Goal: Task Accomplishment & Management: Manage account settings

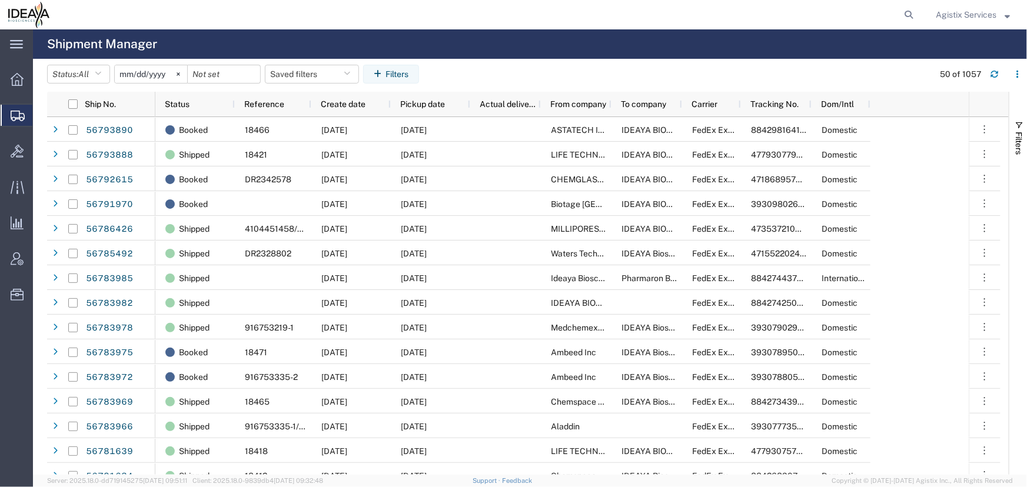
click at [958, 14] on span "Agistix Services" at bounding box center [965, 14] width 61 height 13
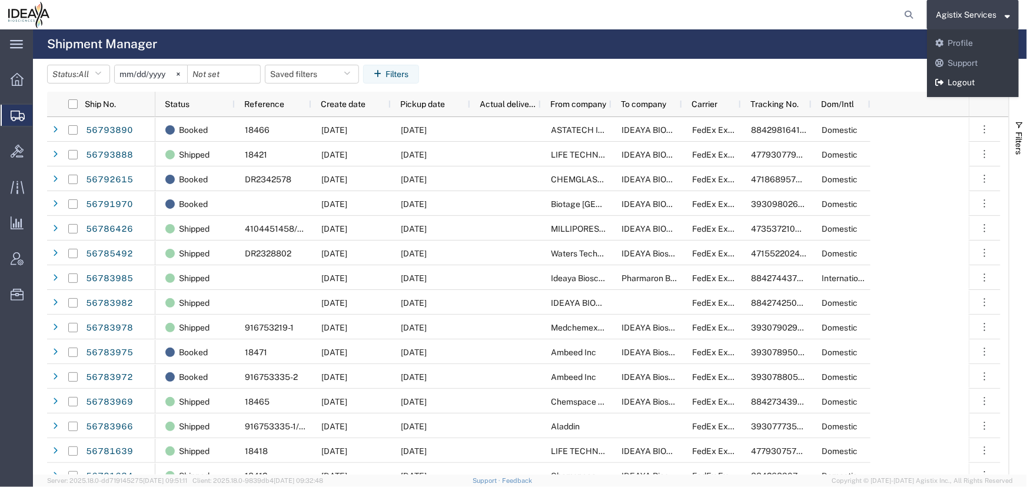
click at [955, 83] on link "Logout" at bounding box center [973, 83] width 92 height 20
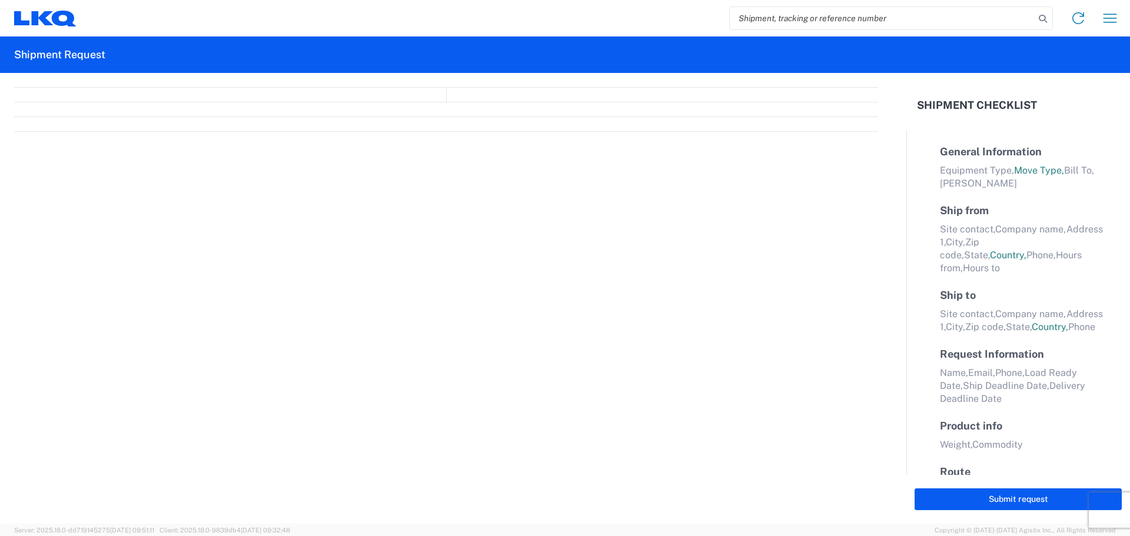
select select "FULL"
select select "LBS"
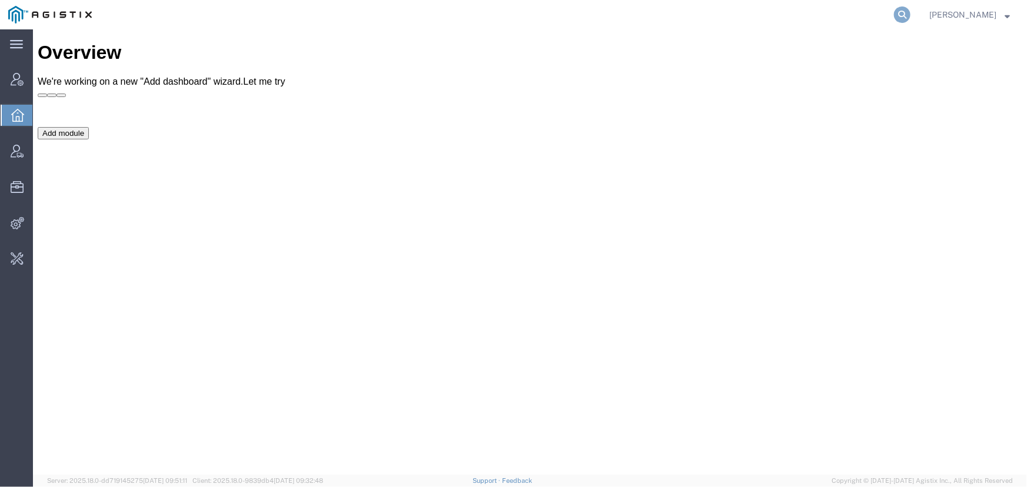
click at [895, 12] on icon at bounding box center [902, 14] width 16 height 16
type input "ideaya"
click at [0, 0] on span "Forms Manager" at bounding box center [0, 0] width 0 height 0
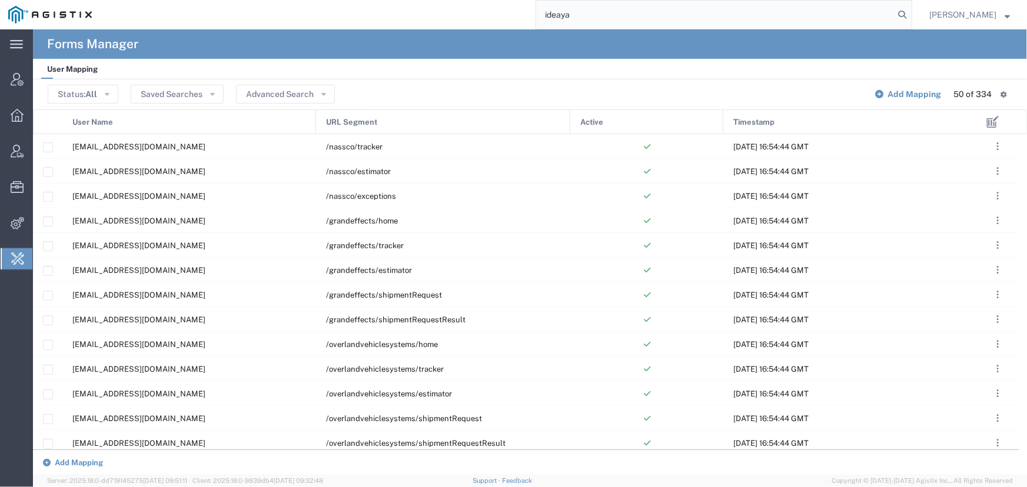
click at [0, 0] on span "Forms Manager" at bounding box center [0, 0] width 0 height 0
click at [276, 98] on button "Advanced Search" at bounding box center [285, 94] width 99 height 19
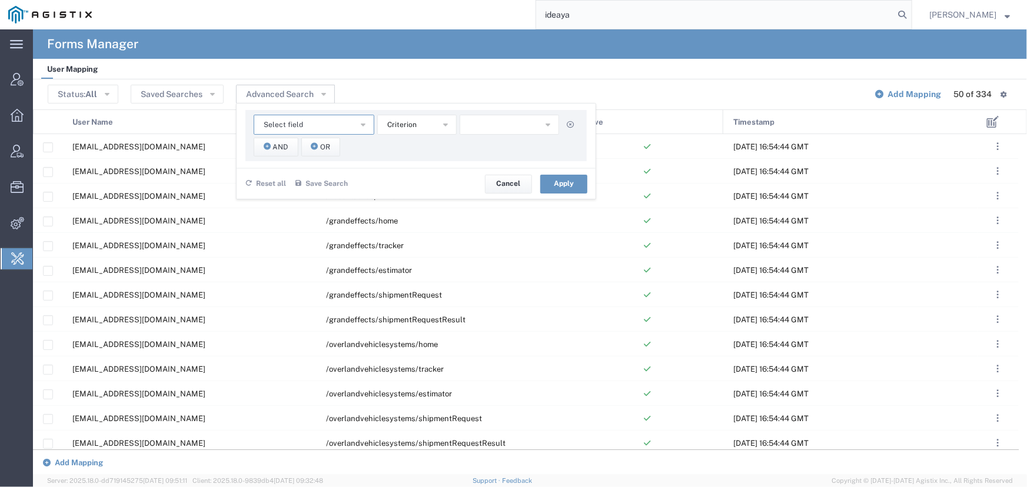
click at [288, 125] on span "Select field" at bounding box center [283, 124] width 39 height 11
click at [290, 146] on span "URL Segment" at bounding box center [313, 145] width 118 height 15
click at [403, 128] on span "starts with" at bounding box center [405, 124] width 36 height 11
drag, startPoint x: 402, startPoint y: 152, endPoint x: 463, endPoint y: 141, distance: 61.6
click at [409, 151] on span "contains" at bounding box center [415, 145] width 77 height 15
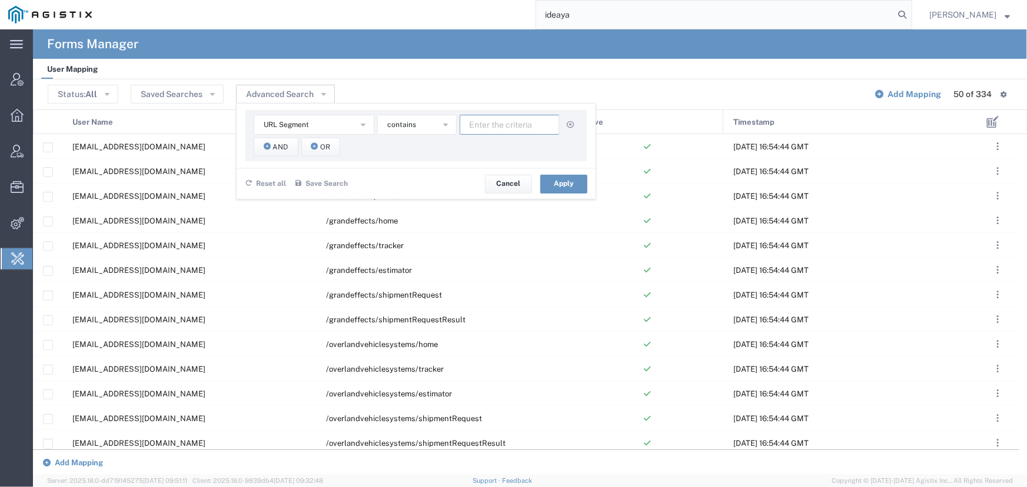
click at [489, 128] on input "text" at bounding box center [509, 125] width 100 height 20
type input "ideaya"
click at [554, 185] on button "Apply" at bounding box center [563, 184] width 47 height 19
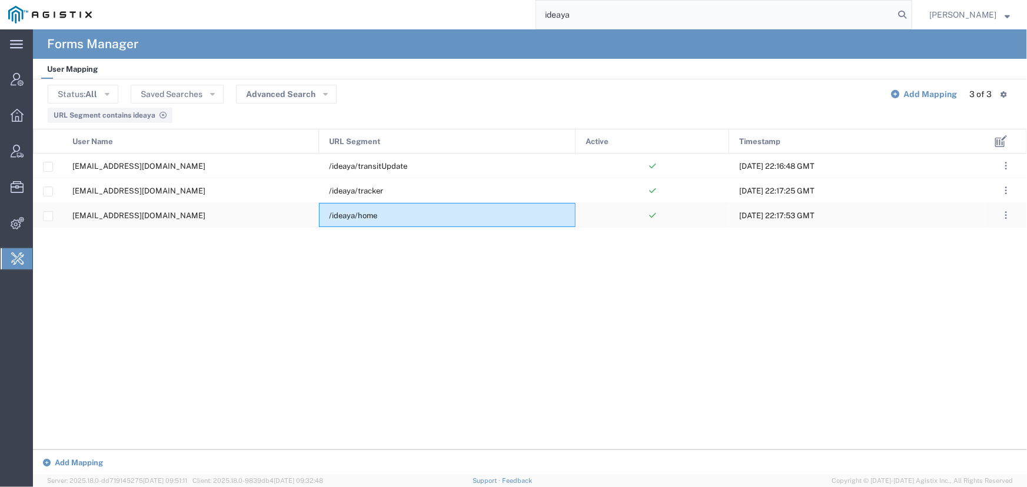
click at [359, 213] on span "/ideaya/home" at bounding box center [353, 215] width 48 height 9
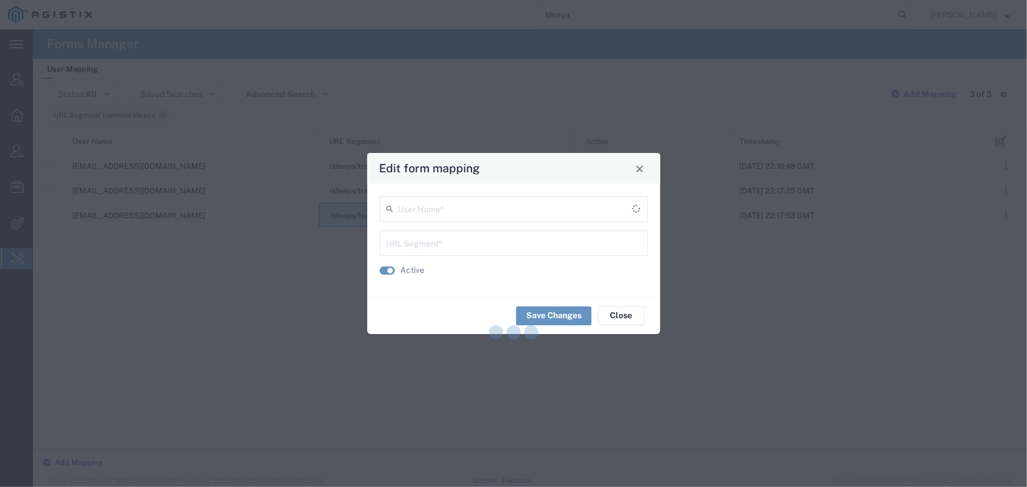
type input "/ideaya/home"
type input "[EMAIL_ADDRESS][DOMAIN_NAME]"
click at [642, 166] on span "Close" at bounding box center [639, 169] width 8 height 8
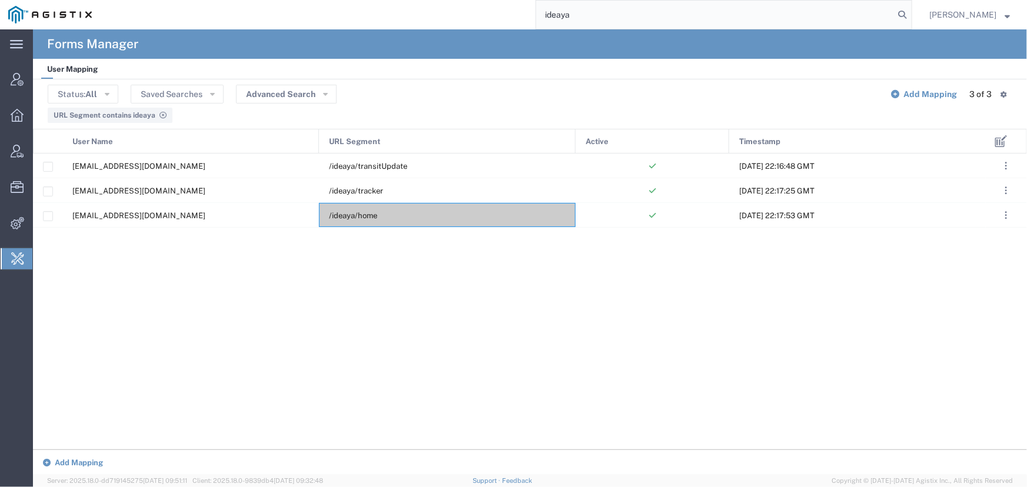
click at [165, 255] on div "tracking@ideayabio.com /ideaya/transitUpdate Thu, 13 Mar 2025 22:16:48 GMT trac…" at bounding box center [509, 302] width 952 height 297
drag, startPoint x: 614, startPoint y: 16, endPoint x: 475, endPoint y: 15, distance: 138.8
click at [475, 15] on div "ideaya" at bounding box center [506, 14] width 812 height 29
drag, startPoint x: 622, startPoint y: 12, endPoint x: 601, endPoint y: 17, distance: 21.8
click at [601, 17] on input "offline@ideaya.com" at bounding box center [715, 15] width 358 height 28
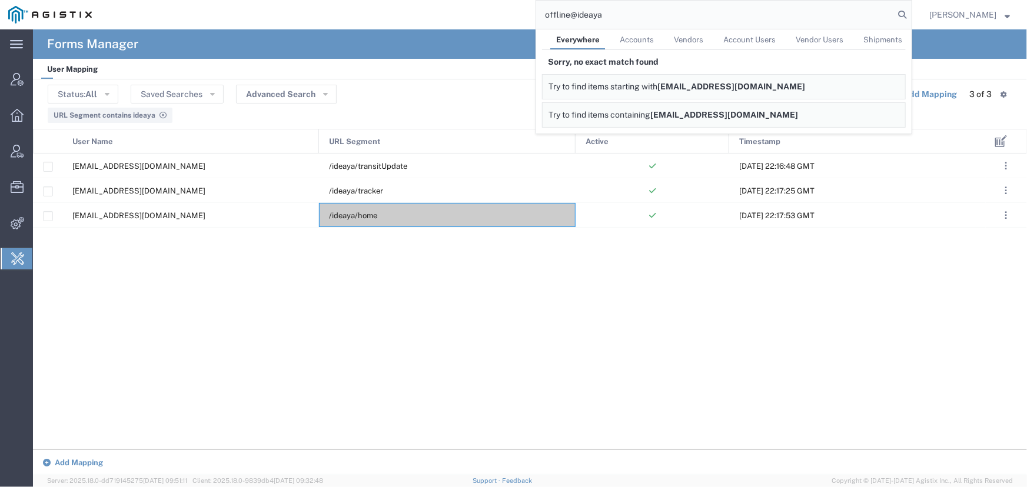
type input "offline@ideaya"
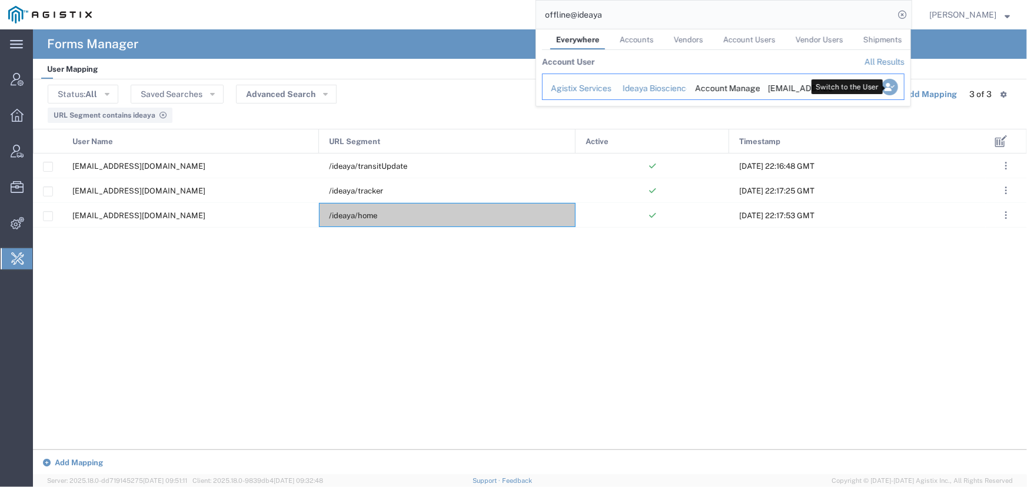
click at [891, 82] on icon "Search Results" at bounding box center [889, 87] width 16 height 16
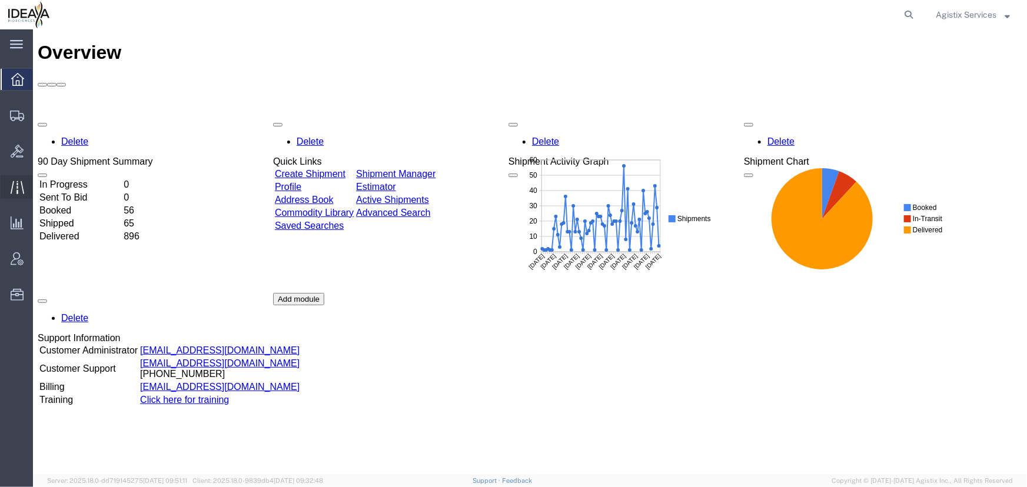
click at [12, 185] on icon at bounding box center [17, 187] width 14 height 13
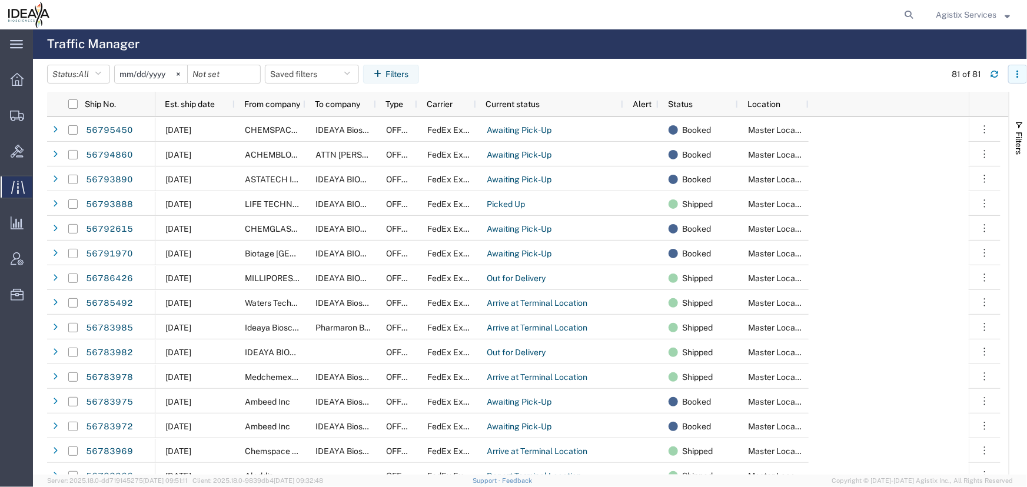
click at [1016, 74] on icon "button" at bounding box center [1017, 74] width 8 height 8
click at [954, 147] on agx-table-column-manager-action "Manage columns" at bounding box center [956, 153] width 65 height 24
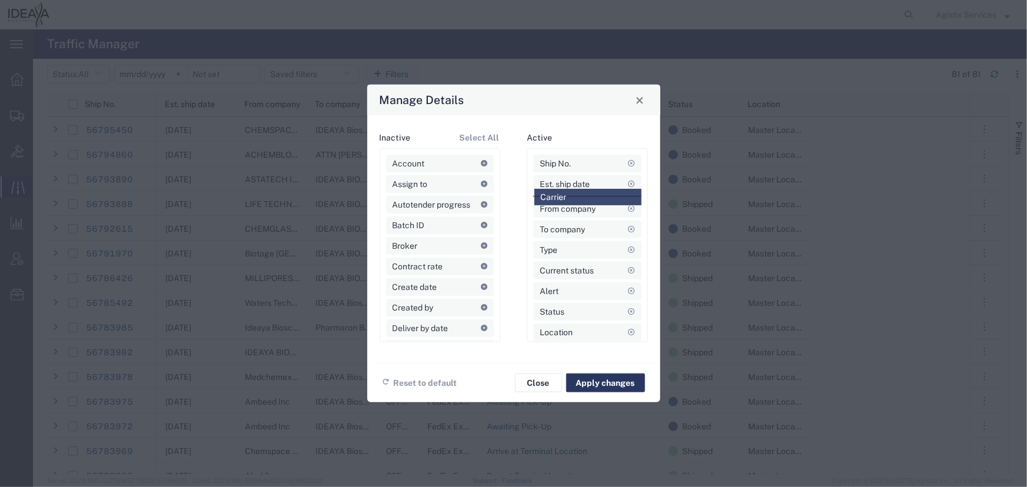
drag, startPoint x: 556, startPoint y: 265, endPoint x: 557, endPoint y: 195, distance: 70.0
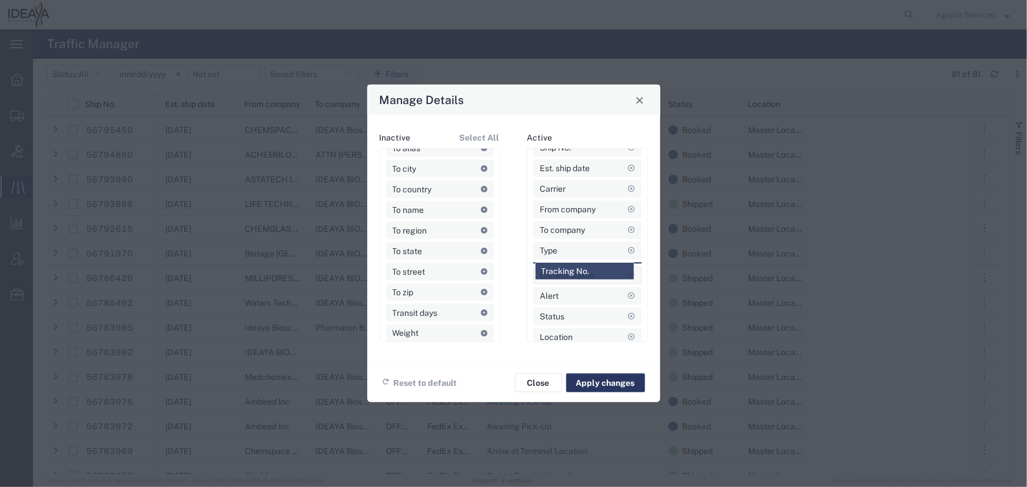
drag, startPoint x: 409, startPoint y: 289, endPoint x: 562, endPoint y: 268, distance: 154.3
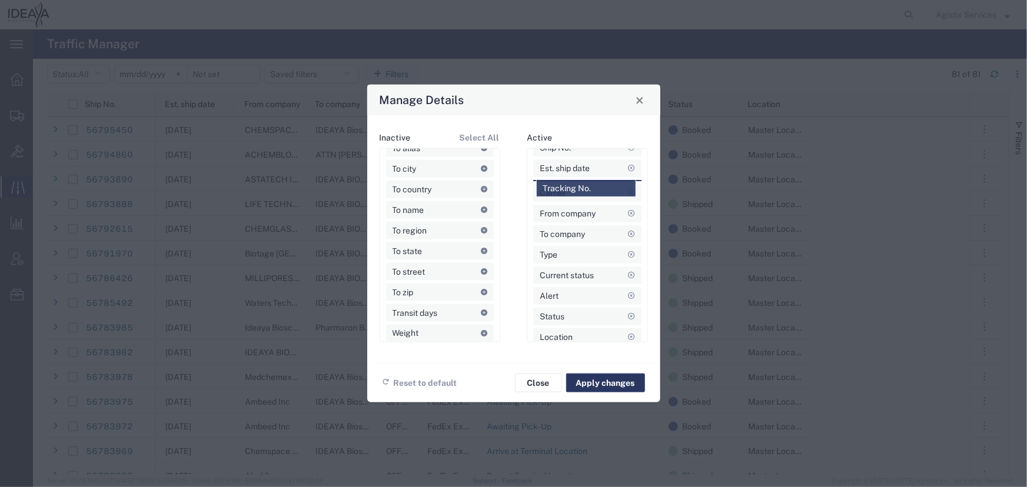
drag, startPoint x: 591, startPoint y: 268, endPoint x: 594, endPoint y: 181, distance: 86.6
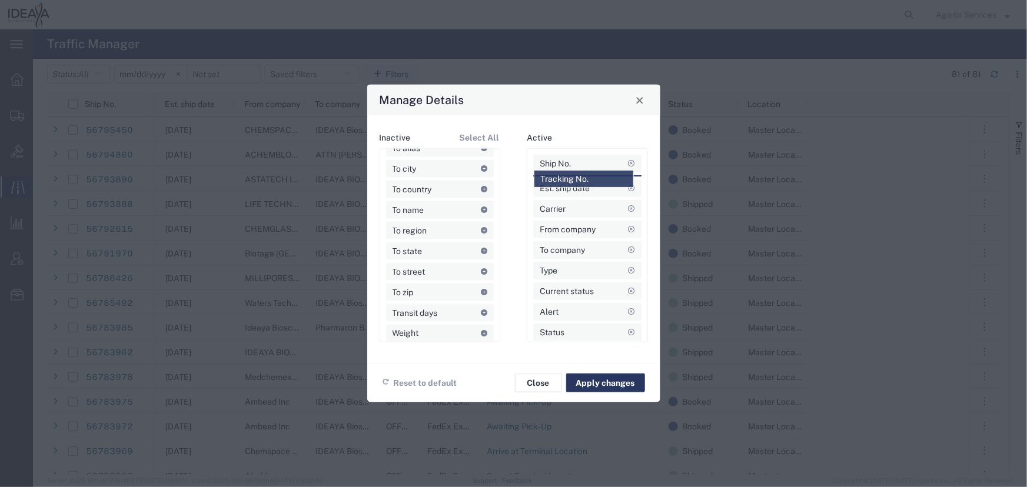
drag, startPoint x: 579, startPoint y: 201, endPoint x: 579, endPoint y: 173, distance: 27.7
drag, startPoint x: 568, startPoint y: 201, endPoint x: 569, endPoint y: 213, distance: 12.5
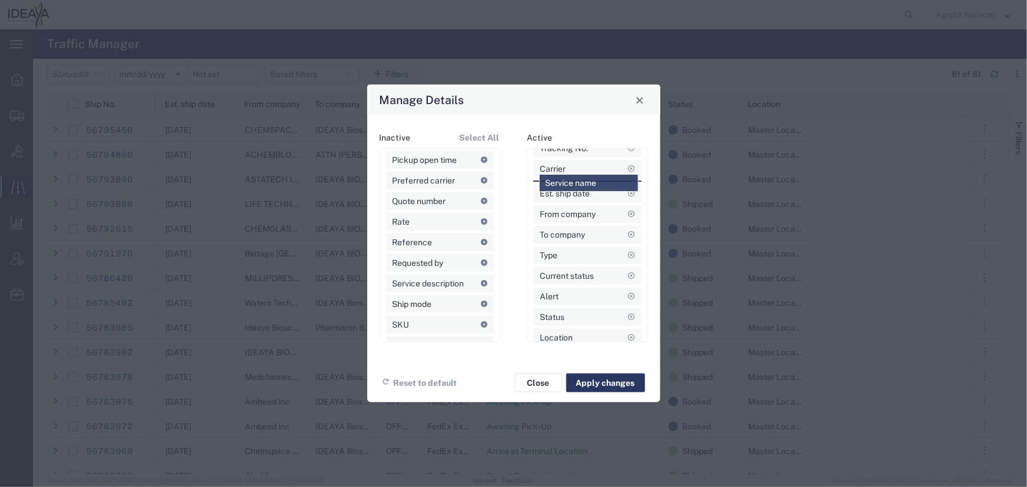
drag, startPoint x: 424, startPoint y: 302, endPoint x: 578, endPoint y: 180, distance: 196.0
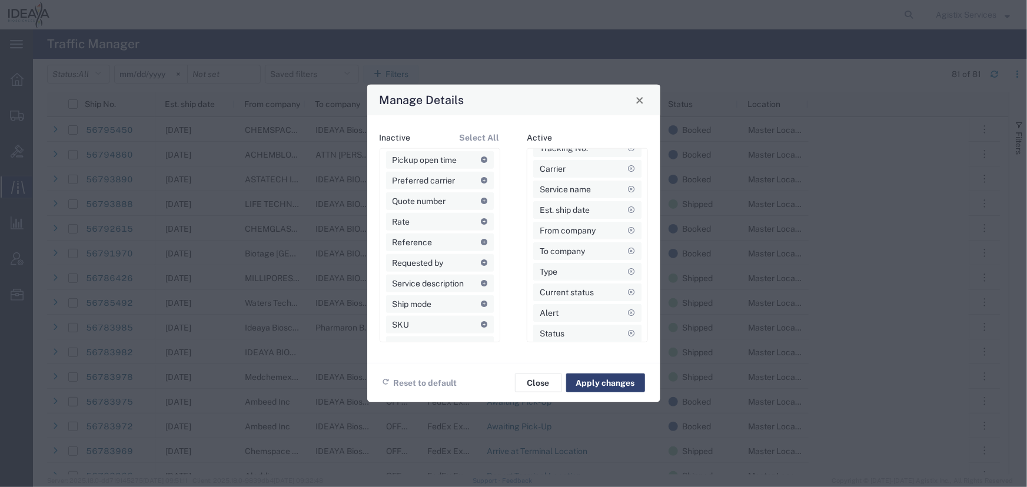
click at [594, 379] on button "Apply changes" at bounding box center [605, 383] width 79 height 19
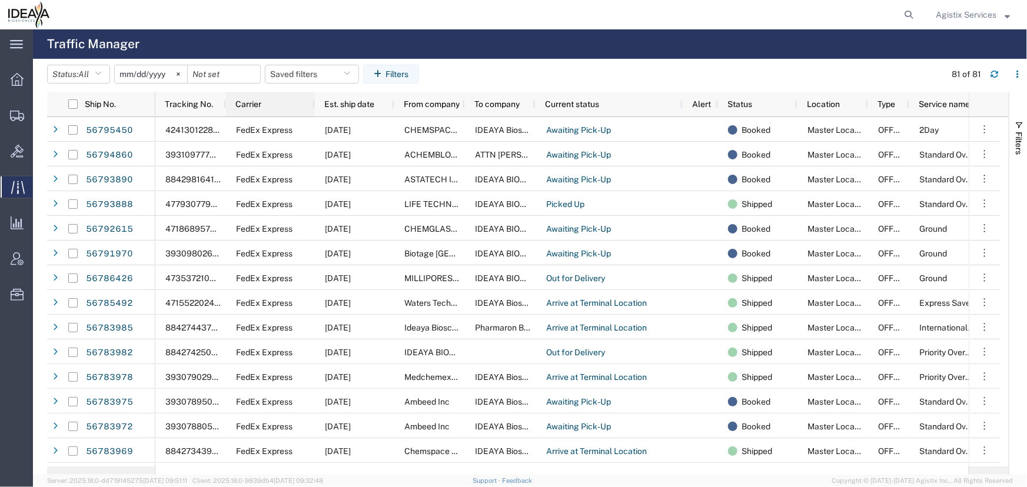
drag, startPoint x: 282, startPoint y: 106, endPoint x: 312, endPoint y: 108, distance: 30.1
click at [312, 108] on div at bounding box center [314, 104] width 5 height 25
click at [1015, 71] on icon "button" at bounding box center [1017, 74] width 8 height 8
click at [942, 149] on agx-table-column-manager-action "Manage columns" at bounding box center [956, 153] width 65 height 24
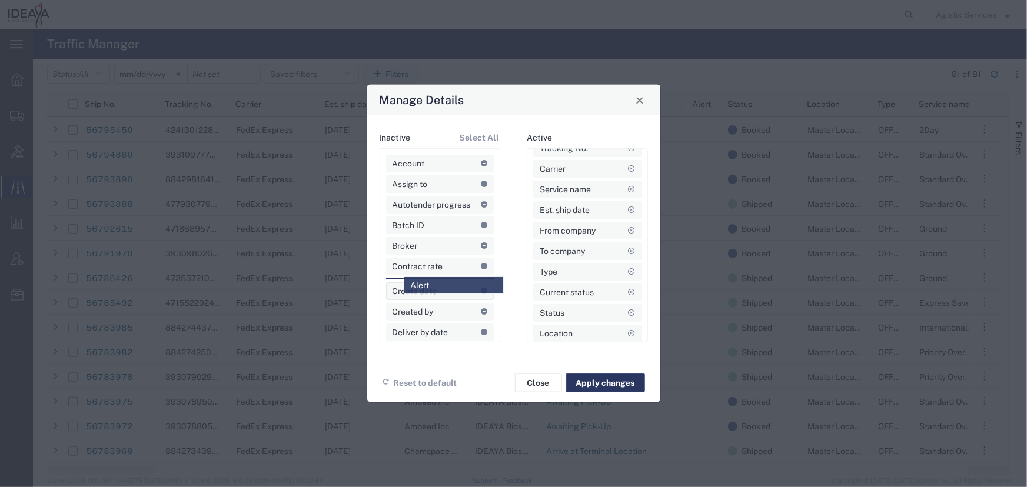
drag, startPoint x: 553, startPoint y: 288, endPoint x: 418, endPoint y: 282, distance: 135.5
click at [599, 380] on button "Apply changes" at bounding box center [605, 383] width 79 height 19
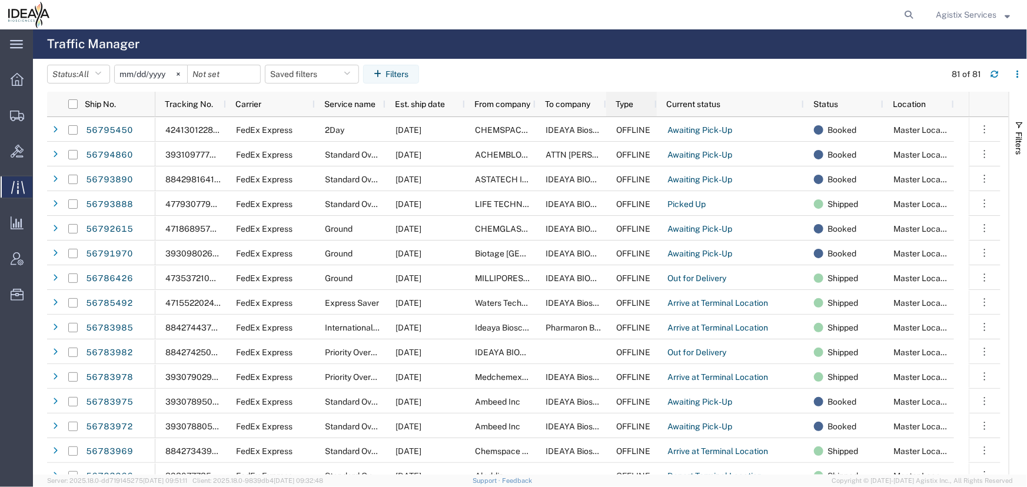
drag, startPoint x: 645, startPoint y: 106, endPoint x: 654, endPoint y: 110, distance: 10.3
click at [654, 110] on div at bounding box center [656, 104] width 5 height 25
drag, startPoint x: 950, startPoint y: 109, endPoint x: 965, endPoint y: 114, distance: 16.0
click at [966, 114] on div at bounding box center [968, 104] width 5 height 25
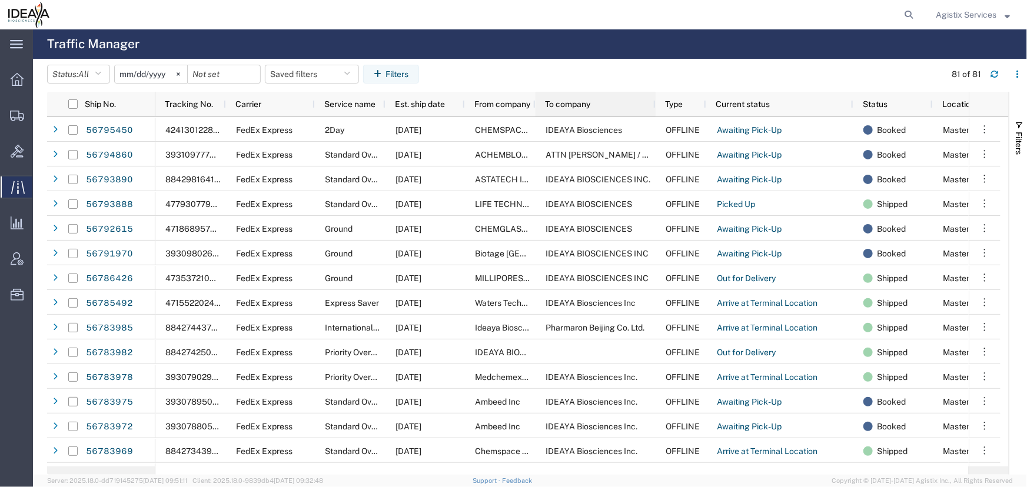
drag, startPoint x: 605, startPoint y: 105, endPoint x: 655, endPoint y: 106, distance: 49.4
click at [655, 106] on div at bounding box center [654, 104] width 5 height 25
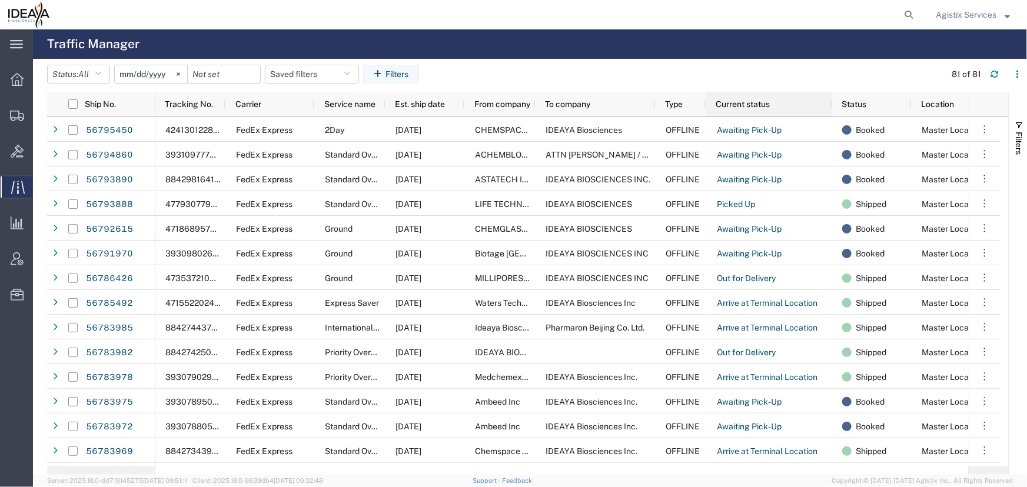
drag, startPoint x: 851, startPoint y: 104, endPoint x: 830, endPoint y: 111, distance: 22.3
click at [830, 111] on div at bounding box center [831, 104] width 5 height 25
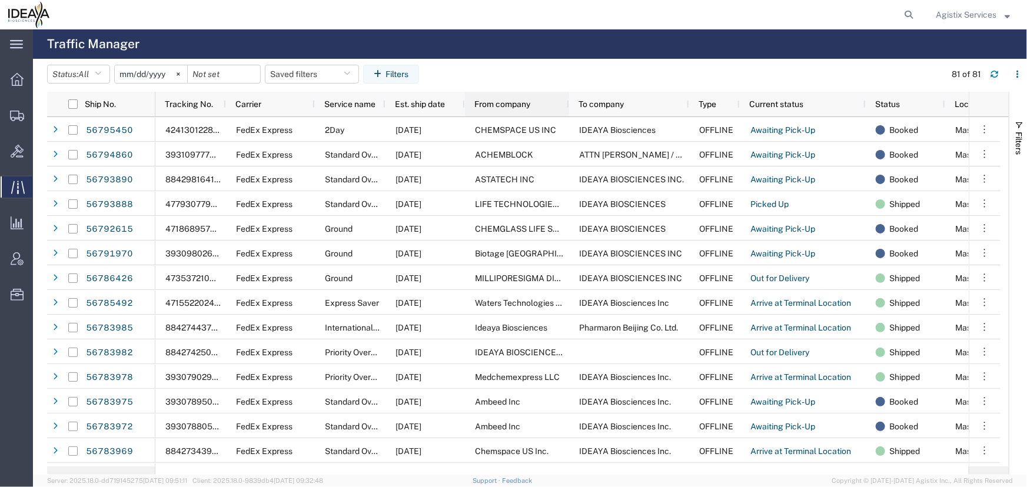
drag, startPoint x: 533, startPoint y: 107, endPoint x: 567, endPoint y: 108, distance: 33.5
click at [567, 108] on div at bounding box center [568, 104] width 5 height 25
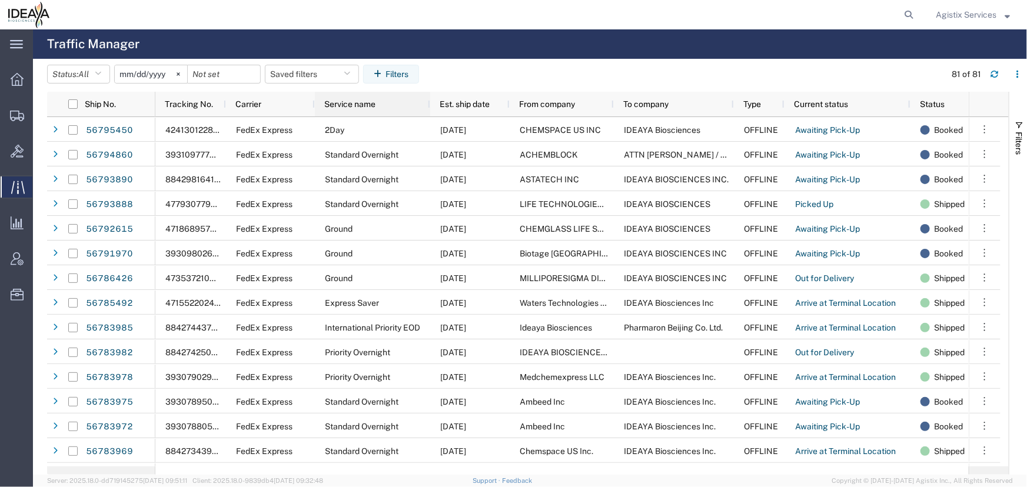
drag, startPoint x: 382, startPoint y: 109, endPoint x: 427, endPoint y: 114, distance: 45.0
click at [427, 114] on div at bounding box center [429, 104] width 5 height 25
click at [1013, 76] on icon "button" at bounding box center [1017, 74] width 8 height 8
click at [937, 155] on agx-table-column-manager-action "Manage columns" at bounding box center [956, 153] width 65 height 24
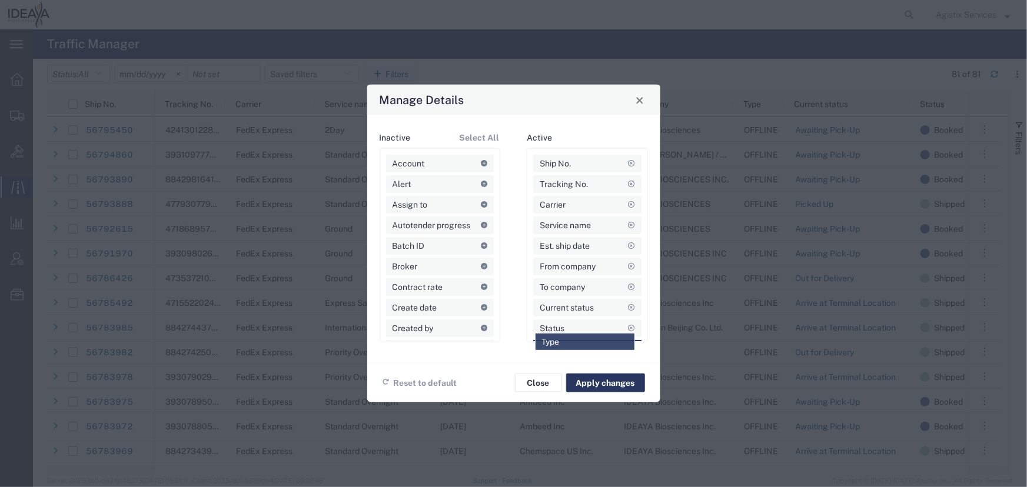
drag, startPoint x: 549, startPoint y: 305, endPoint x: 551, endPoint y: 340, distance: 35.3
drag, startPoint x: 562, startPoint y: 317, endPoint x: 562, endPoint y: 325, distance: 7.7
click at [566, 289] on agx-draggable-card "Status" at bounding box center [587, 293] width 108 height 18
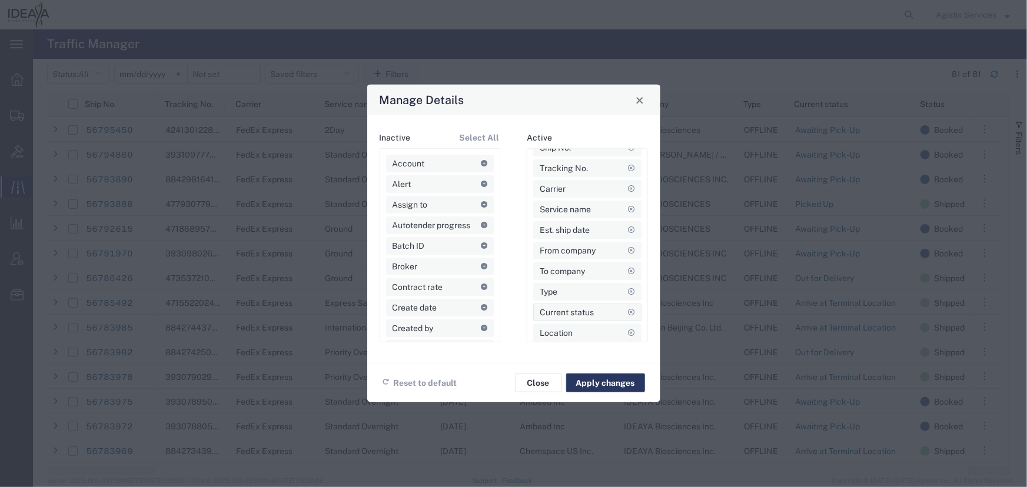
scroll to position [0, 0]
drag, startPoint x: 574, startPoint y: 289, endPoint x: 573, endPoint y: 321, distance: 32.4
click at [589, 381] on button "Apply changes" at bounding box center [605, 383] width 79 height 19
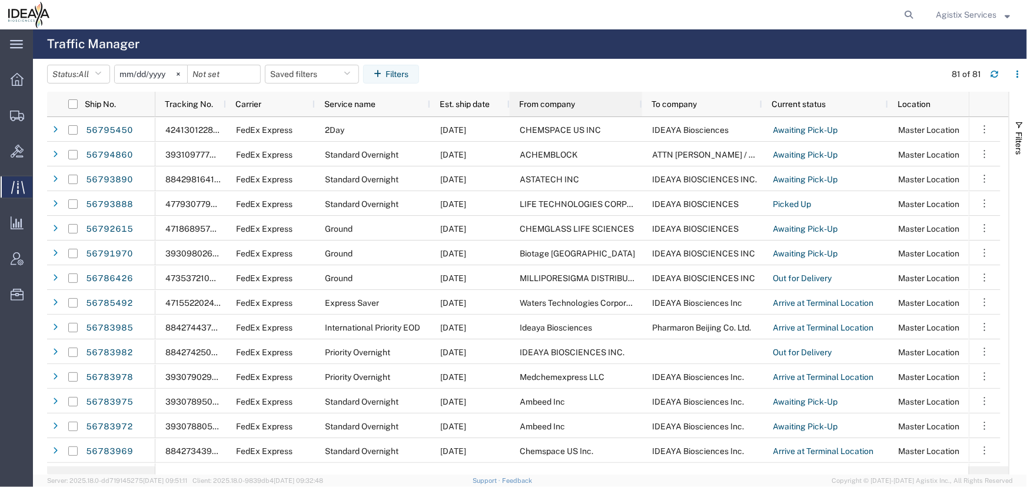
drag, startPoint x: 610, startPoint y: 104, endPoint x: 638, endPoint y: 115, distance: 30.4
click at [639, 115] on div at bounding box center [641, 104] width 5 height 25
click at [765, 104] on div at bounding box center [766, 104] width 5 height 25
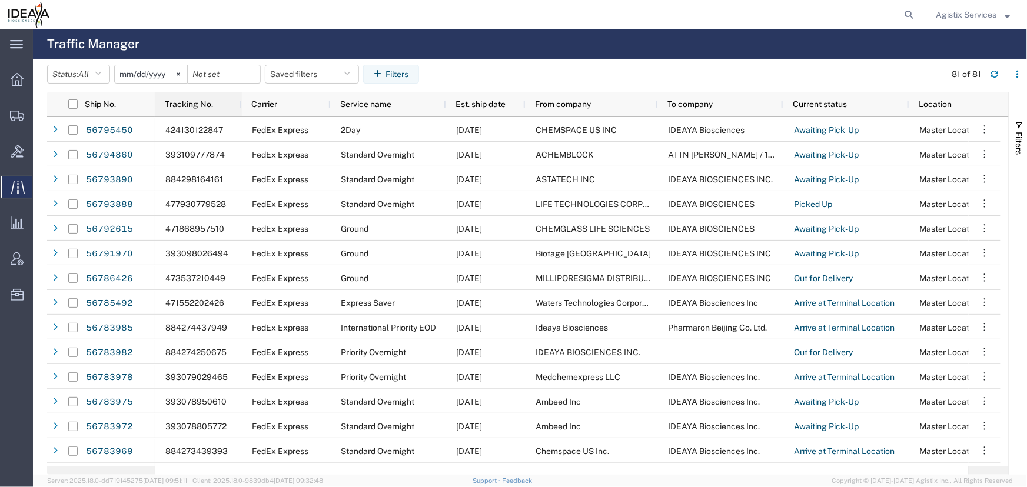
drag, startPoint x: 225, startPoint y: 102, endPoint x: 241, endPoint y: 106, distance: 16.4
click at [241, 106] on div at bounding box center [241, 104] width 5 height 25
click at [17, 118] on icon at bounding box center [17, 116] width 14 height 11
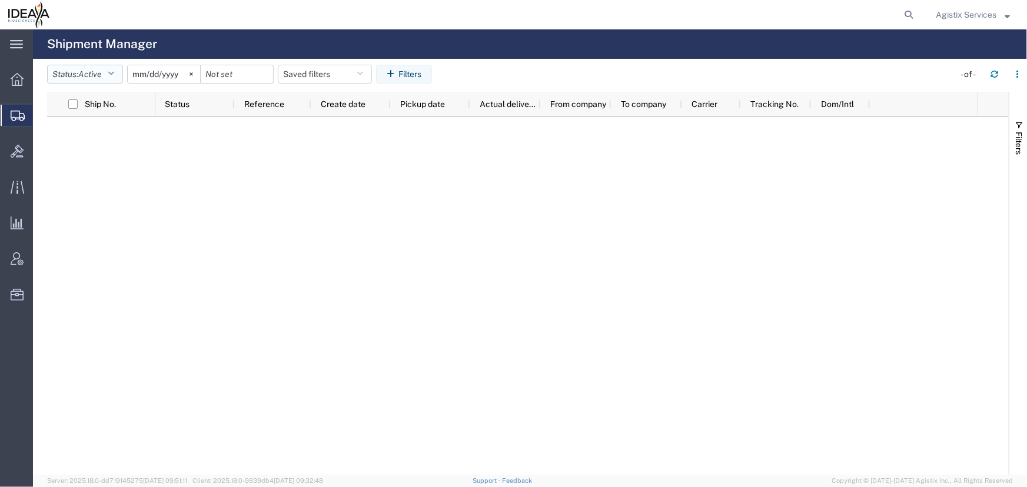
click at [114, 72] on icon "button" at bounding box center [111, 74] width 6 height 8
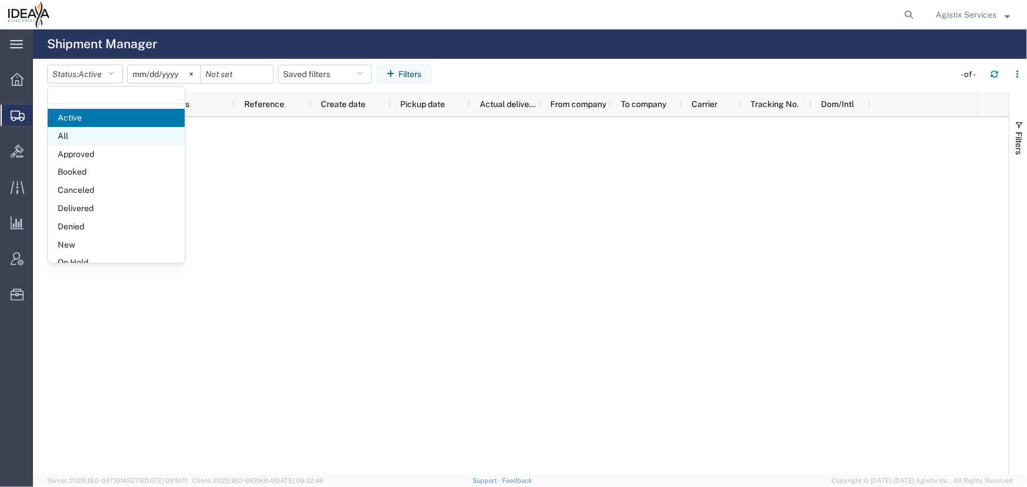
click at [61, 139] on span "All" at bounding box center [116, 136] width 137 height 18
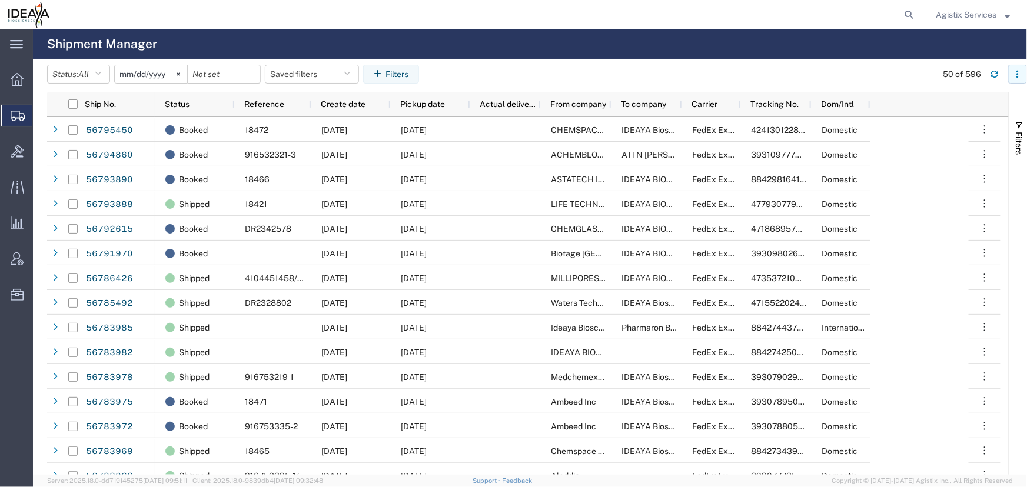
click at [1011, 69] on button "button" at bounding box center [1017, 74] width 19 height 19
click at [944, 154] on agx-table-column-manager-action "Manage columns" at bounding box center [956, 153] width 65 height 24
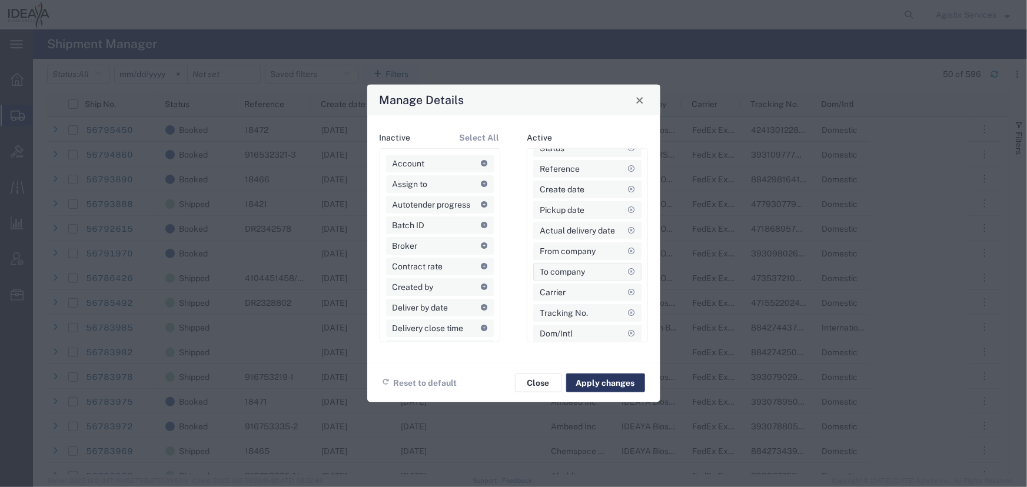
scroll to position [19, 0]
drag, startPoint x: 577, startPoint y: 312, endPoint x: 575, endPoint y: 322, distance: 10.2
drag, startPoint x: 566, startPoint y: 331, endPoint x: 568, endPoint y: 282, distance: 48.3
click at [587, 384] on button "Apply changes" at bounding box center [605, 383] width 79 height 19
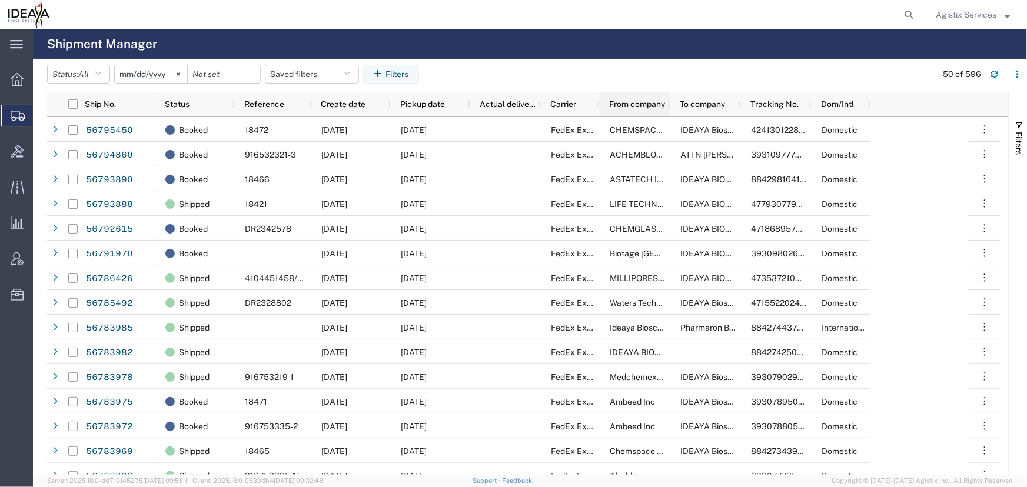
click at [600, 106] on div "From company" at bounding box center [634, 104] width 71 height 25
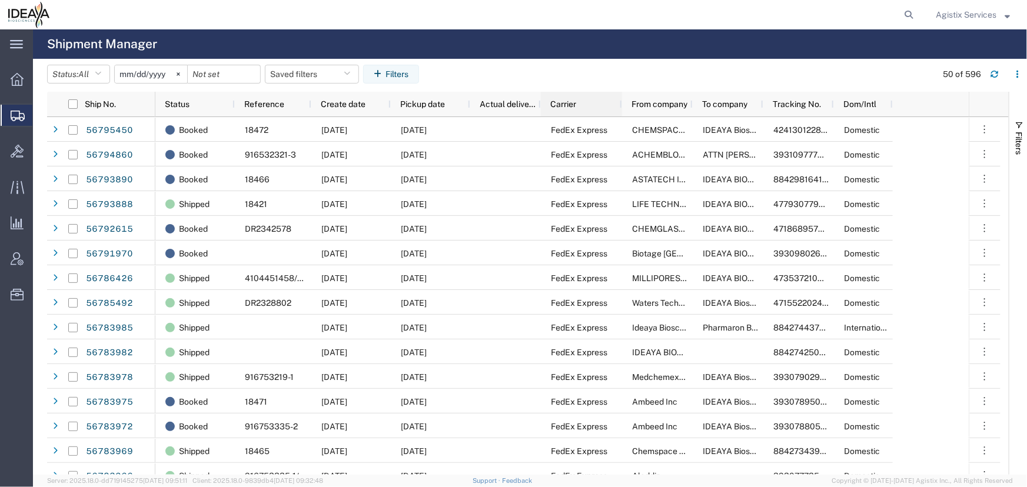
drag, startPoint x: 598, startPoint y: 107, endPoint x: 620, endPoint y: 112, distance: 22.8
click at [620, 112] on div at bounding box center [621, 104] width 5 height 25
click at [1015, 70] on icon "button" at bounding box center [1017, 74] width 8 height 8
click at [944, 154] on agx-table-column-manager-action "Manage columns" at bounding box center [956, 153] width 65 height 24
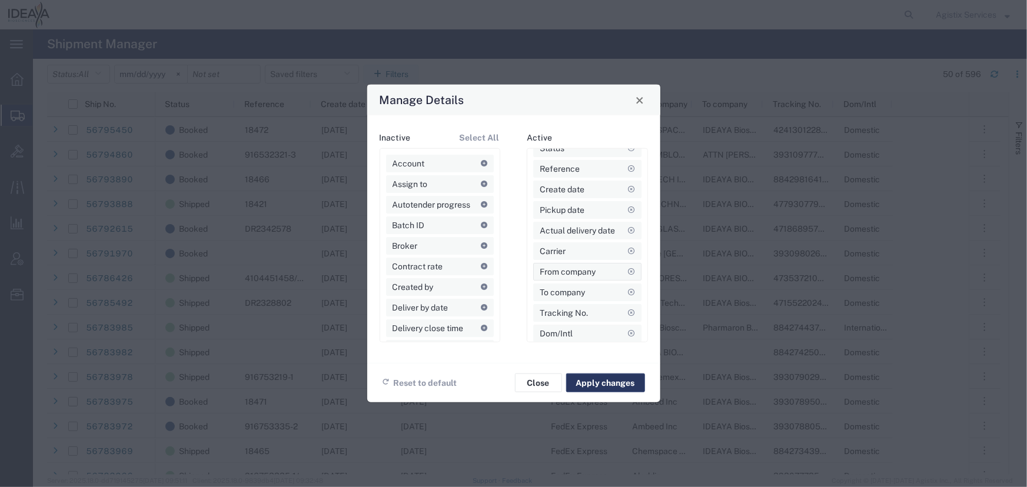
scroll to position [19, 0]
drag, startPoint x: 560, startPoint y: 329, endPoint x: 571, endPoint y: 200, distance: 129.9
click at [588, 381] on button "Apply changes" at bounding box center [605, 383] width 79 height 19
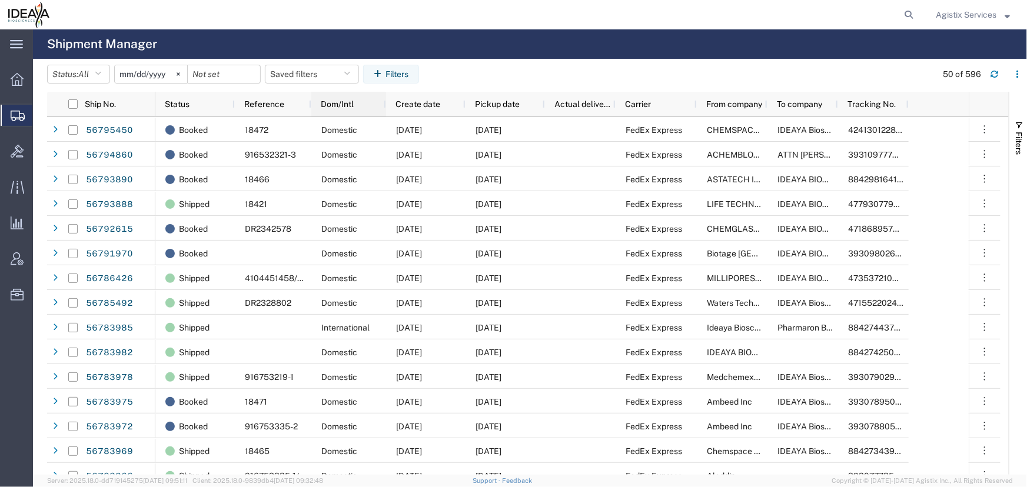
drag, startPoint x: 369, startPoint y: 101, endPoint x: 384, endPoint y: 110, distance: 17.2
click at [384, 110] on div at bounding box center [385, 104] width 5 height 25
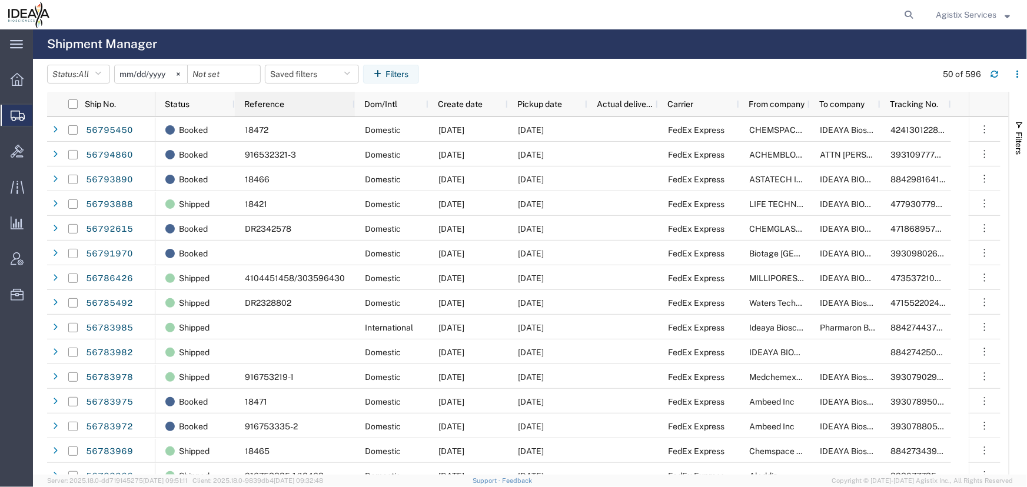
drag, startPoint x: 309, startPoint y: 104, endPoint x: 353, endPoint y: 118, distance: 45.6
click at [353, 118] on div "Ship No. Status Reference Create date Pickup date Actual delivery date From com…" at bounding box center [527, 283] width 961 height 383
click at [739, 107] on div at bounding box center [740, 104] width 5 height 25
drag, startPoint x: 951, startPoint y: 106, endPoint x: 970, endPoint y: 108, distance: 19.0
click at [970, 108] on div "Ship No. Status Reference Create date Pickup date Actual delivery date From com…" at bounding box center [527, 104] width 961 height 25
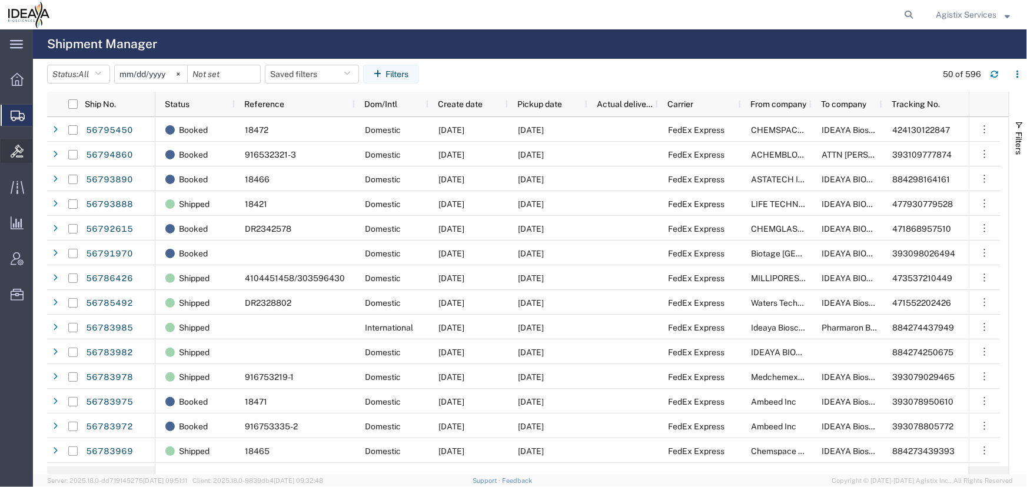
drag, startPoint x: 21, startPoint y: 185, endPoint x: 21, endPoint y: 159, distance: 25.3
click at [21, 185] on icon at bounding box center [17, 187] width 14 height 13
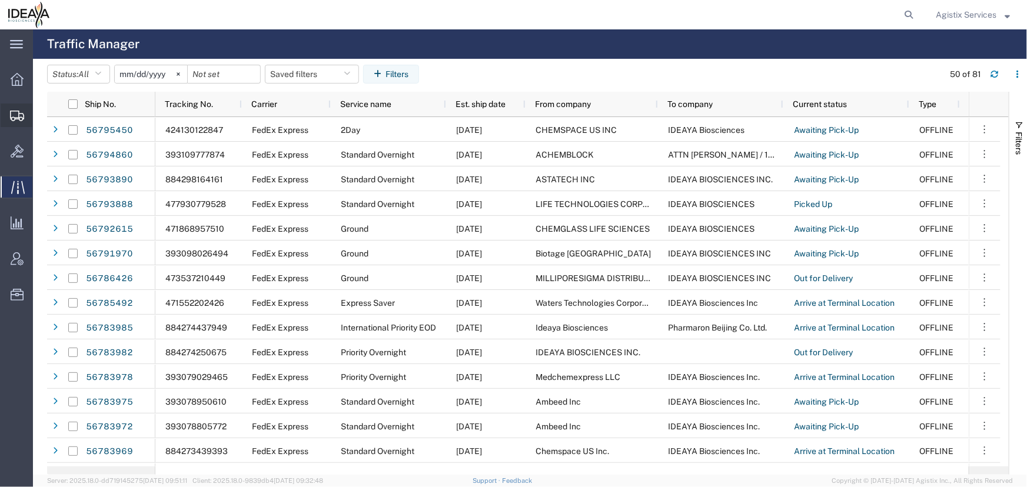
click at [19, 113] on icon at bounding box center [17, 116] width 14 height 11
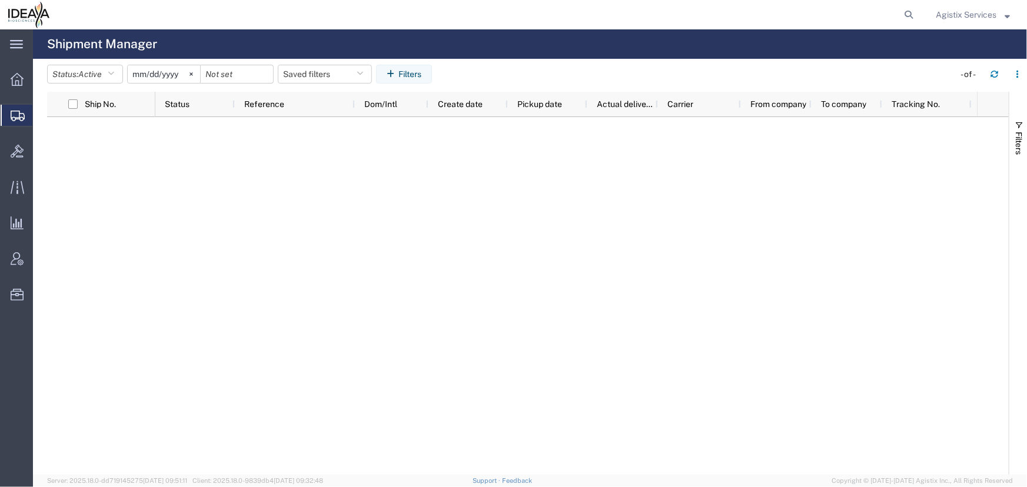
click at [952, 15] on span "Agistix Services" at bounding box center [965, 14] width 61 height 13
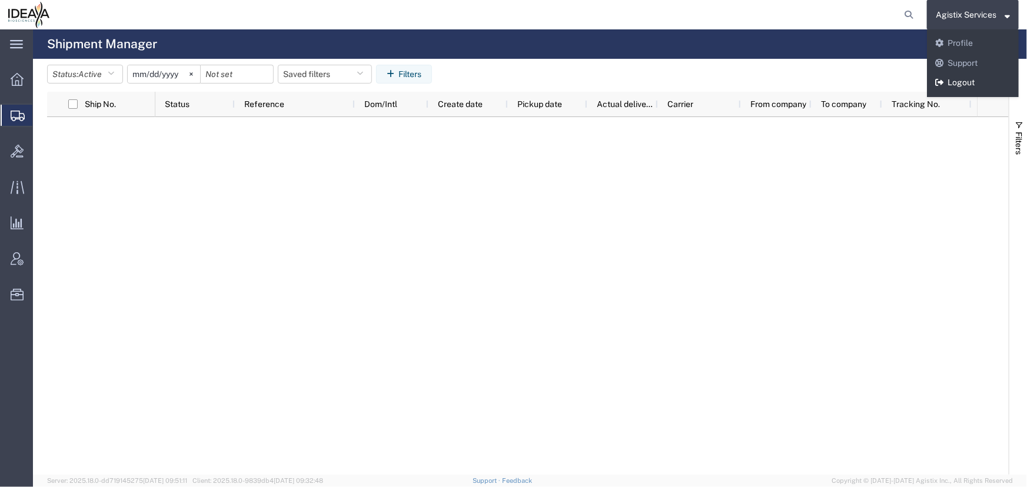
click at [952, 82] on link "Logout" at bounding box center [973, 83] width 92 height 20
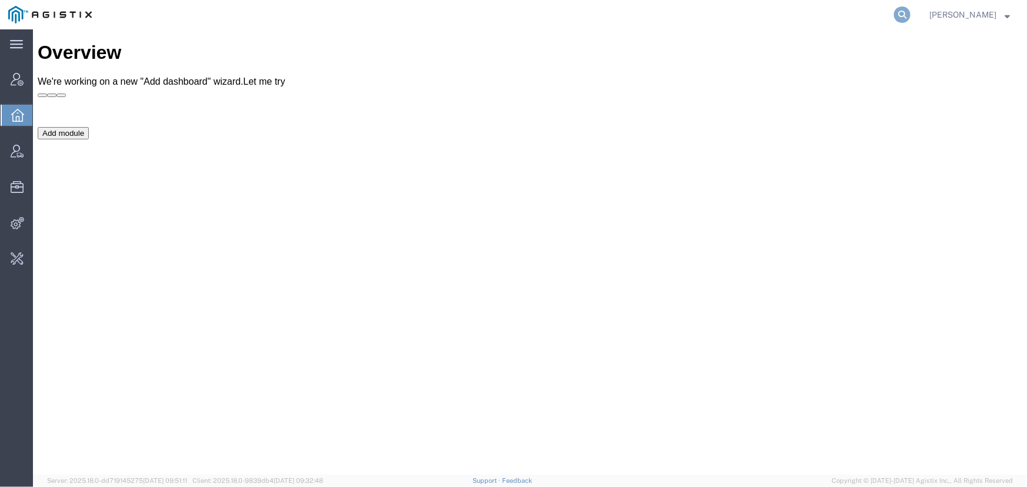
click at [902, 12] on icon at bounding box center [902, 14] width 16 height 16
type input "ideaya"
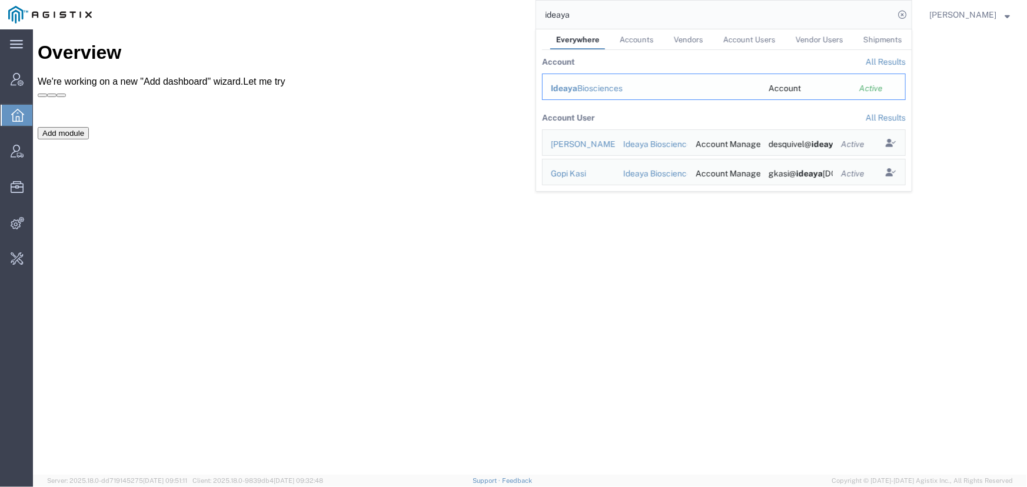
click at [590, 92] on div "Ideaya Biosciences" at bounding box center [651, 88] width 201 height 12
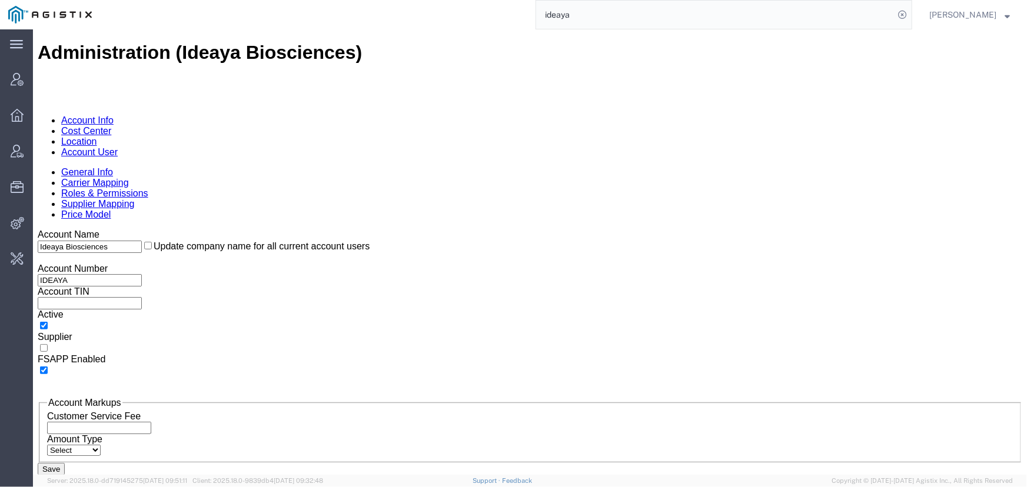
click at [117, 146] on link "Account User" at bounding box center [89, 151] width 56 height 10
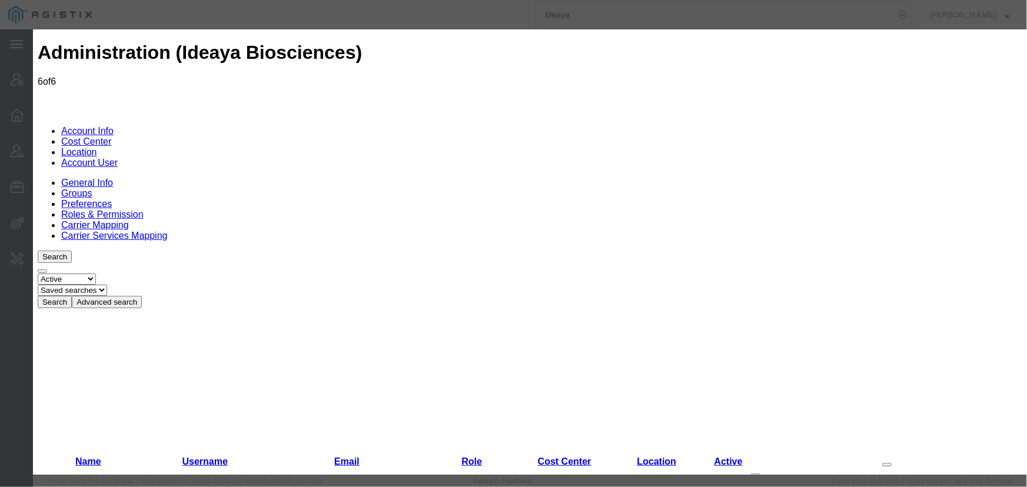
select select "COSTCENTER"
select select "2212358"
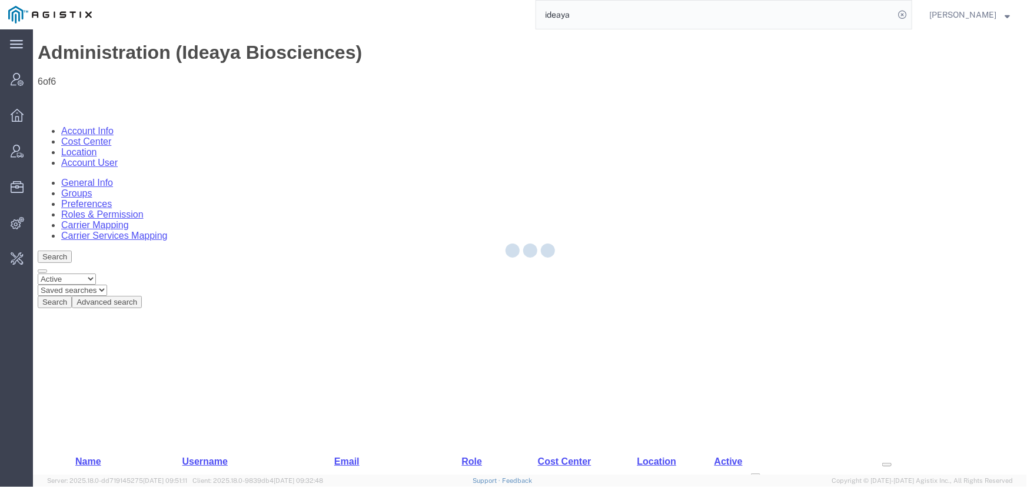
scroll to position [0, 0]
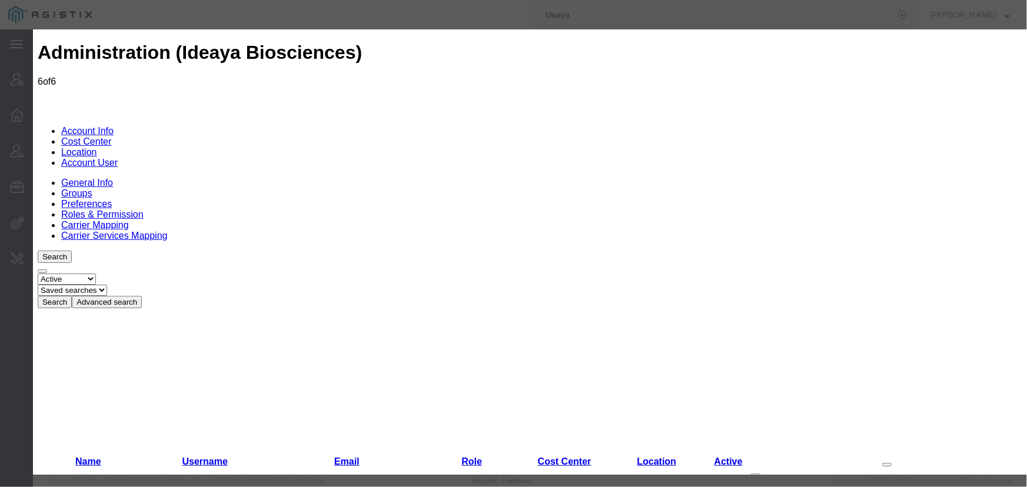
select select "COSTCENTER"
select select "2212358"
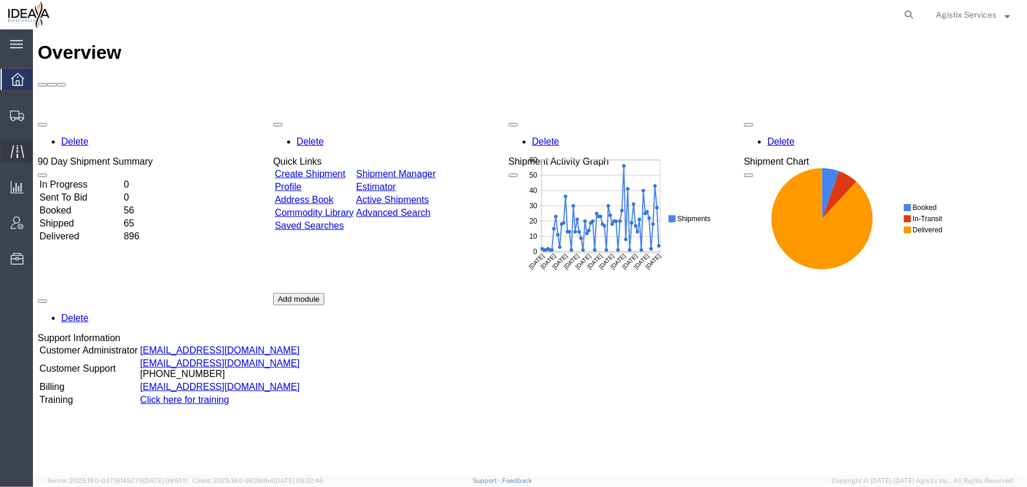
click at [20, 149] on icon at bounding box center [18, 152] width 14 height 14
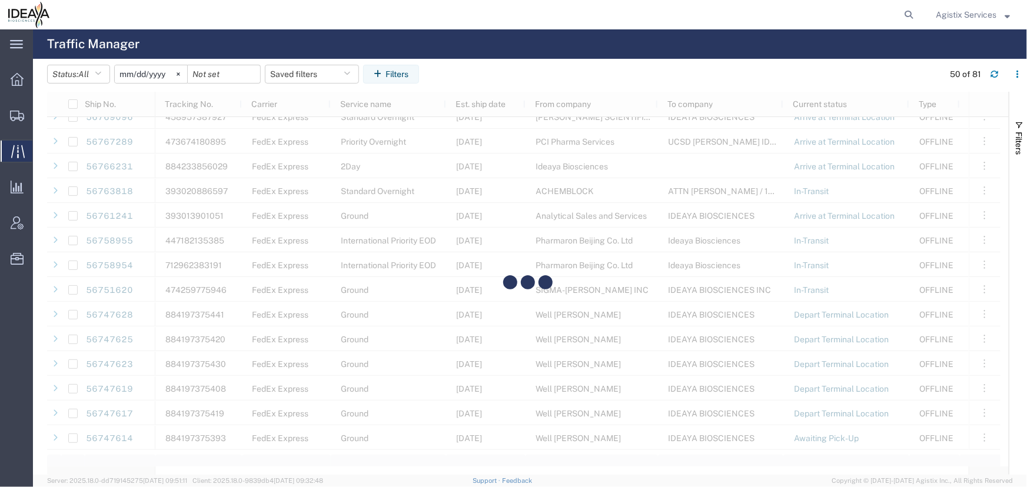
scroll to position [909, 0]
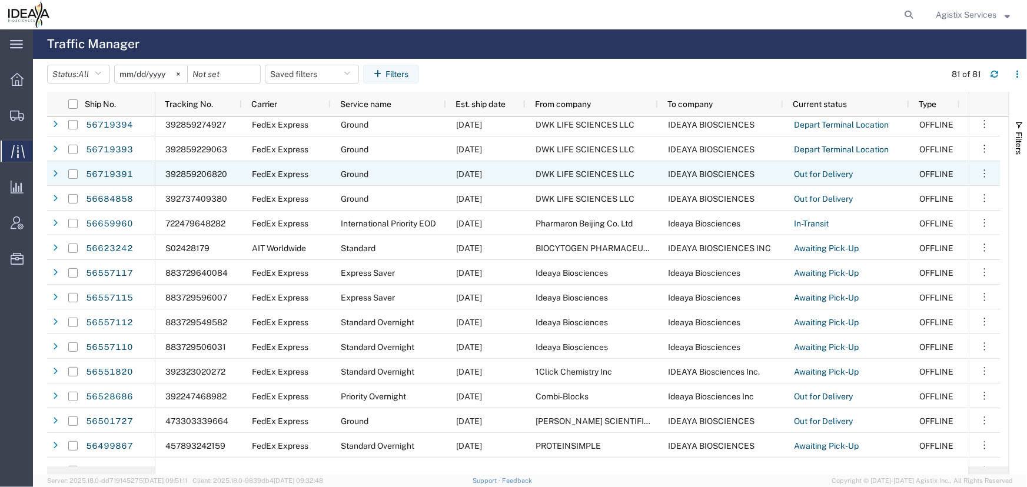
scroll to position [1604, 0]
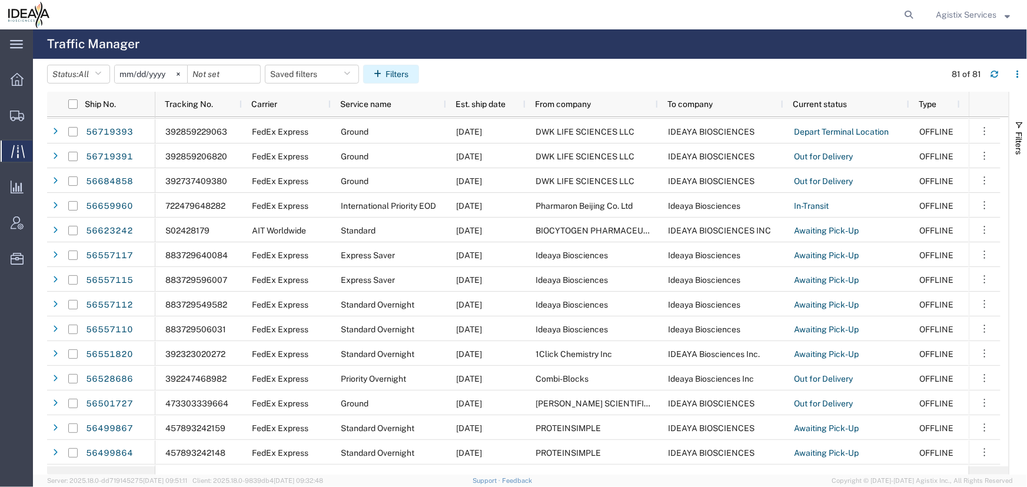
click at [403, 76] on button "Filters" at bounding box center [391, 74] width 56 height 19
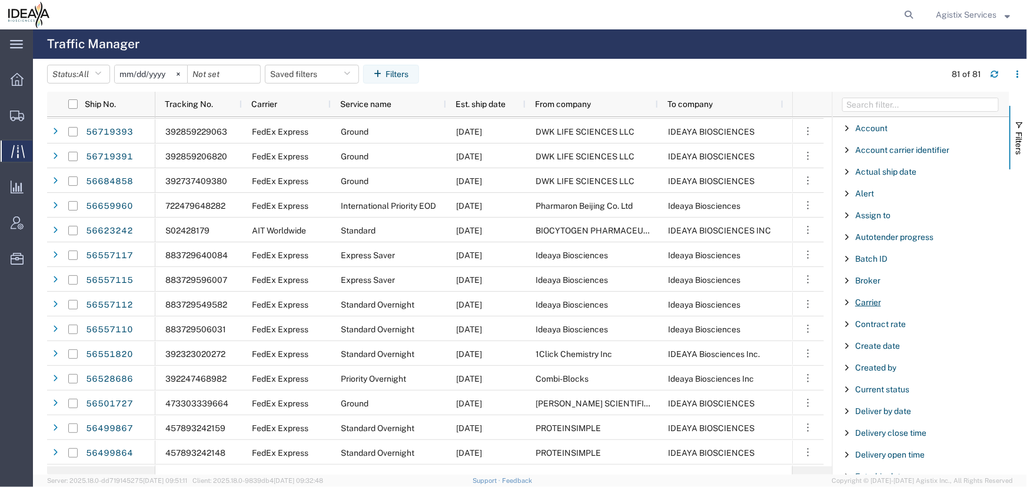
click at [867, 305] on span "Carrier" at bounding box center [868, 302] width 26 height 9
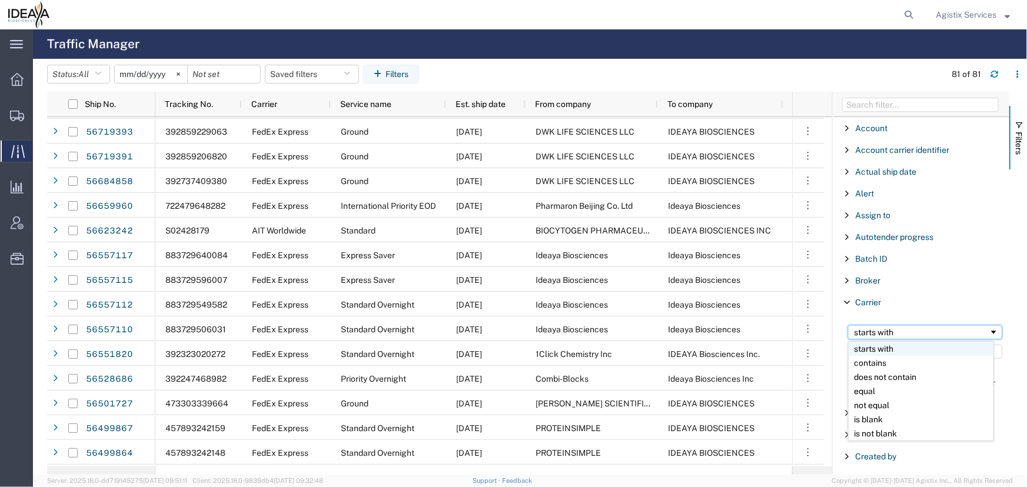
click at [875, 331] on div "starts with" at bounding box center [921, 332] width 135 height 9
click at [874, 354] on input "Filter Value" at bounding box center [925, 352] width 154 height 14
type input "fedex"
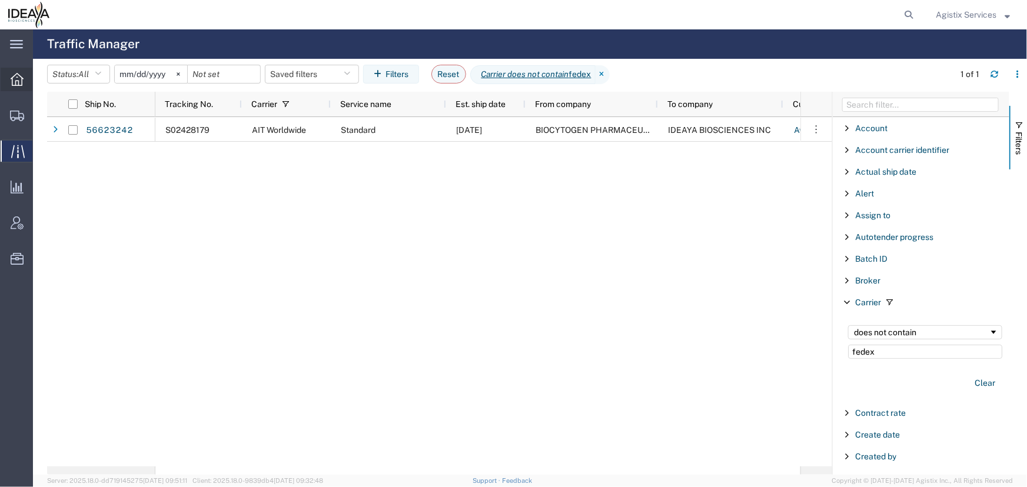
click at [13, 75] on icon at bounding box center [17, 79] width 13 height 13
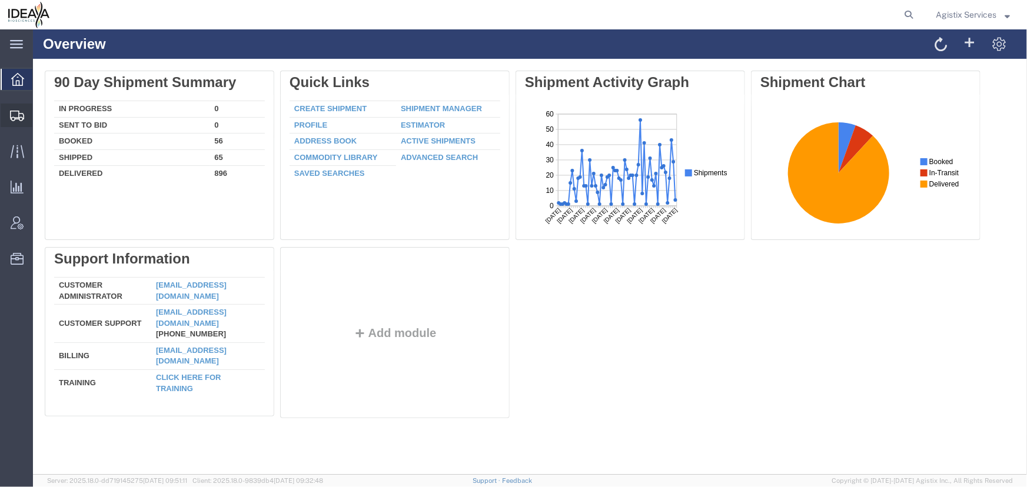
click at [18, 112] on icon at bounding box center [17, 116] width 14 height 11
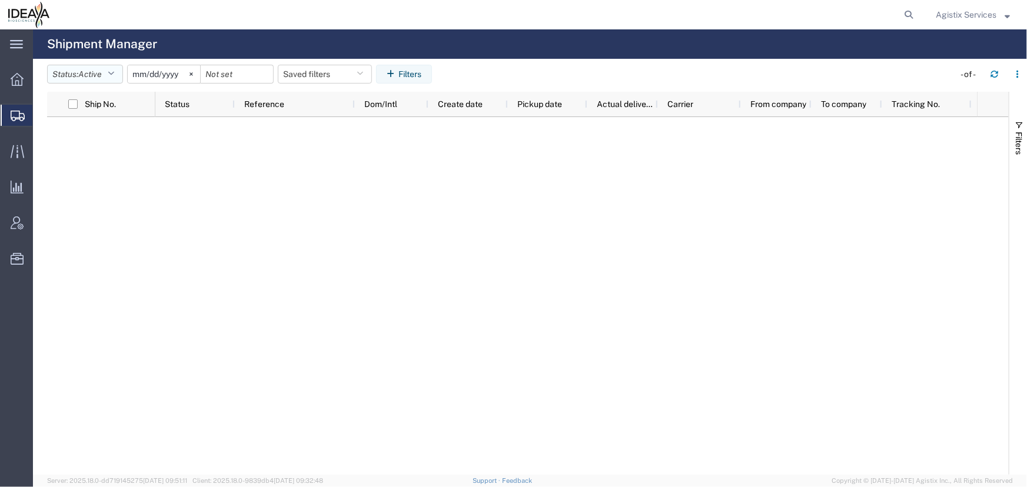
click at [114, 76] on icon "button" at bounding box center [111, 74] width 6 height 8
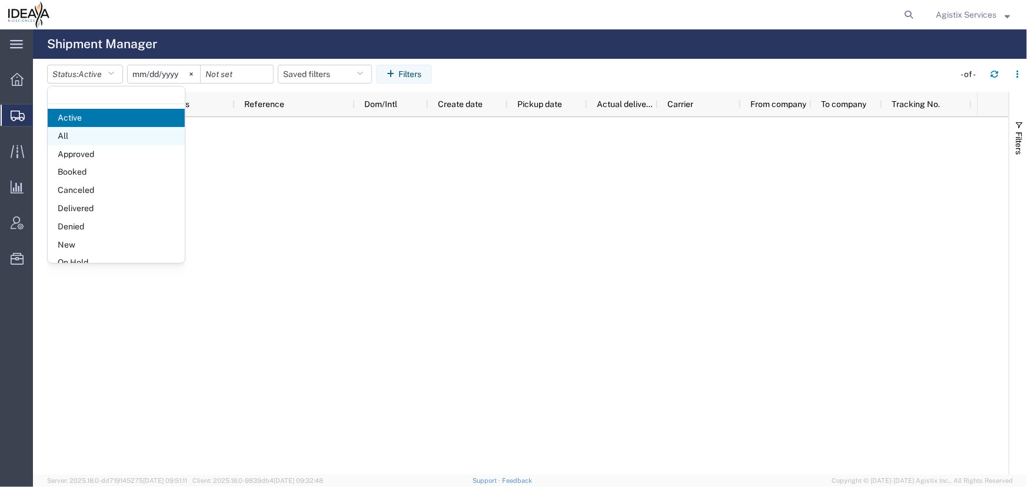
click at [72, 141] on span "All" at bounding box center [116, 136] width 137 height 18
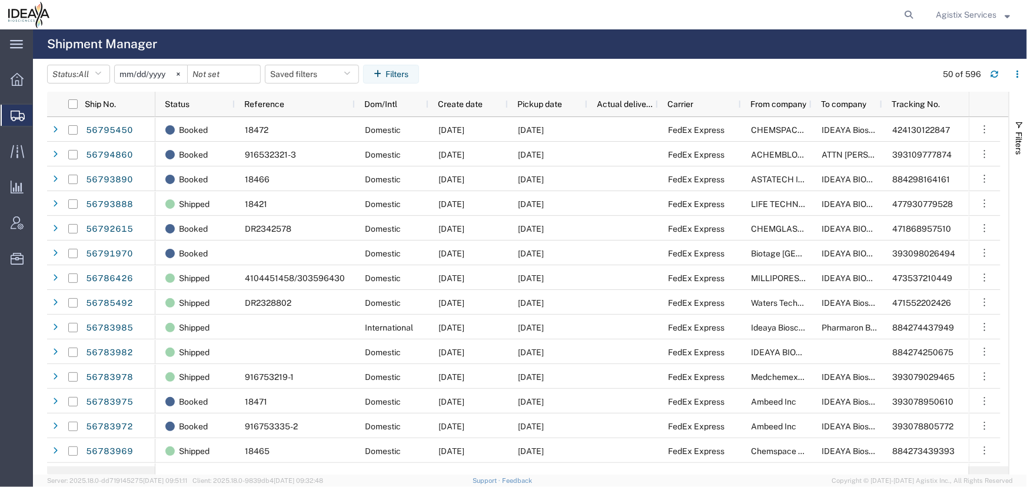
click at [145, 74] on input "2025-08-11" at bounding box center [151, 74] width 72 height 18
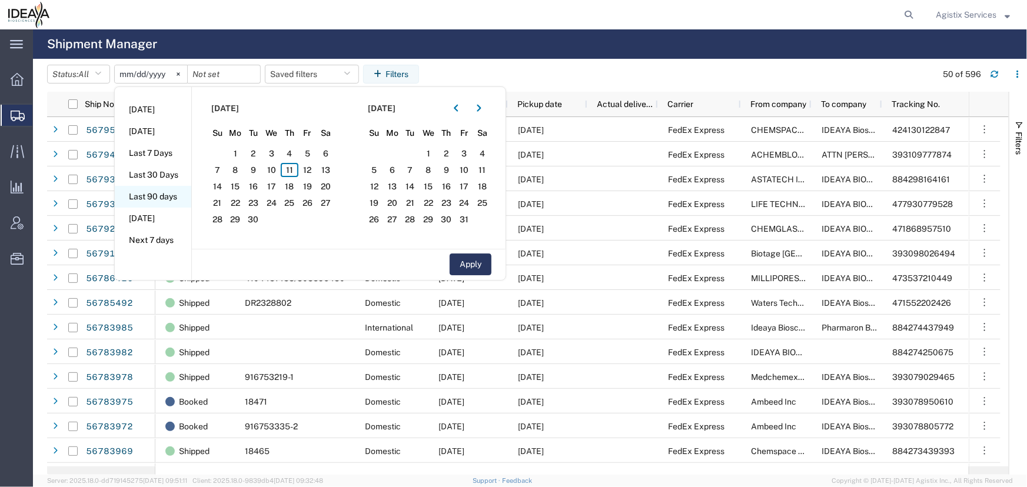
click at [161, 195] on li "Last 90 days" at bounding box center [153, 197] width 76 height 22
type input "2025-06-14"
type input "2025-09-11"
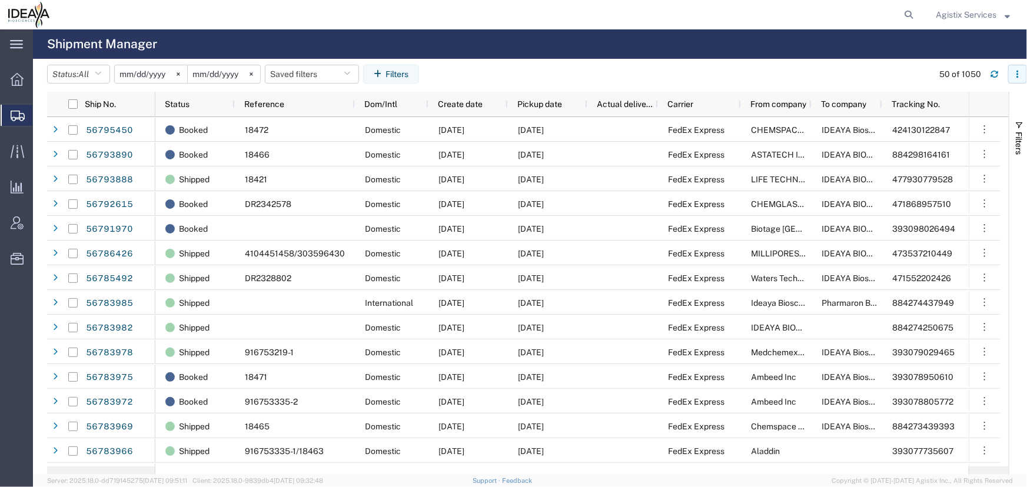
click at [1014, 76] on icon "button" at bounding box center [1017, 74] width 8 height 8
click at [948, 155] on agx-table-column-manager-action "Manage columns" at bounding box center [956, 153] width 65 height 24
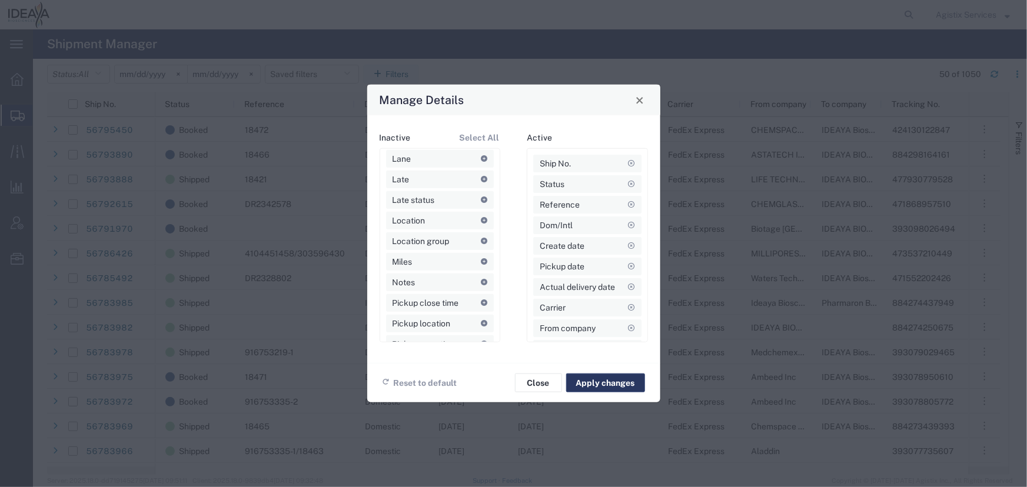
scroll to position [481, 0]
drag, startPoint x: 417, startPoint y: 255, endPoint x: 576, endPoint y: 253, distance: 159.5
drag, startPoint x: 569, startPoint y: 264, endPoint x: 418, endPoint y: 264, distance: 151.2
click at [599, 385] on button "Apply changes" at bounding box center [605, 383] width 79 height 19
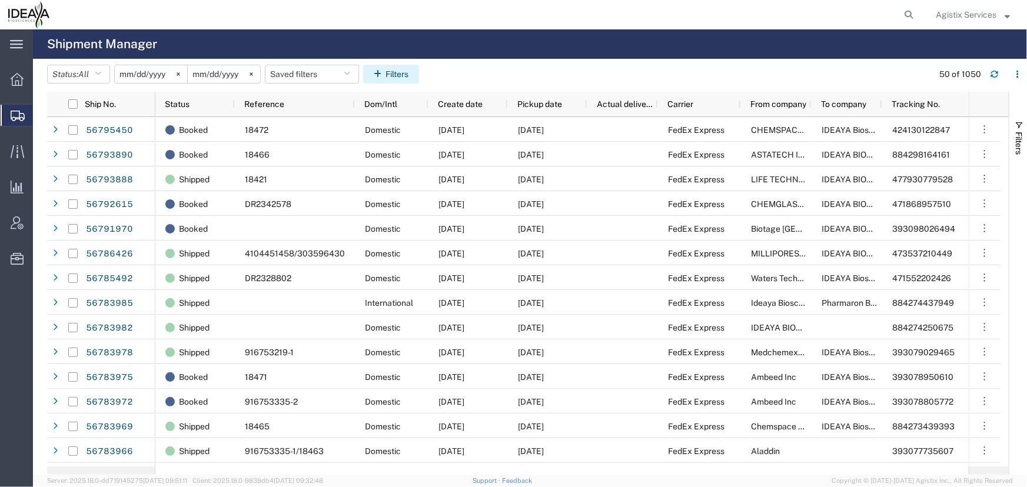
click at [394, 72] on button "Filters" at bounding box center [391, 74] width 56 height 19
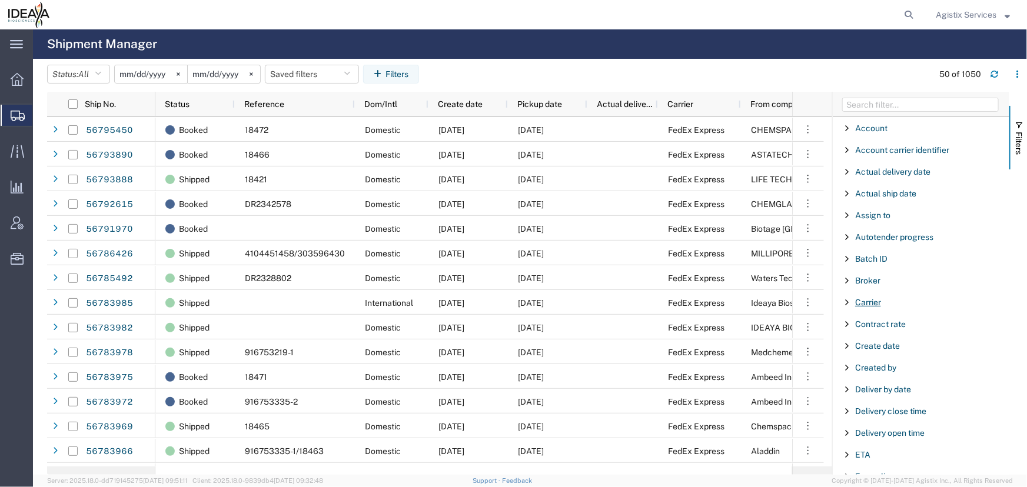
click at [875, 300] on span "Carrier" at bounding box center [868, 302] width 26 height 9
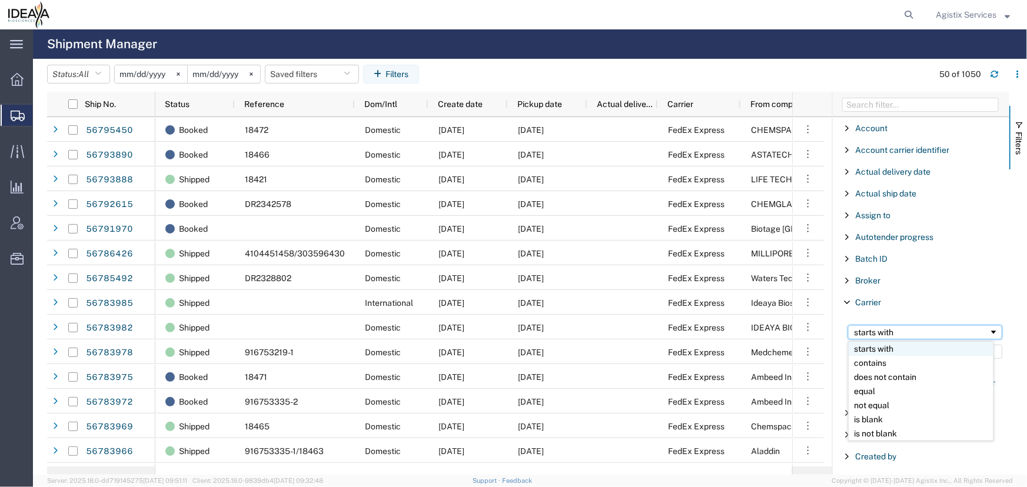
click at [865, 337] on div "starts with" at bounding box center [925, 332] width 154 height 14
click at [862, 352] on input "Filter Value" at bounding box center [925, 352] width 154 height 14
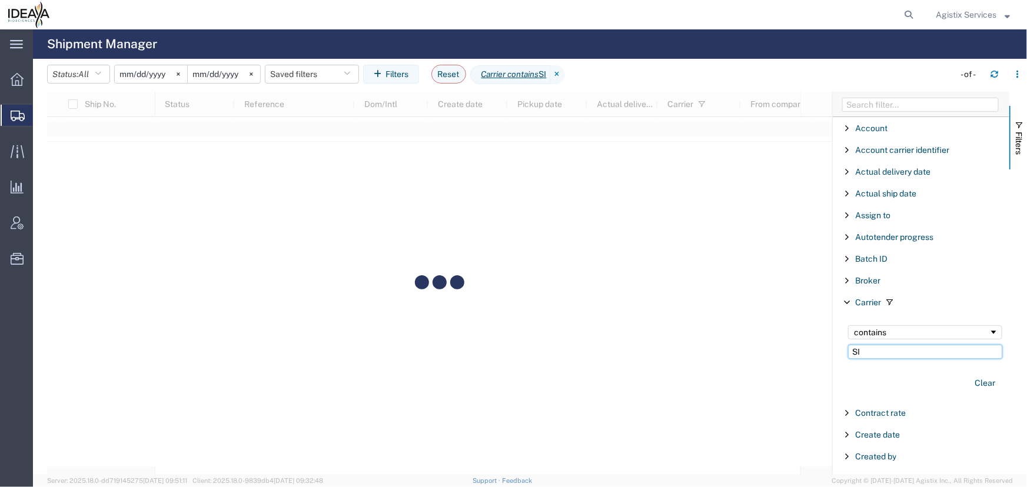
type input "S"
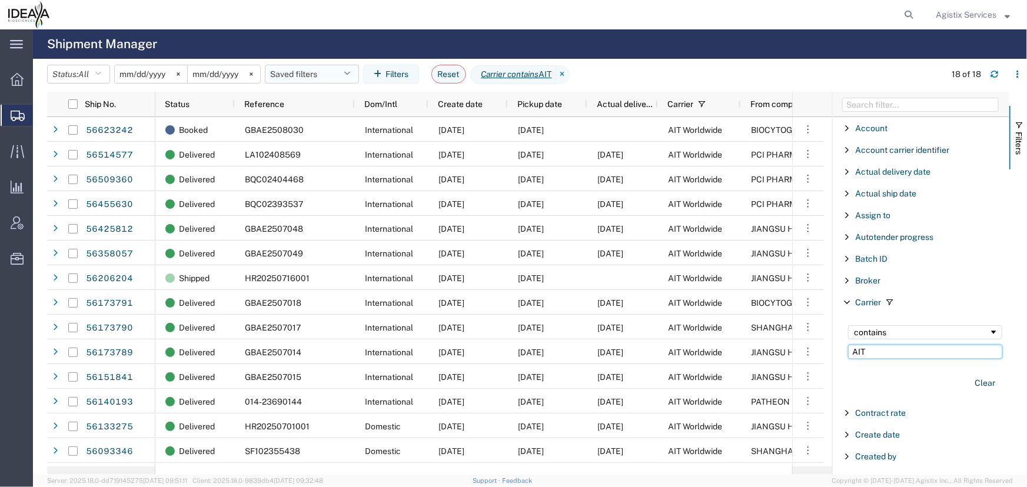
type input "AIT"
click at [350, 74] on icon "button" at bounding box center [347, 74] width 6 height 8
click at [299, 126] on span "AIT" at bounding box center [344, 126] width 154 height 22
type input "2025-04-28"
type input "ait"
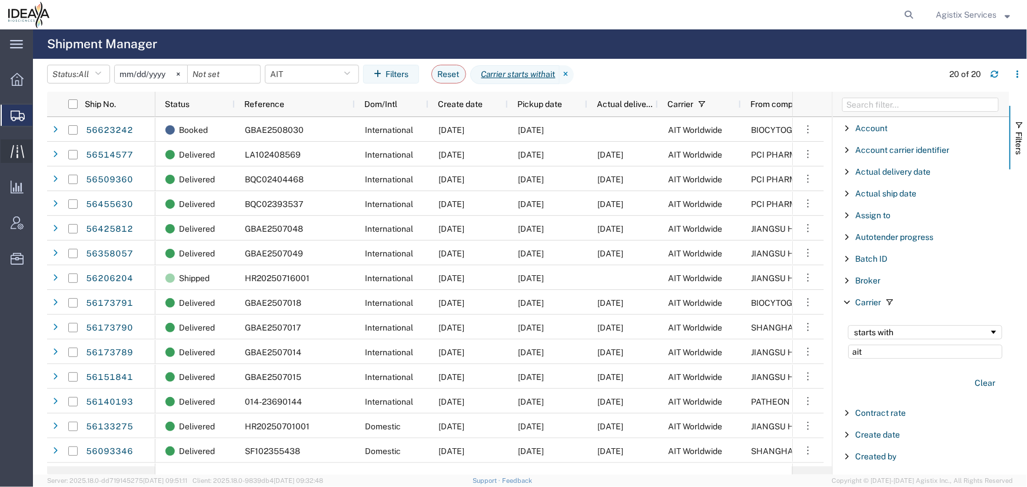
click at [13, 145] on icon at bounding box center [18, 152] width 14 height 14
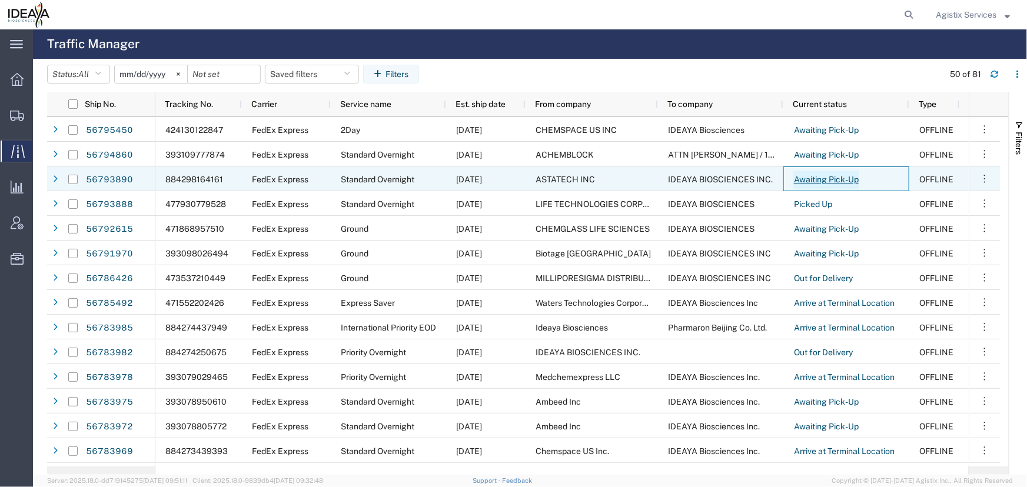
click at [811, 179] on link "Awaiting Pick-Up" at bounding box center [826, 180] width 66 height 19
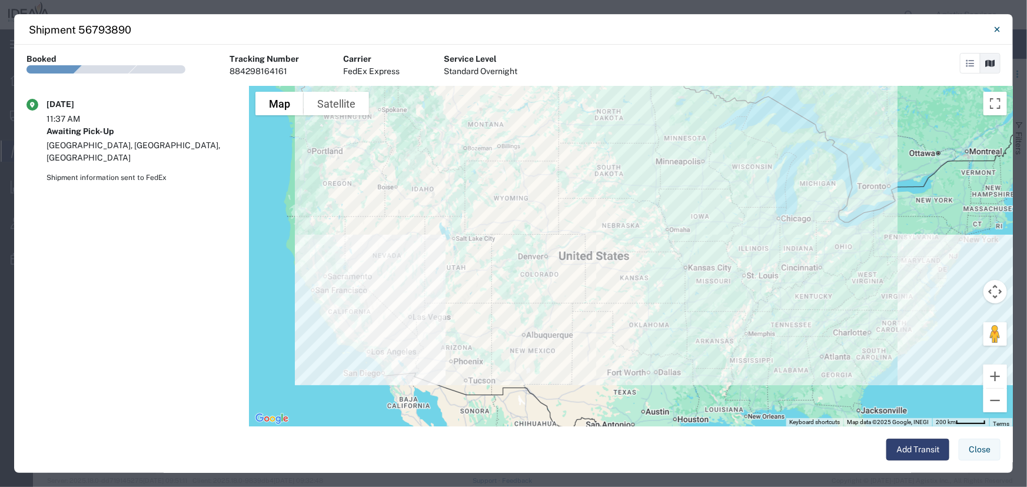
click at [915, 454] on button "Add Transit" at bounding box center [917, 450] width 63 height 22
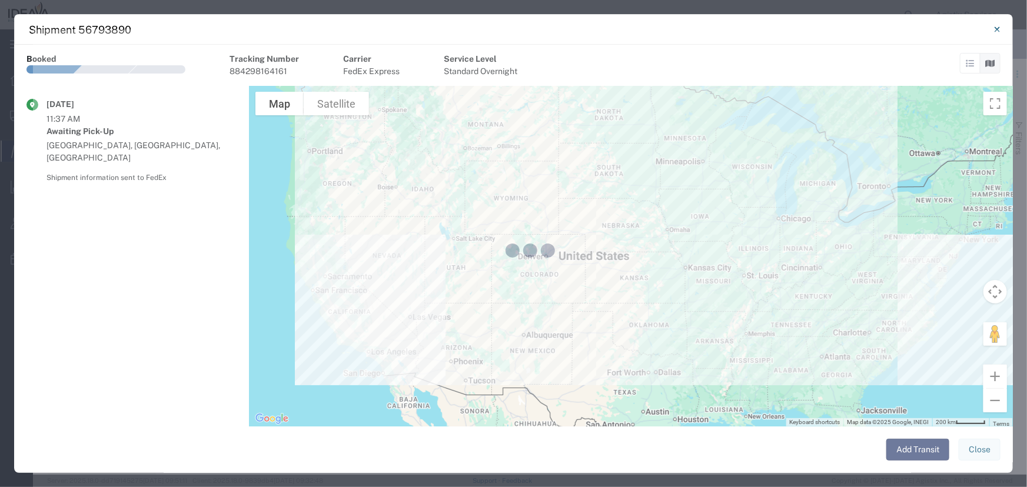
select select "US"
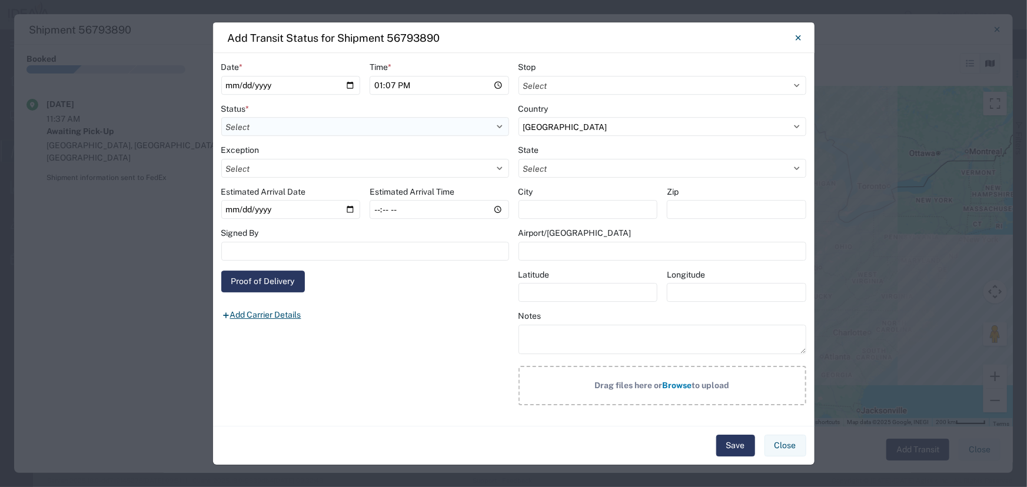
click at [316, 130] on select "Select Arrival Notice Available Arrival Notice Imported Arrive at Delivery Loca…" at bounding box center [365, 126] width 288 height 19
click at [454, 71] on div "Time *" at bounding box center [438, 67] width 139 height 12
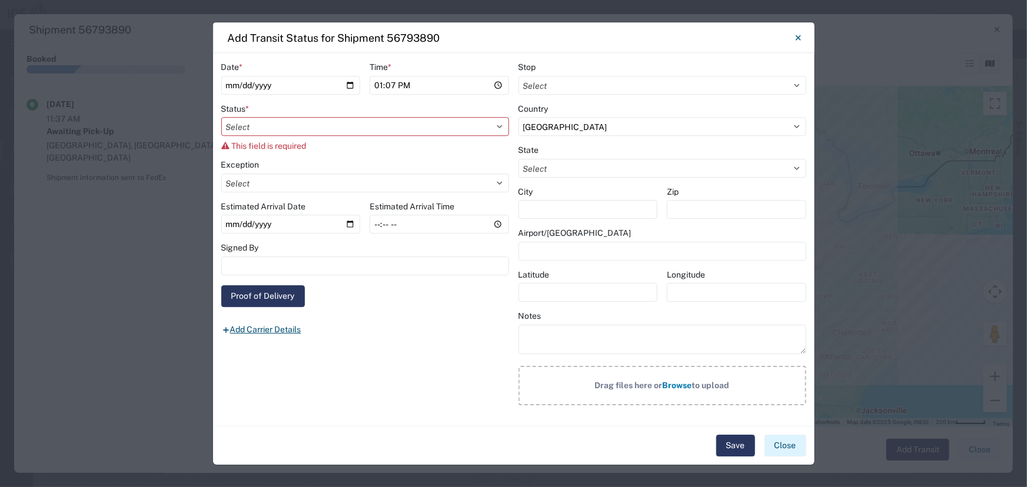
click at [797, 453] on button "Close" at bounding box center [785, 446] width 42 height 22
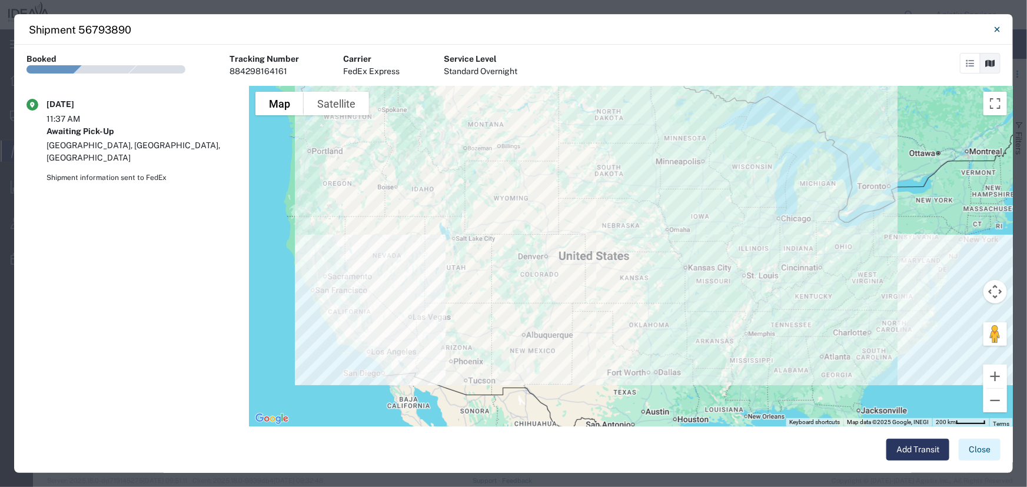
click at [991, 452] on button "Close" at bounding box center [979, 450] width 42 height 22
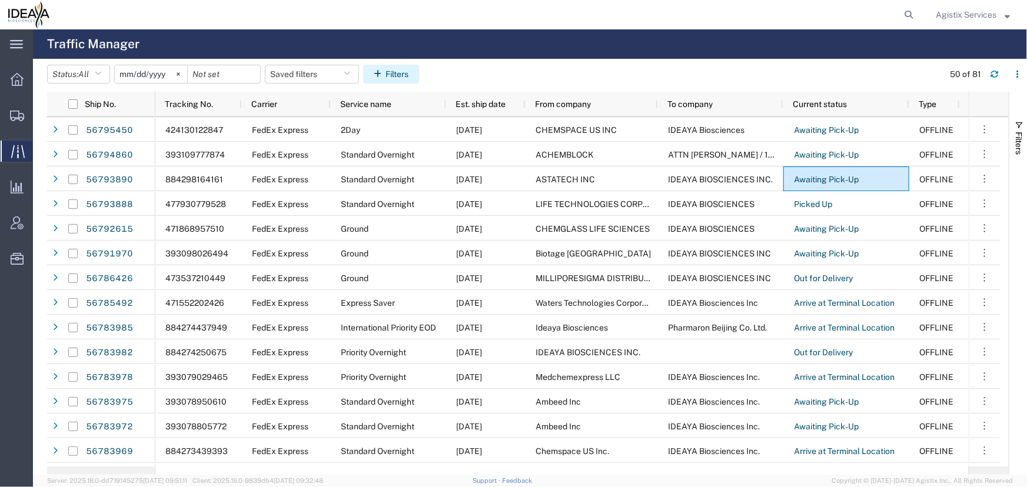
click at [385, 74] on icon "button" at bounding box center [380, 74] width 12 height 8
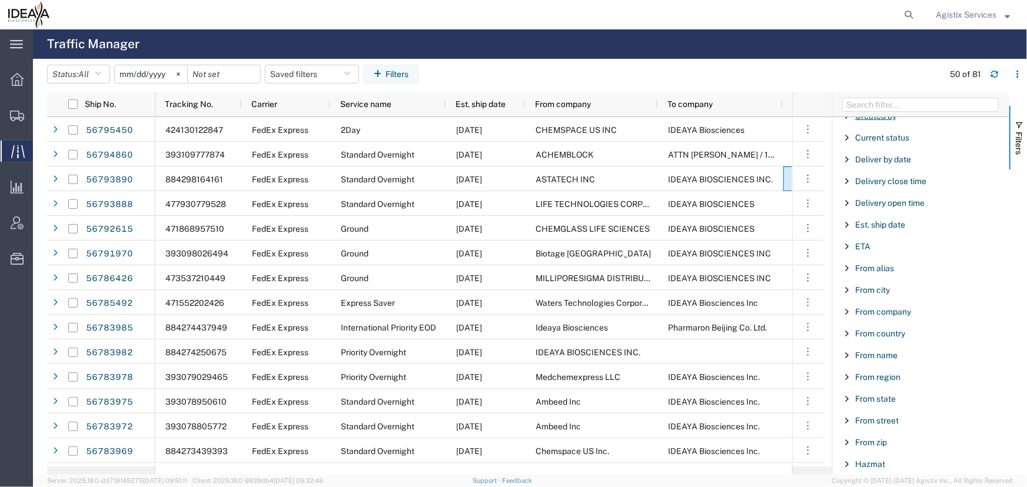
scroll to position [267, 0]
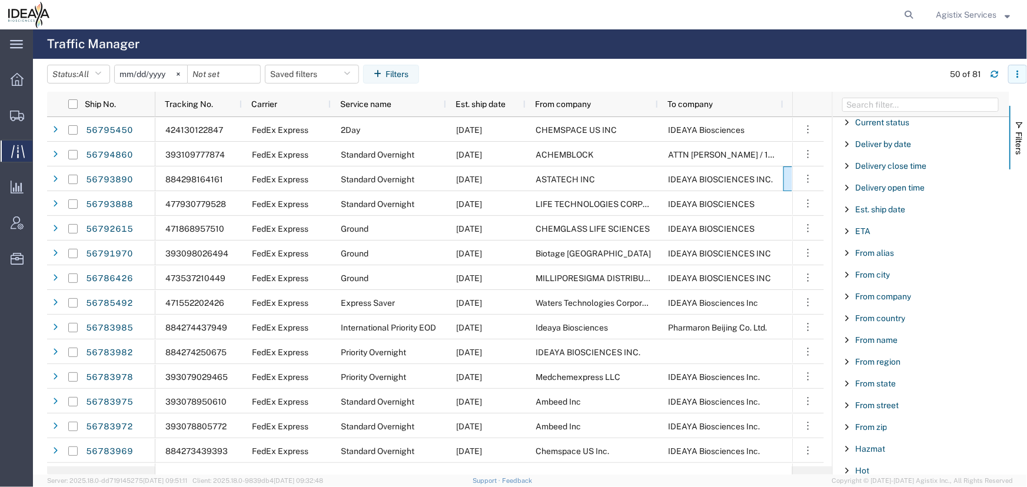
click at [1017, 78] on button "button" at bounding box center [1017, 74] width 19 height 19
click at [945, 156] on agx-table-column-manager-action "Manage columns" at bounding box center [956, 153] width 65 height 24
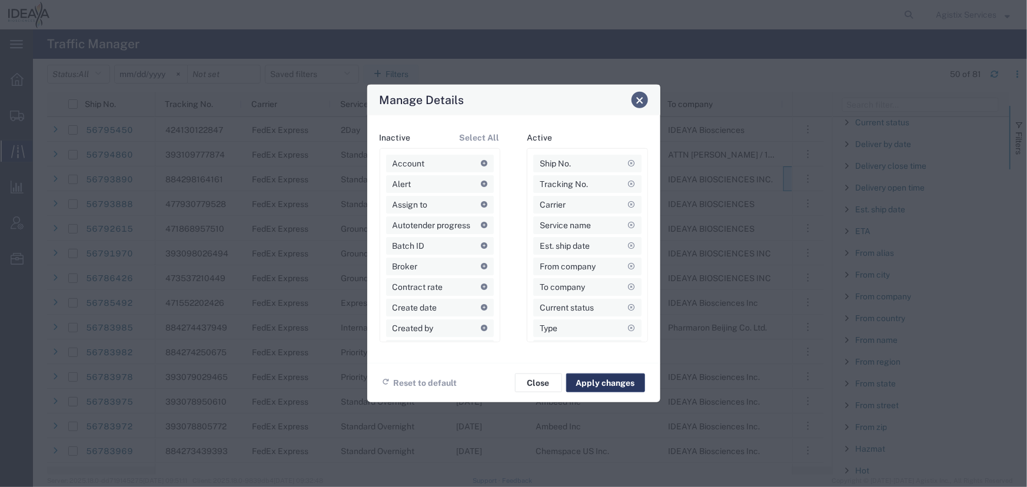
click at [642, 106] on button "Close" at bounding box center [639, 100] width 16 height 16
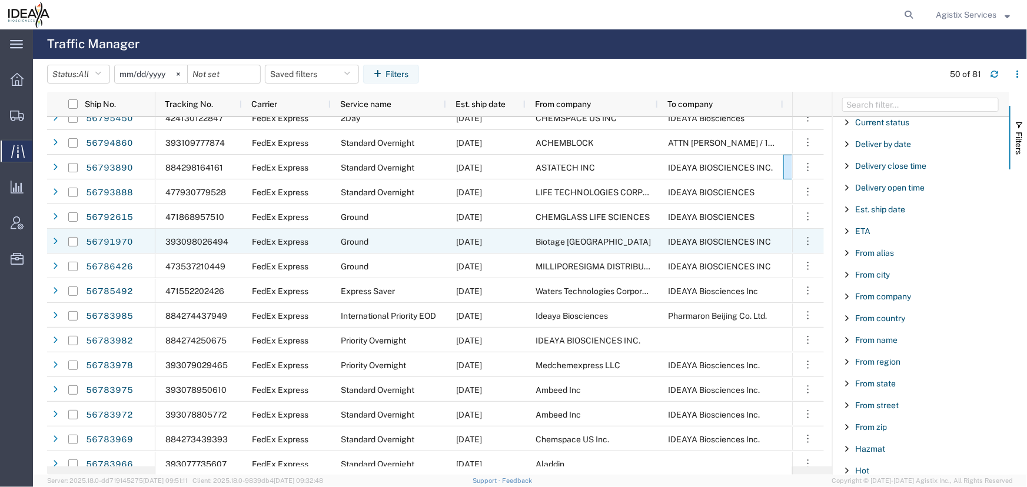
scroll to position [0, 0]
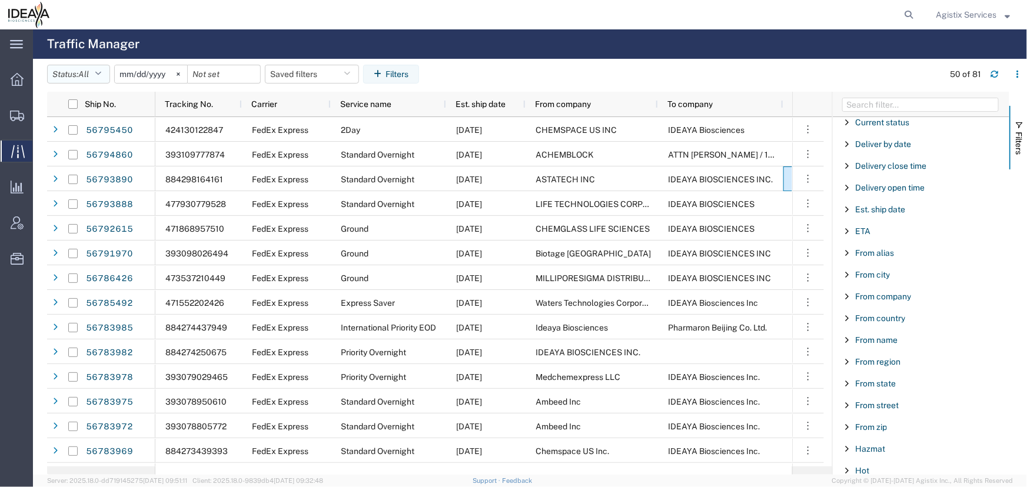
click at [101, 72] on icon "button" at bounding box center [98, 74] width 6 height 8
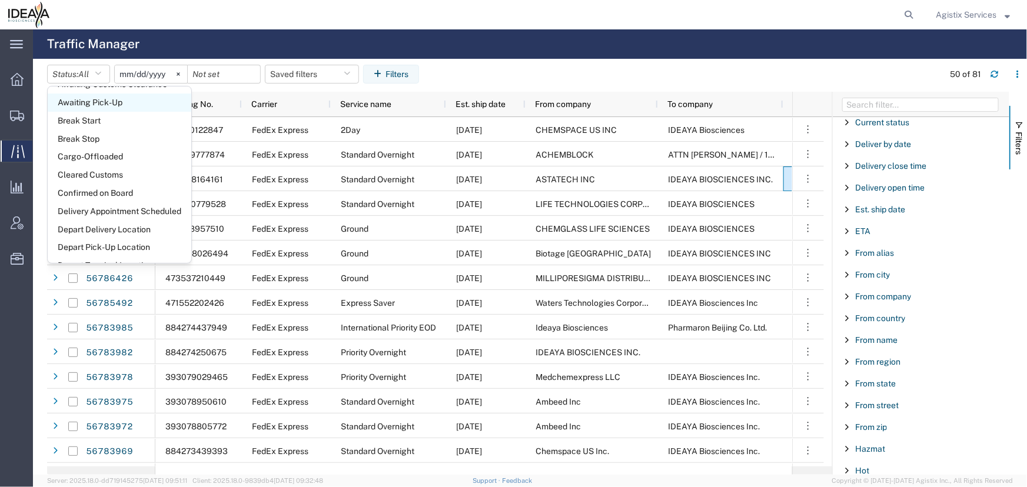
scroll to position [106, 0]
click at [106, 172] on span "Cleared Customs" at bounding box center [120, 174] width 144 height 18
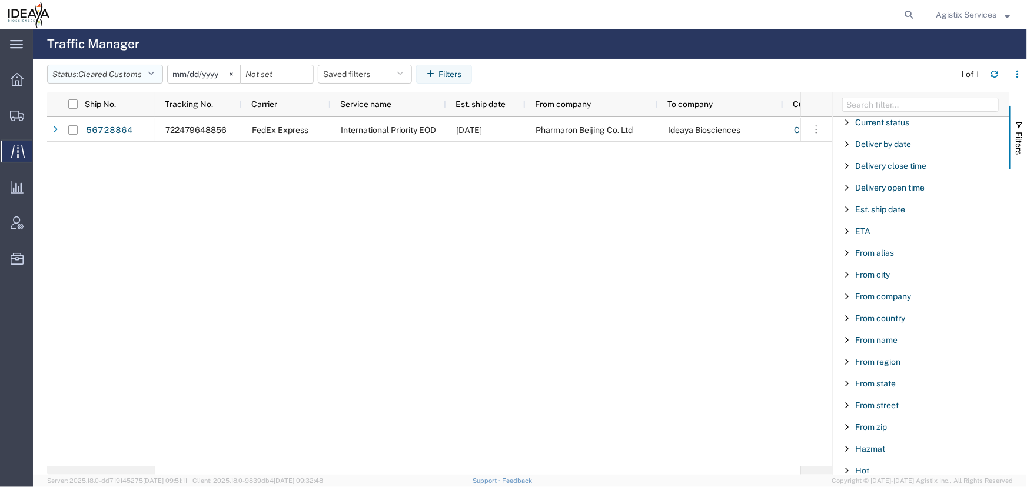
click at [161, 77] on button "Status: Cleared Customs" at bounding box center [105, 74] width 116 height 19
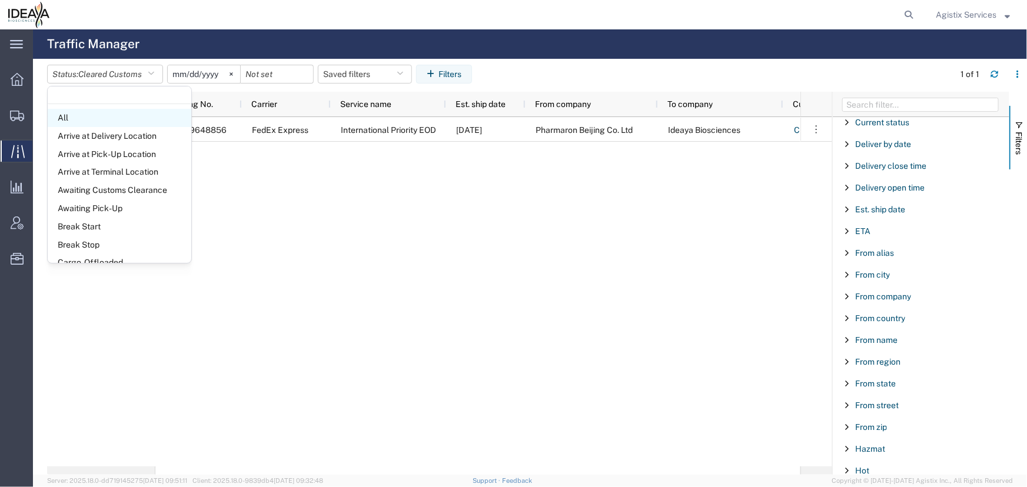
click at [70, 121] on span "All" at bounding box center [120, 118] width 144 height 18
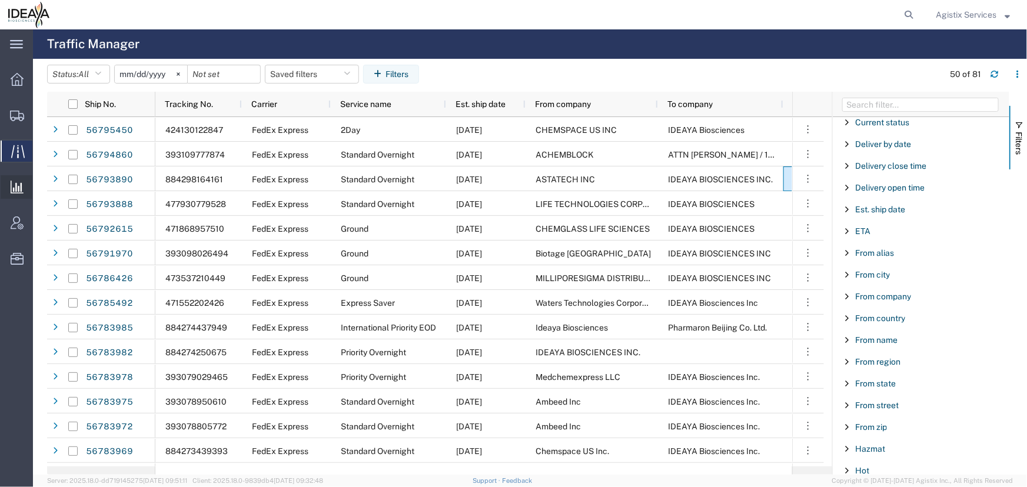
click at [12, 195] on div at bounding box center [17, 187] width 33 height 24
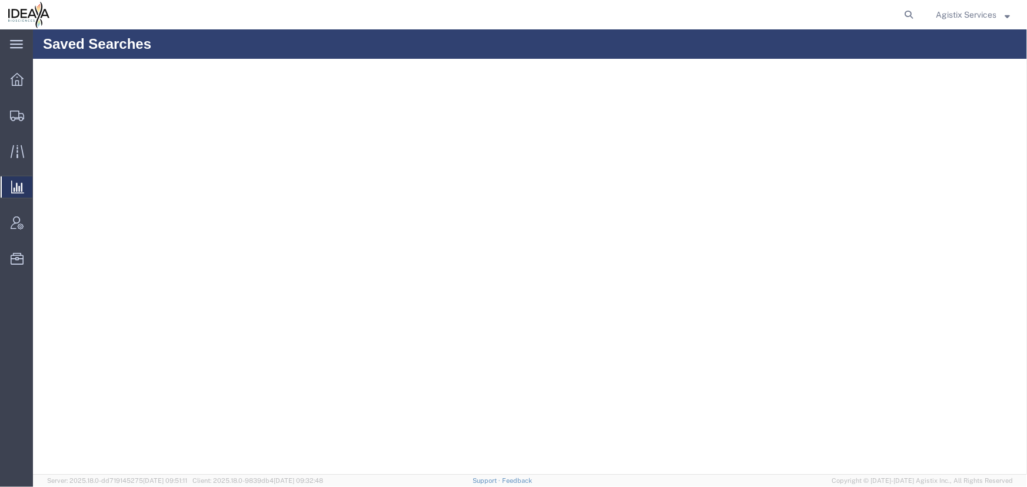
click at [0, 0] on span "Ad Hoc Reports" at bounding box center [0, 0] width 0 height 0
click at [0, 0] on span "Saved Reports" at bounding box center [0, 0] width 0 height 0
click at [14, 261] on icon at bounding box center [17, 259] width 13 height 12
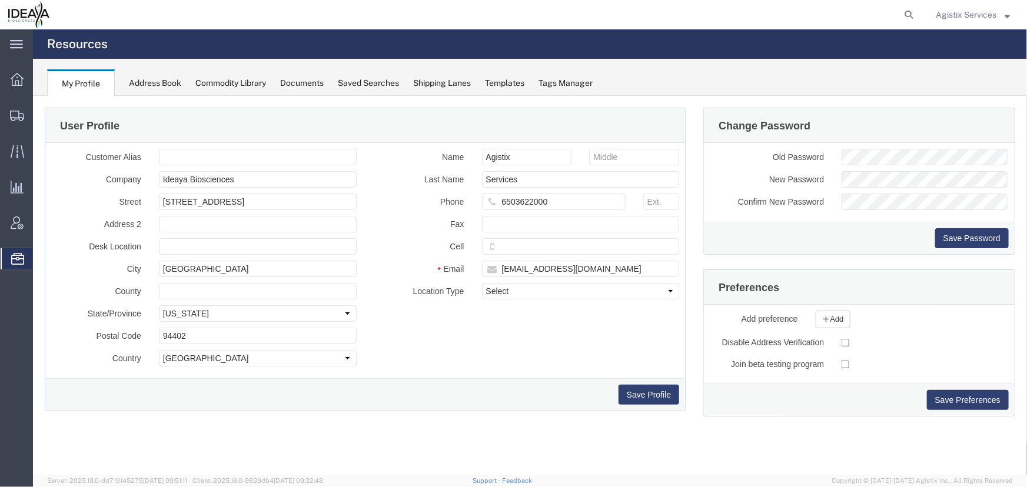
click at [164, 78] on div "Address Book" at bounding box center [155, 83] width 52 height 12
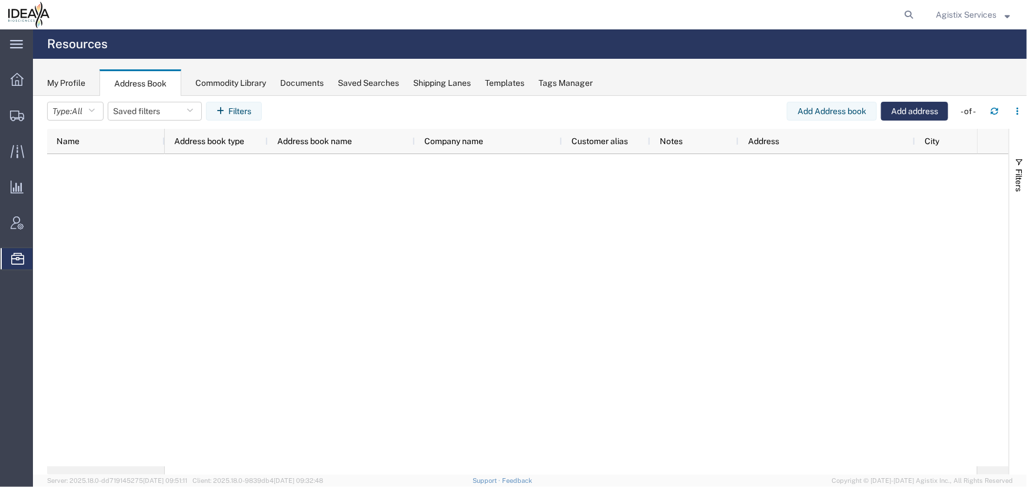
click at [245, 80] on div "Commodity Library" at bounding box center [230, 83] width 71 height 12
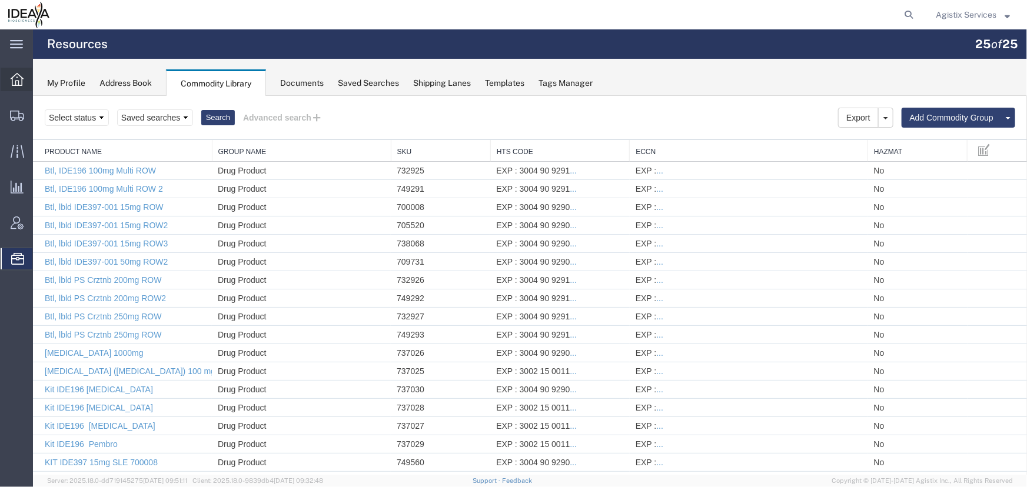
click at [17, 84] on icon at bounding box center [17, 79] width 13 height 13
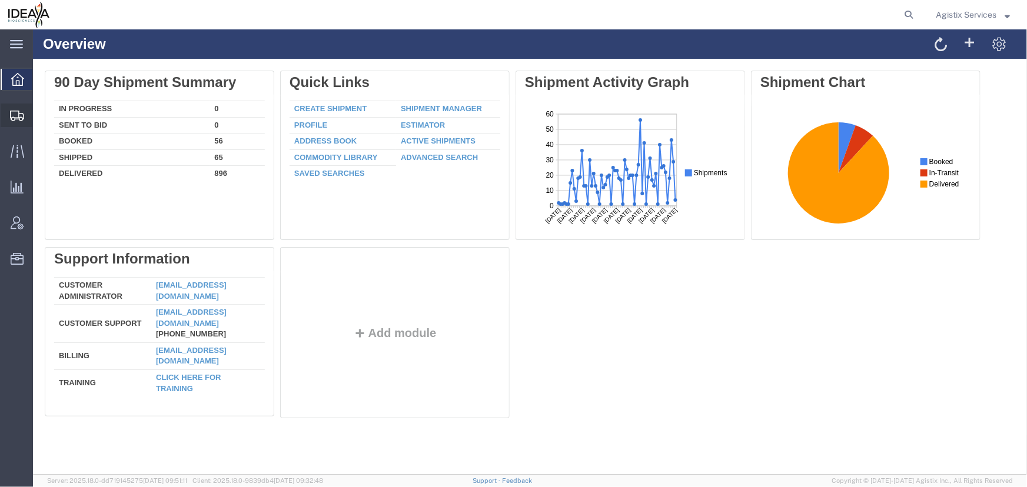
click at [16, 114] on icon at bounding box center [17, 116] width 14 height 11
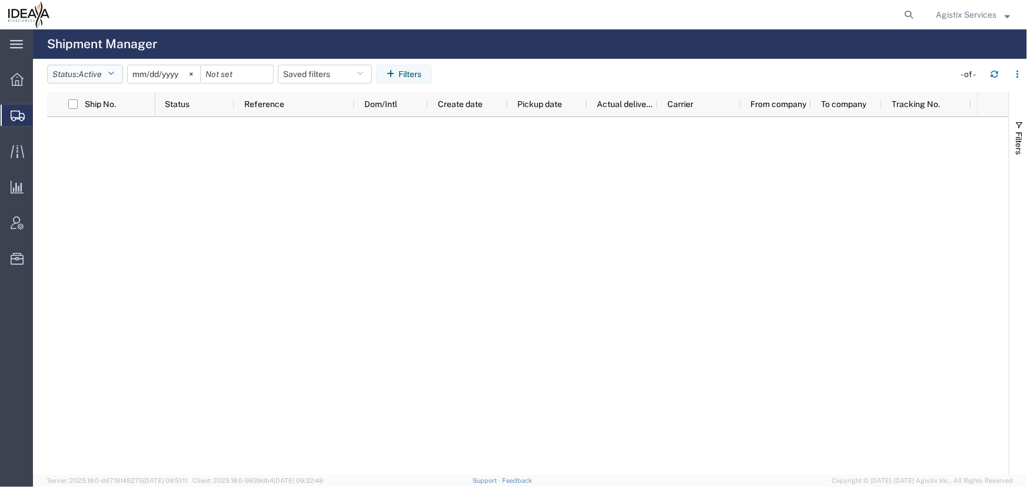
click at [111, 71] on icon "button" at bounding box center [111, 74] width 6 height 8
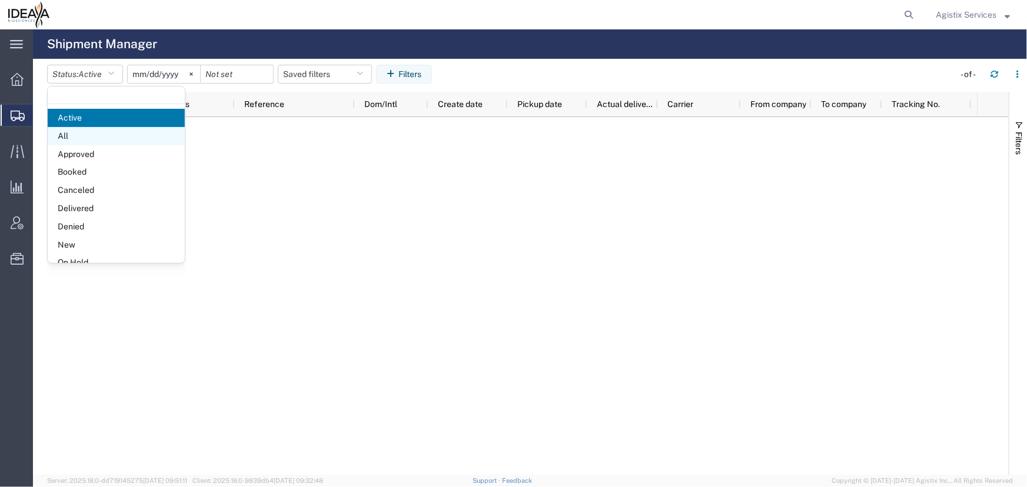
click at [77, 134] on span "All" at bounding box center [116, 136] width 137 height 18
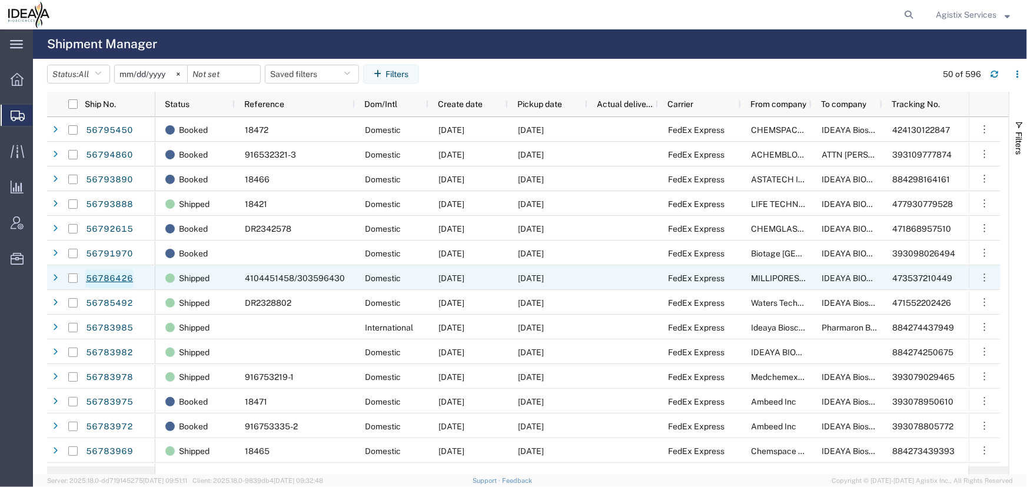
click at [101, 279] on link "56786426" at bounding box center [109, 278] width 48 height 19
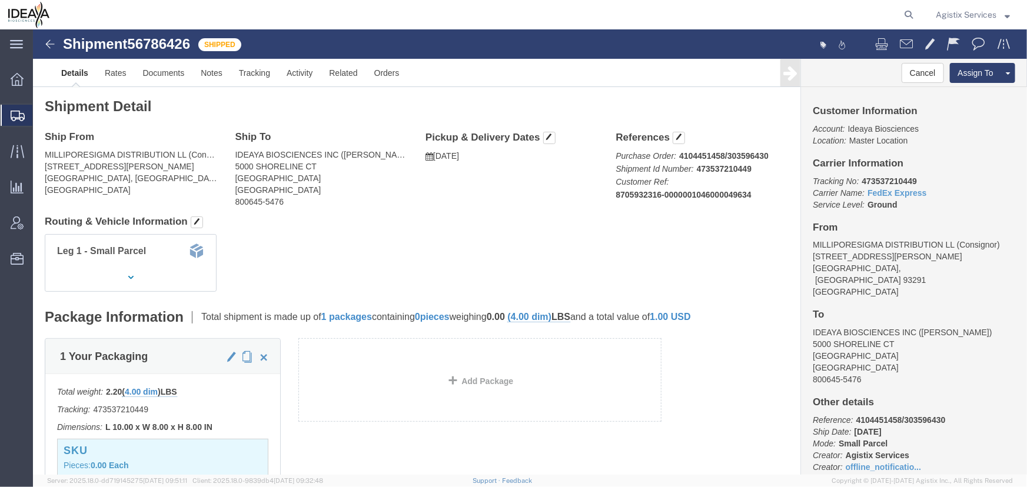
click at [15, 119] on icon at bounding box center [18, 116] width 14 height 11
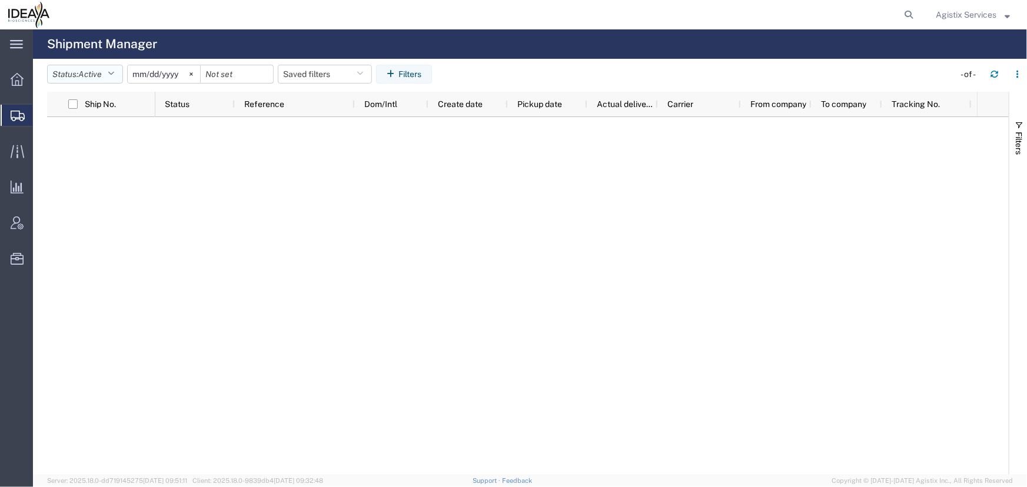
click at [109, 71] on button "Status: Active" at bounding box center [85, 74] width 76 height 19
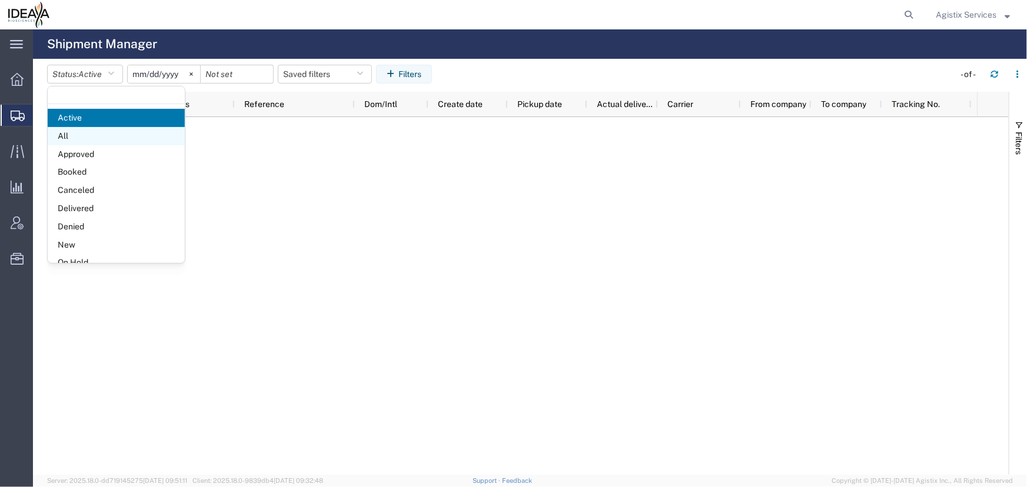
click at [64, 134] on span "All" at bounding box center [116, 136] width 137 height 18
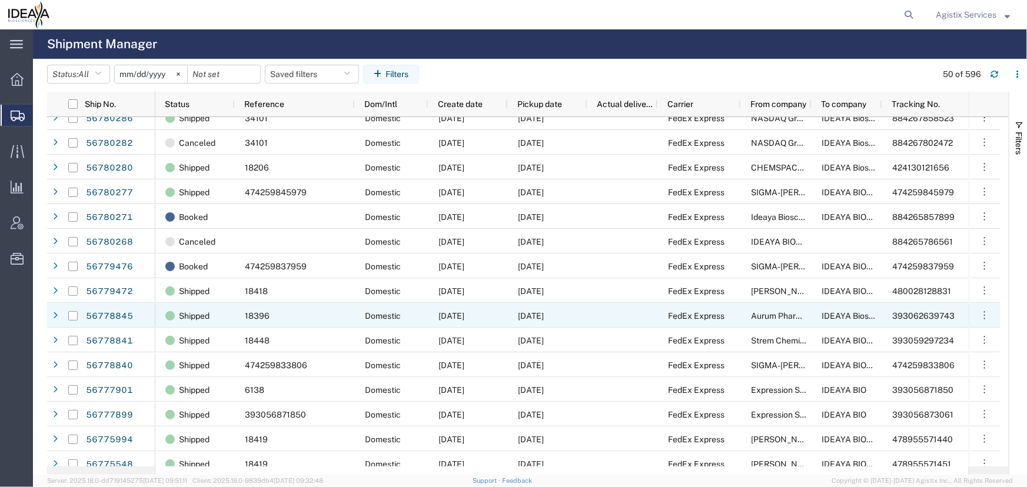
scroll to position [535, 0]
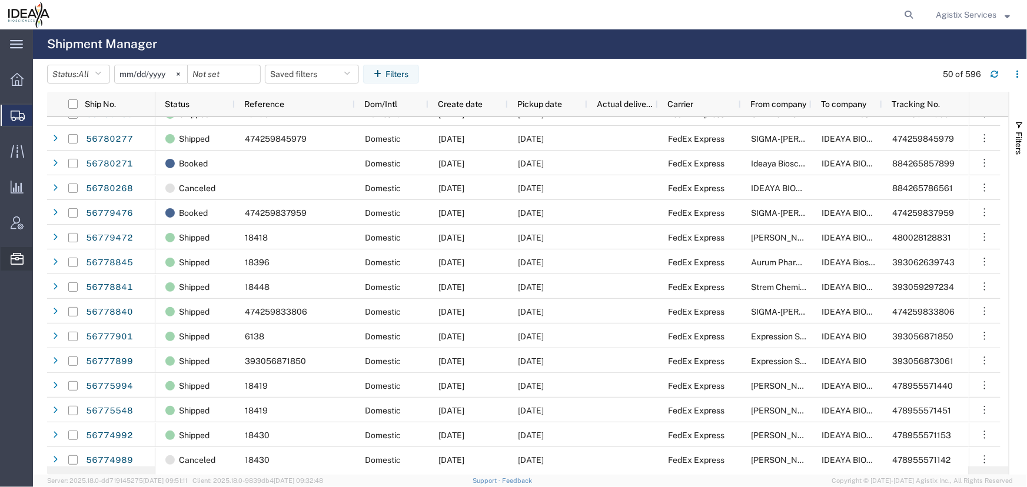
click at [0, 0] on span "Commodity Library" at bounding box center [0, 0] width 0 height 0
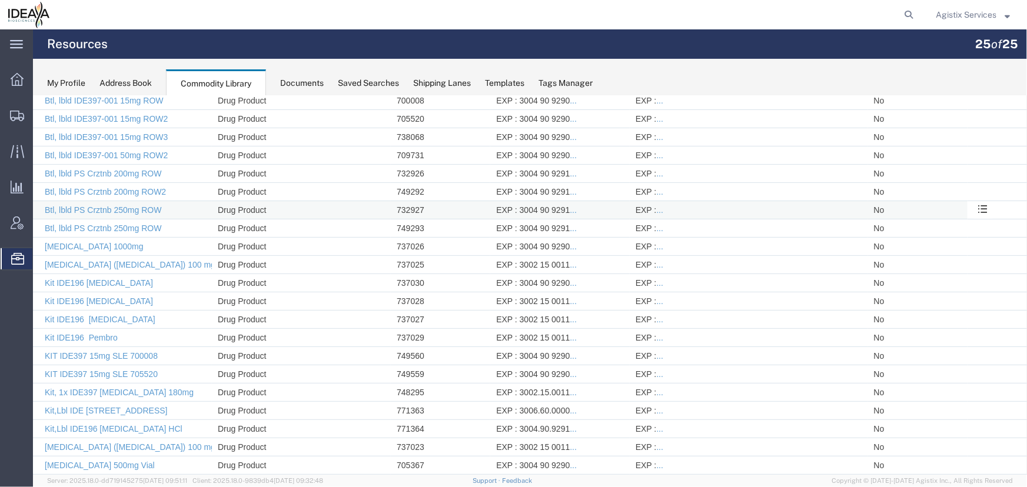
scroll to position [153, 0]
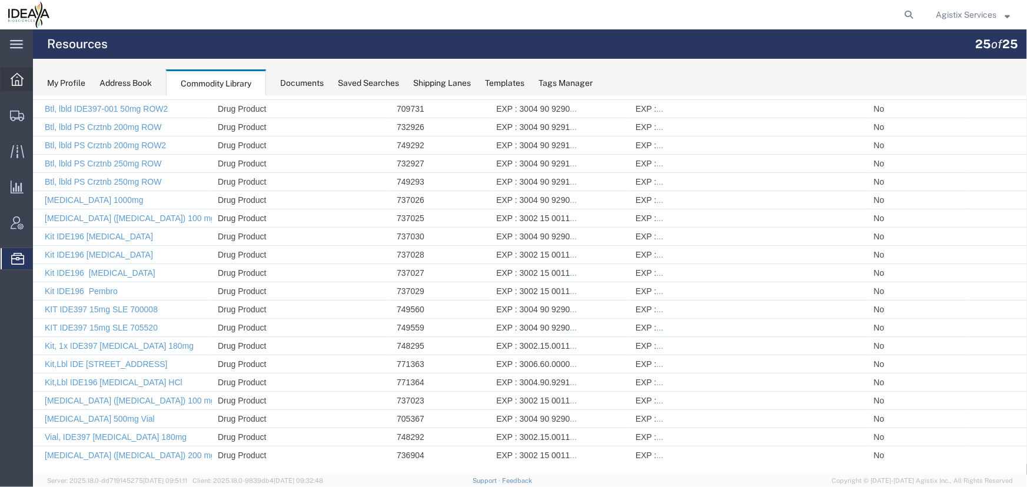
click at [20, 88] on div at bounding box center [17, 80] width 33 height 24
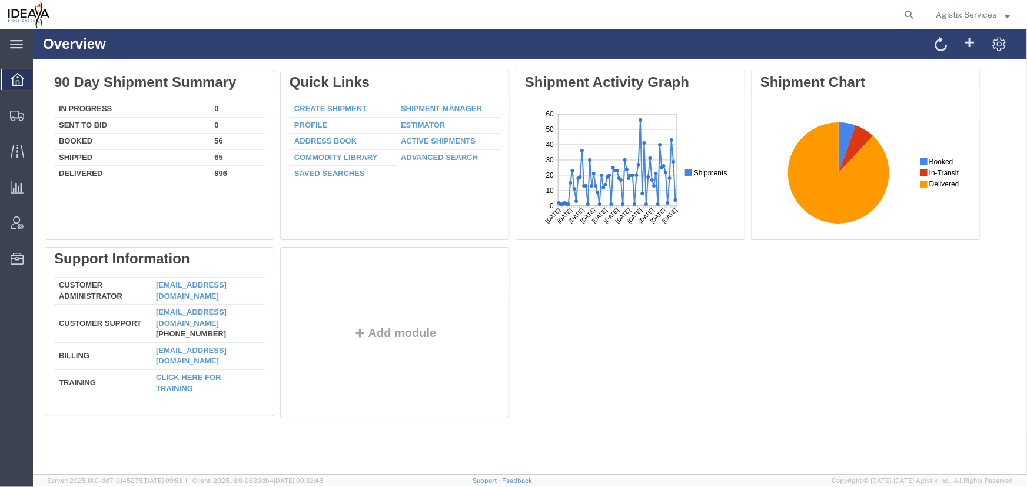
click at [961, 16] on span "Agistix Services" at bounding box center [965, 14] width 61 height 13
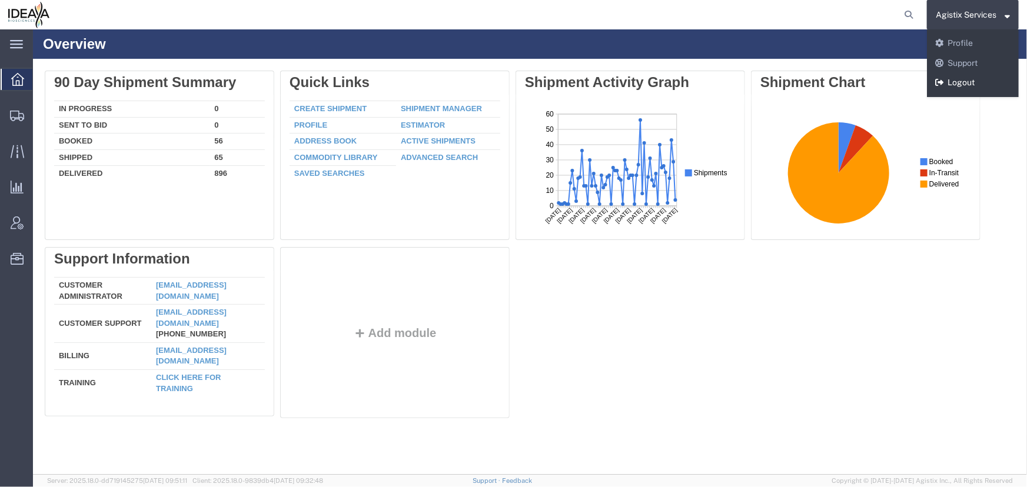
click at [959, 85] on link "Logout" at bounding box center [973, 83] width 92 height 20
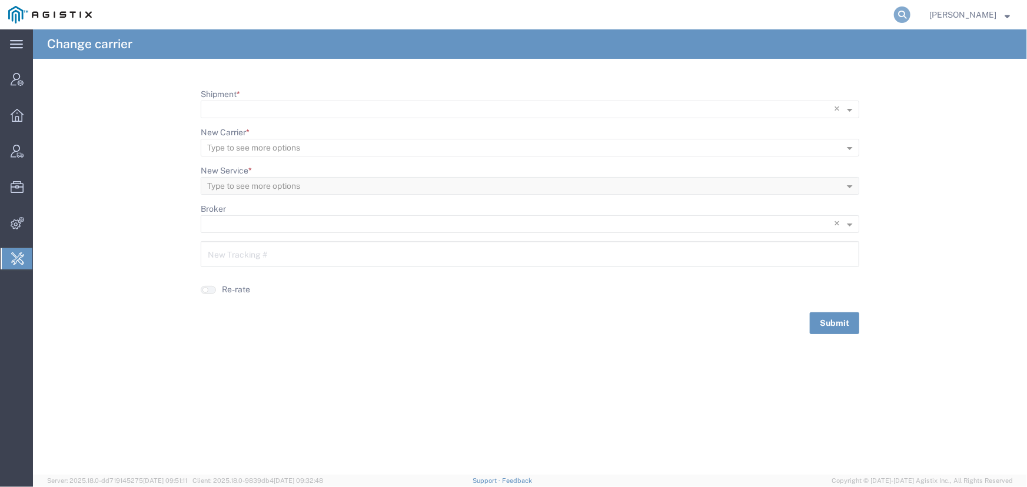
click at [907, 18] on icon at bounding box center [902, 14] width 16 height 16
type input "ideaya"
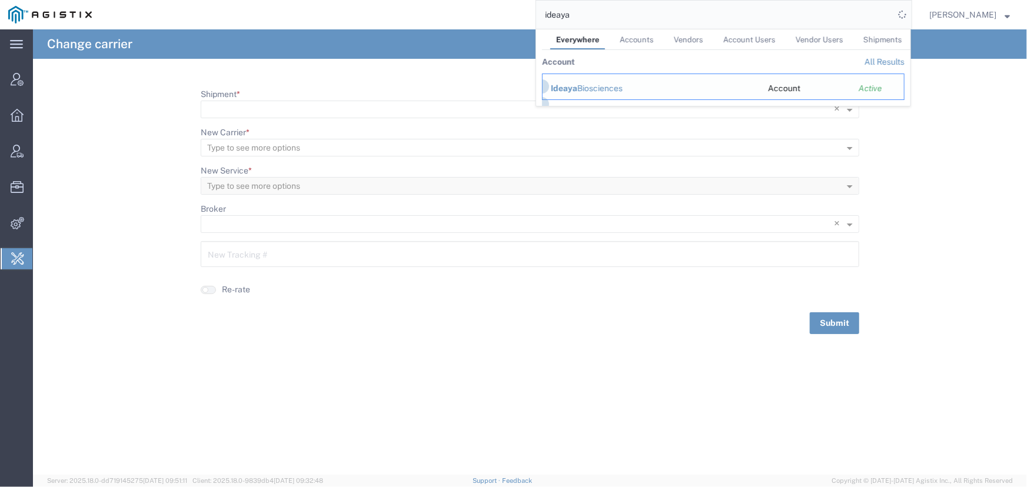
click at [557, 88] on span "Ideaya" at bounding box center [564, 88] width 26 height 9
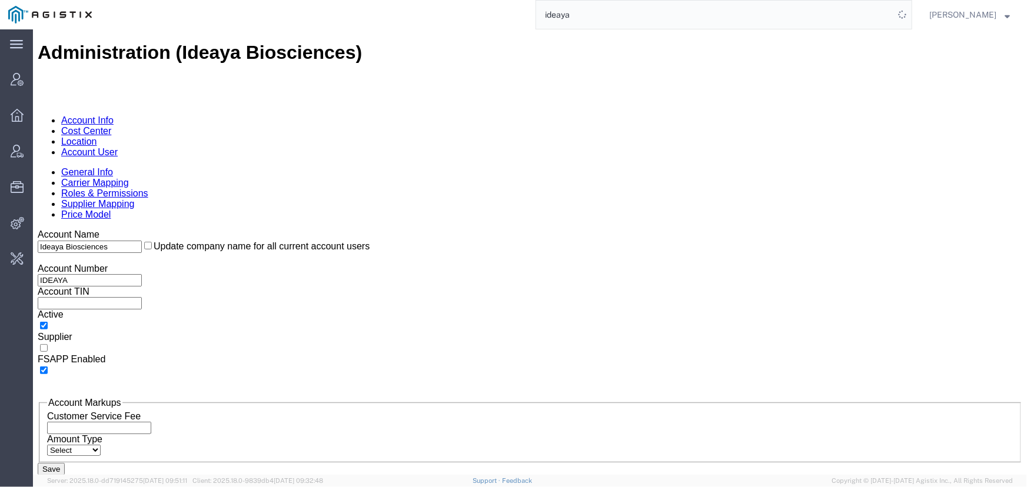
click at [117, 146] on link "Account User" at bounding box center [89, 151] width 56 height 10
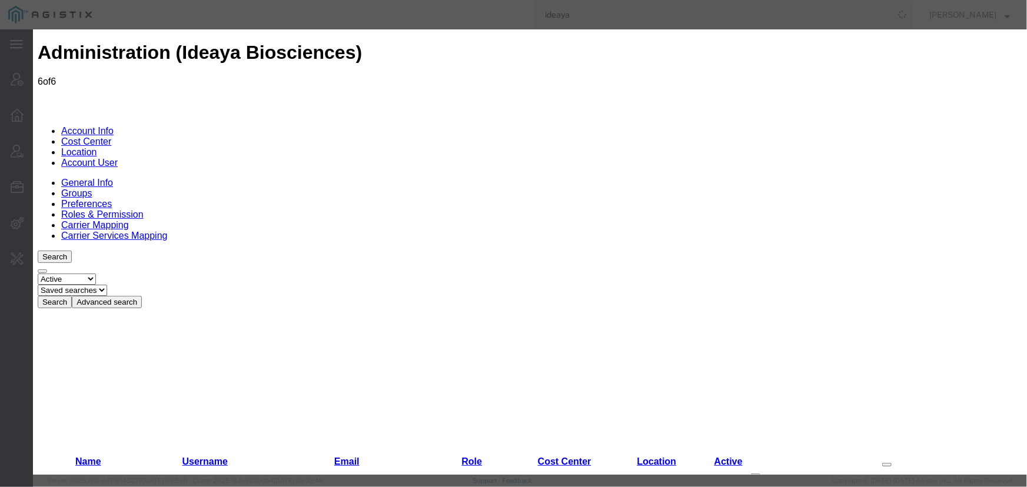
select select "COSTCENTER"
select select "2212358"
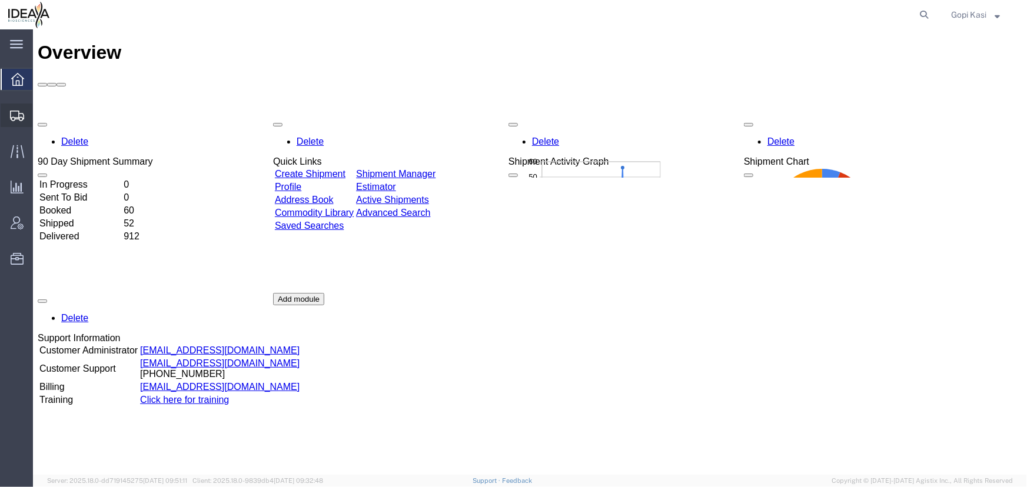
click at [17, 116] on icon at bounding box center [17, 116] width 14 height 11
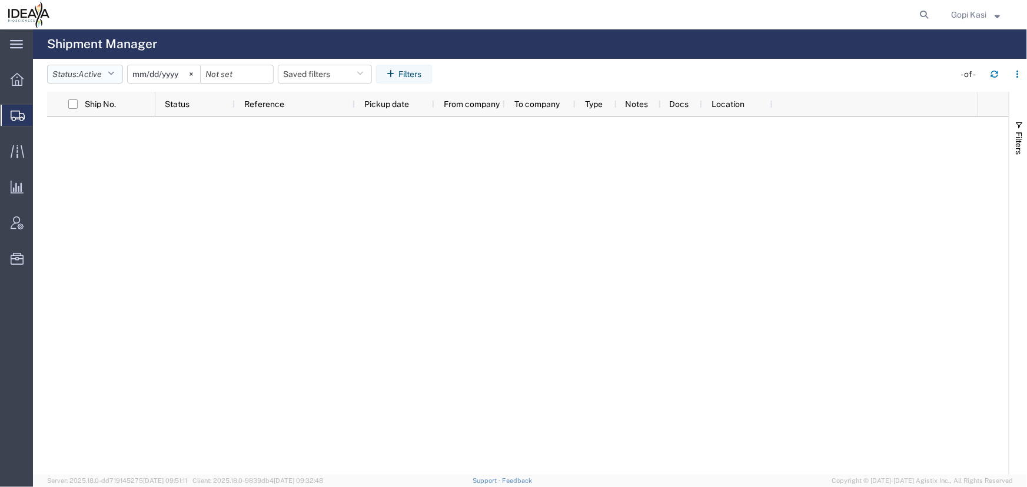
click at [114, 75] on icon "button" at bounding box center [111, 74] width 6 height 8
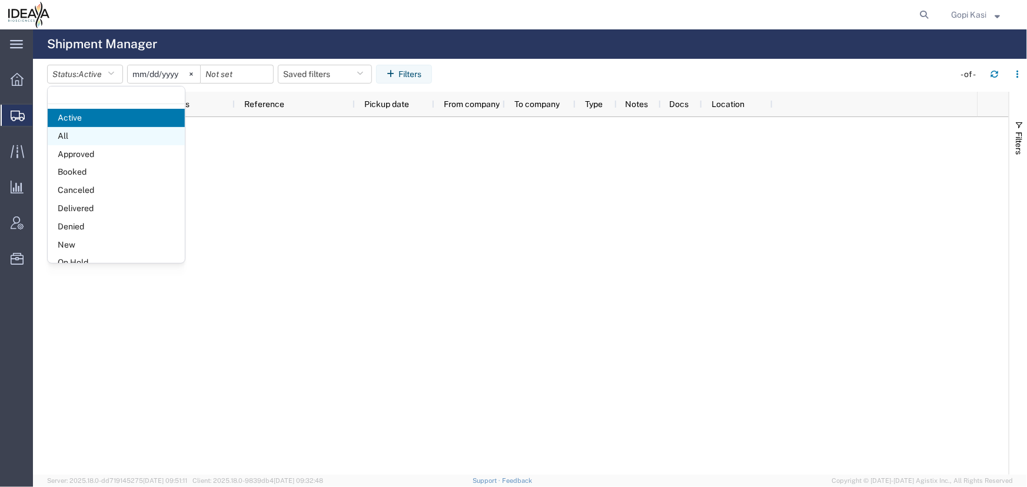
click at [66, 133] on span "All" at bounding box center [116, 136] width 137 height 18
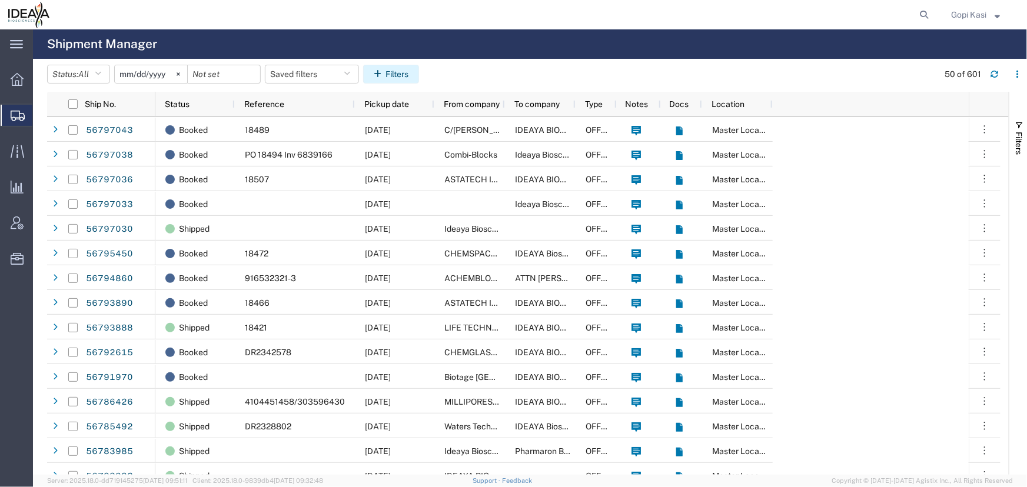
click at [385, 75] on icon "button" at bounding box center [380, 74] width 12 height 8
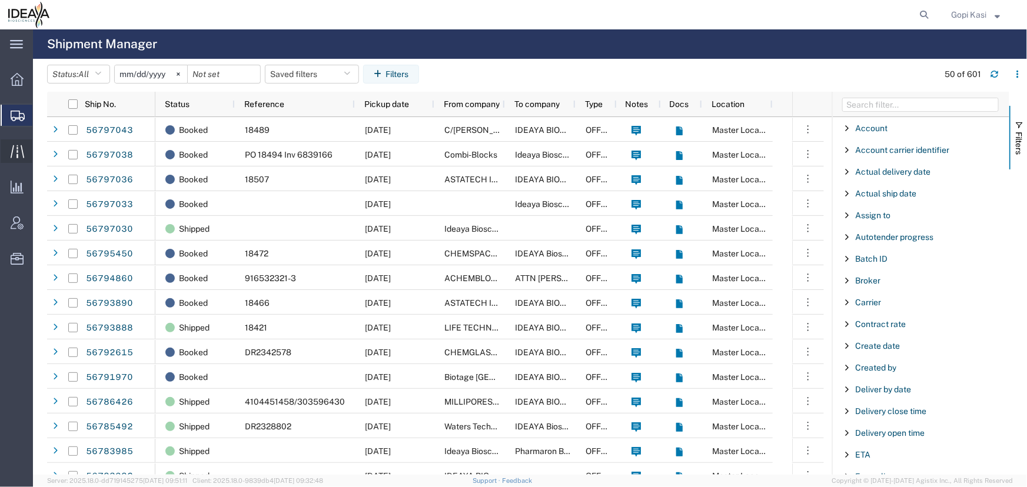
click at [17, 148] on icon at bounding box center [17, 151] width 14 height 13
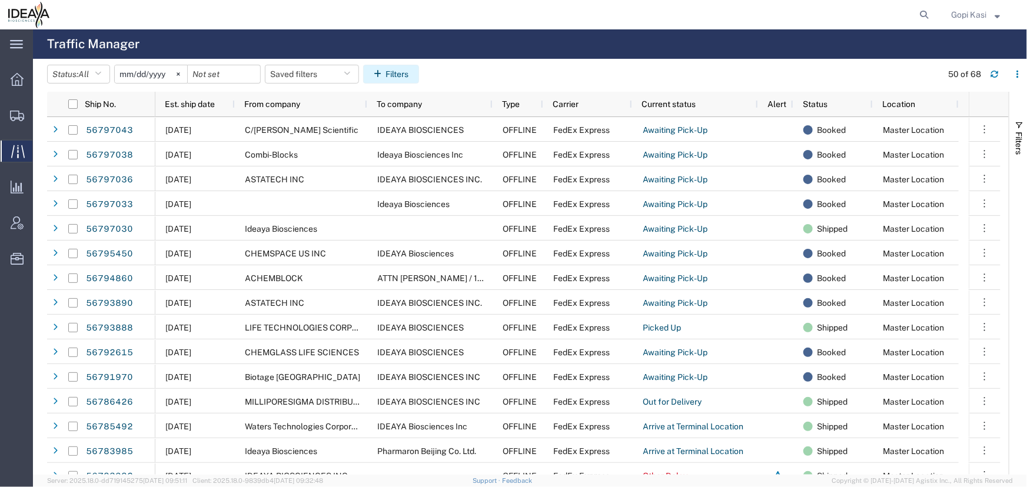
click at [385, 73] on icon "button" at bounding box center [380, 74] width 12 height 8
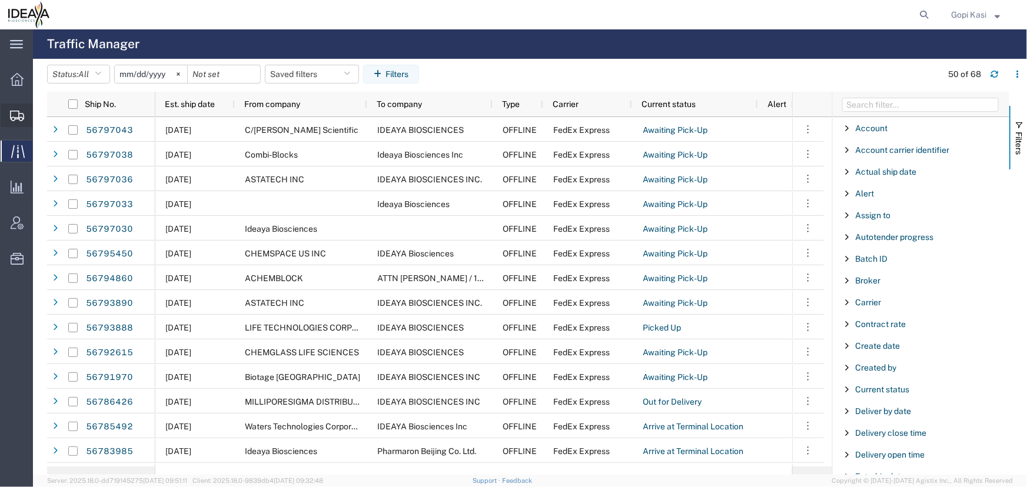
drag, startPoint x: 14, startPoint y: 118, endPoint x: 31, endPoint y: 118, distance: 16.5
click at [14, 118] on icon at bounding box center [17, 116] width 14 height 11
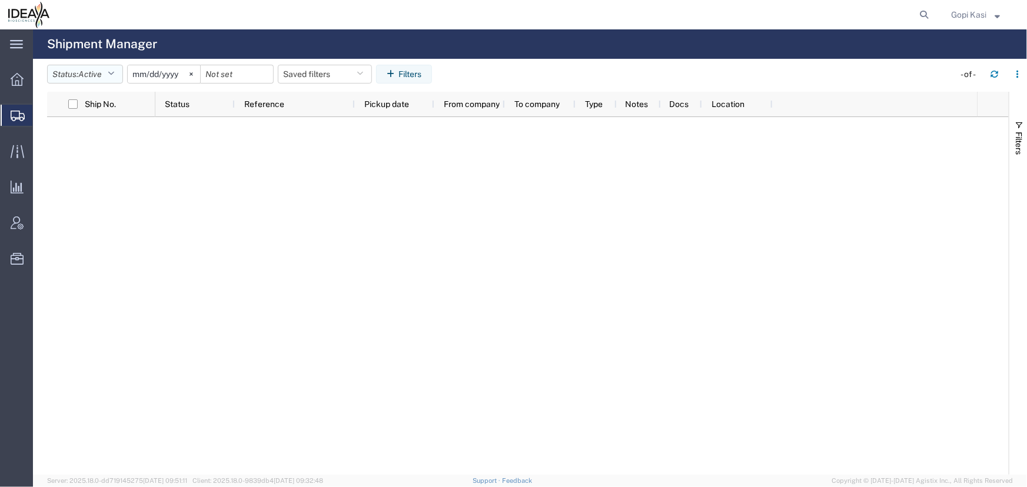
click at [101, 78] on span "Active" at bounding box center [90, 73] width 24 height 9
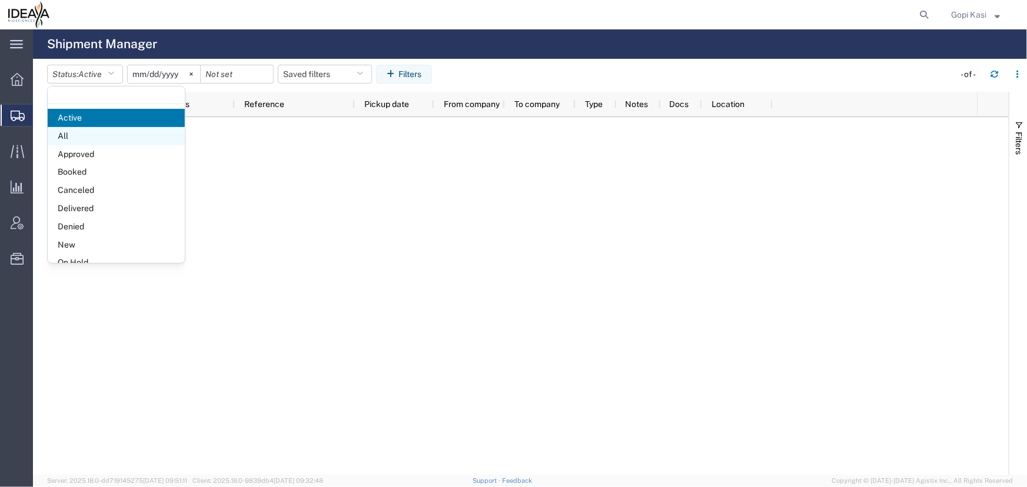
click at [81, 133] on span "All" at bounding box center [116, 136] width 137 height 18
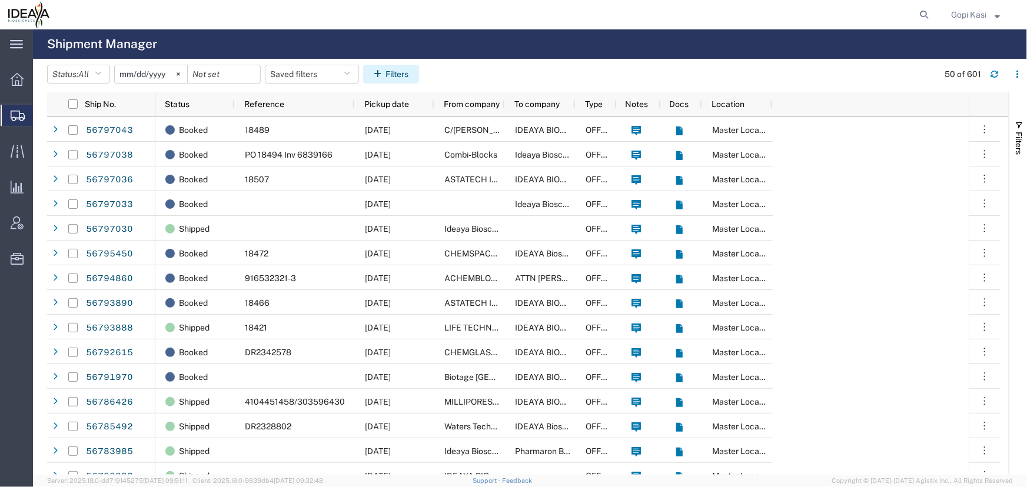
click at [406, 75] on button "Filters" at bounding box center [391, 74] width 56 height 19
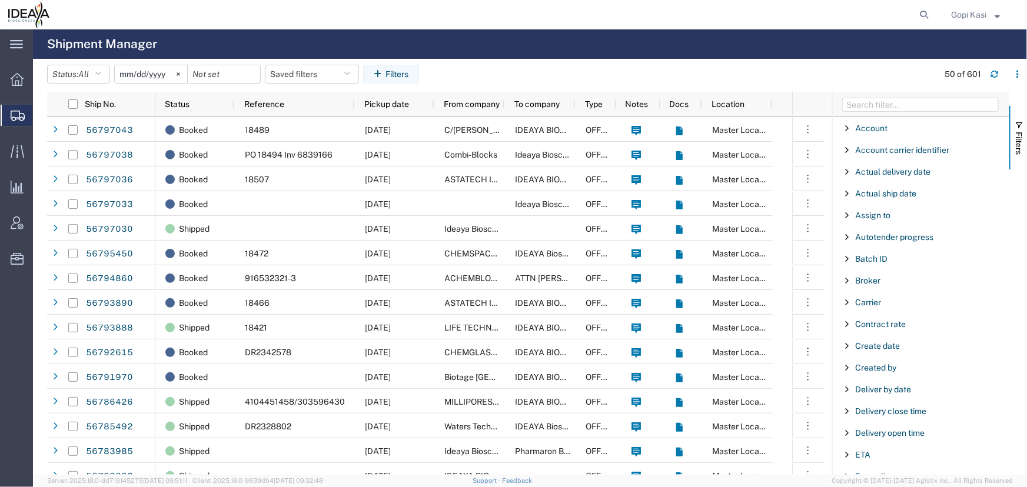
scroll to position [267, 0]
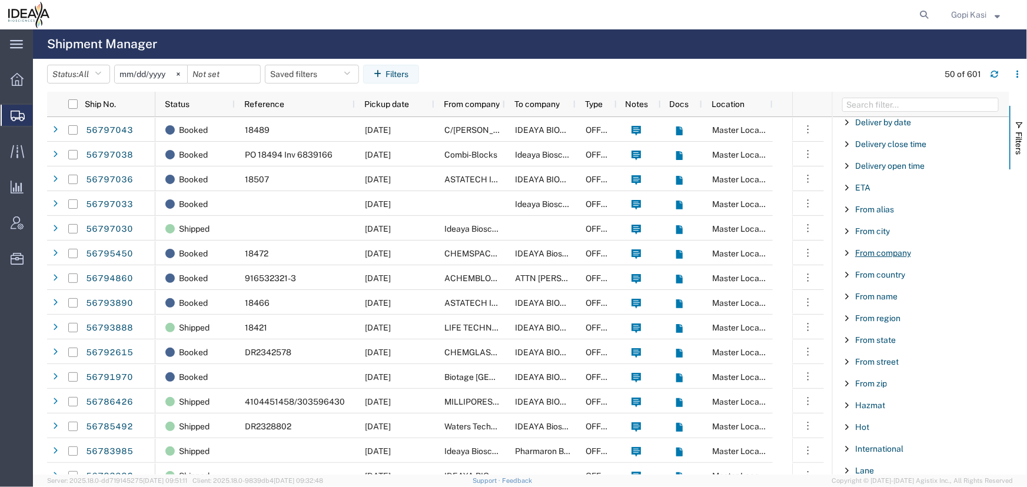
click at [891, 251] on span "From company" at bounding box center [883, 252] width 56 height 9
click at [873, 281] on div "starts with" at bounding box center [921, 282] width 135 height 9
click at [872, 304] on input "Filter Value" at bounding box center [925, 302] width 154 height 14
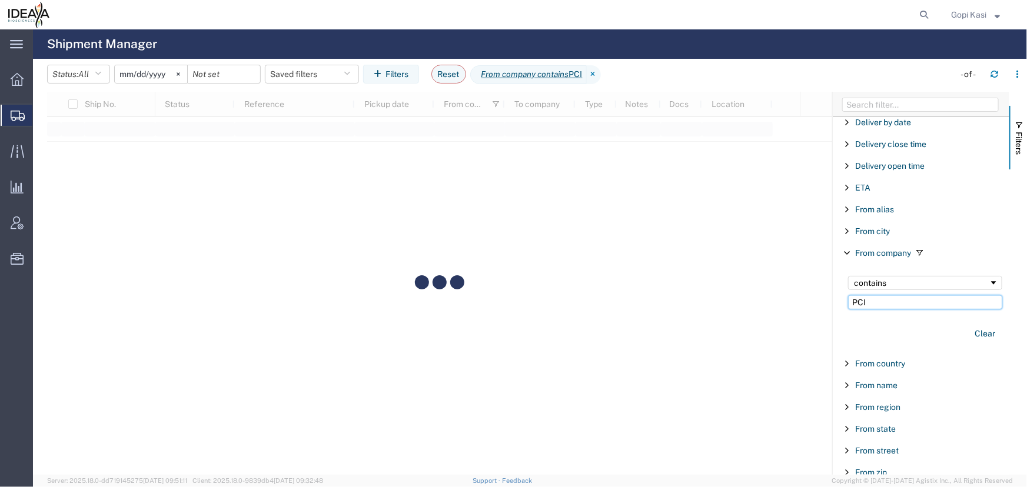
click at [877, 301] on input "PCI" at bounding box center [925, 302] width 154 height 14
type input "PCI Pharma"
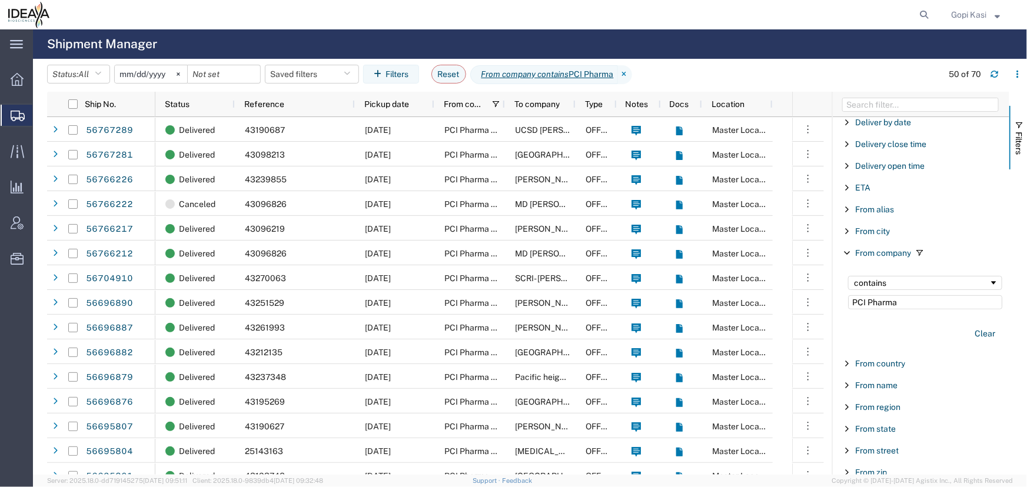
click at [962, 15] on span "Gopi Kasi" at bounding box center [968, 14] width 35 height 13
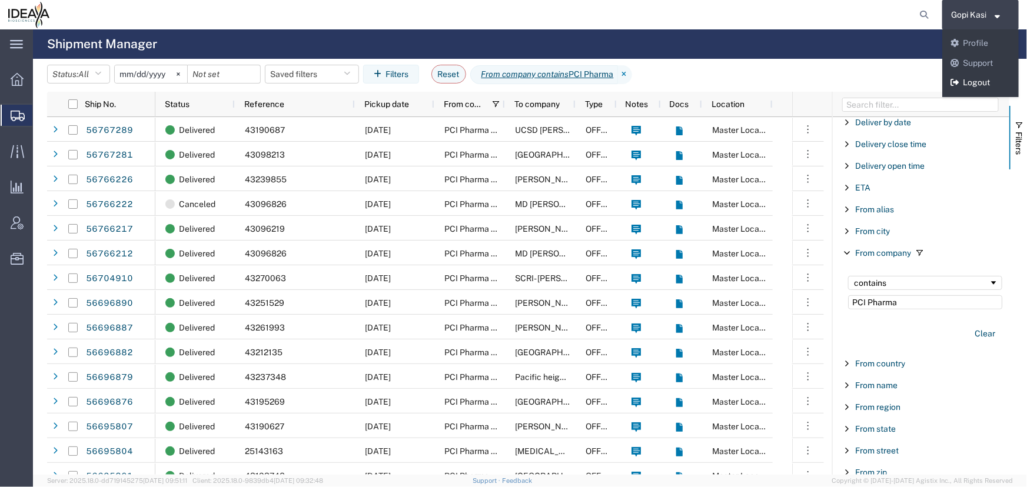
click at [970, 76] on link "Logout" at bounding box center [980, 83] width 76 height 20
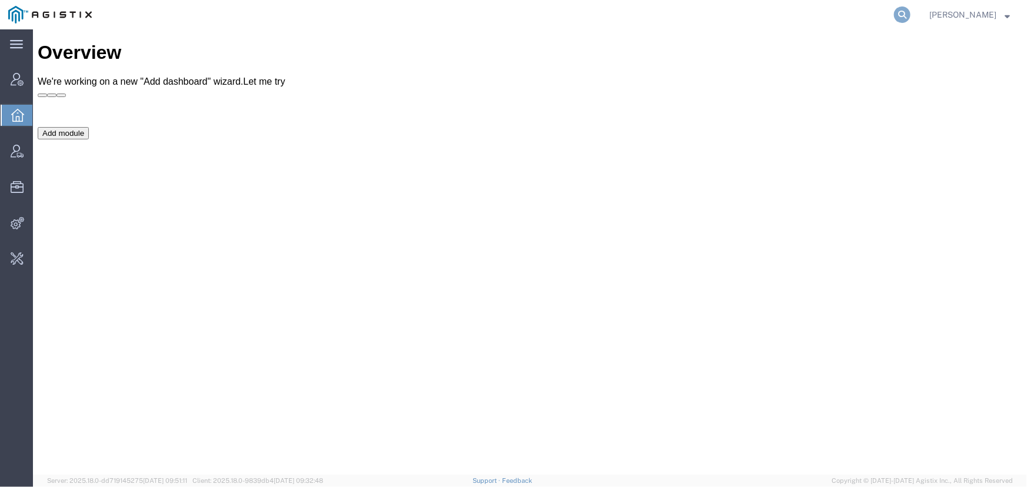
click at [907, 15] on icon at bounding box center [902, 14] width 16 height 16
type input "[EMAIL_ADDRESS][DOMAIN_NAME]"
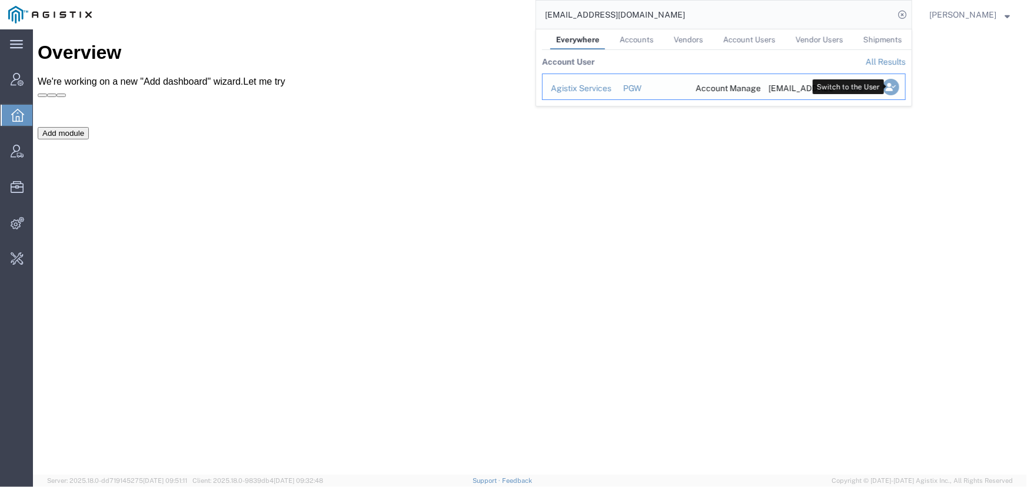
click at [898, 86] on icon "Search Results" at bounding box center [890, 87] width 16 height 16
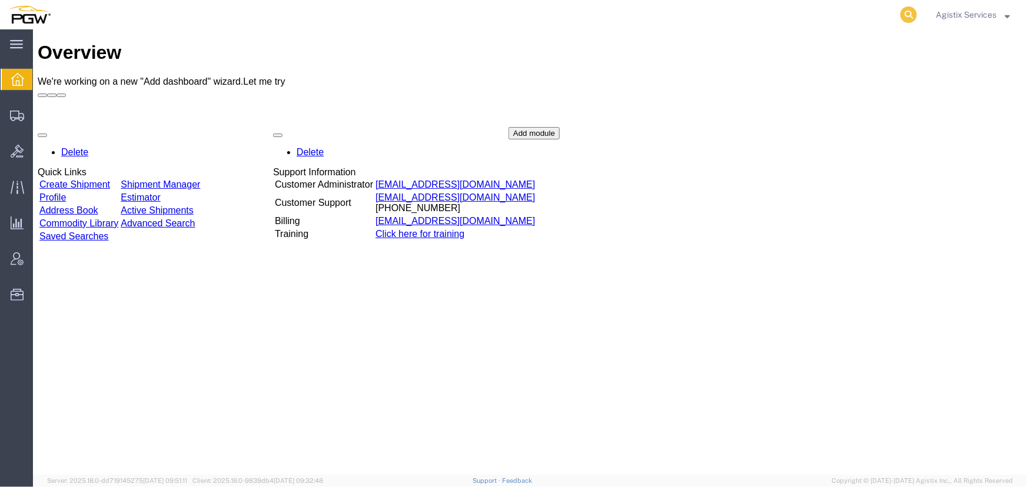
click at [903, 17] on icon at bounding box center [908, 14] width 16 height 16
type input "56796553"
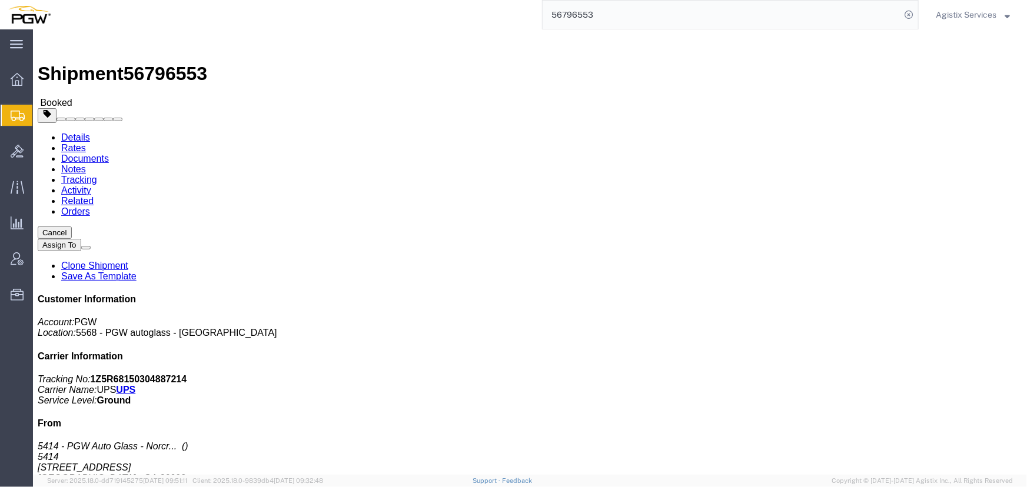
click span "button"
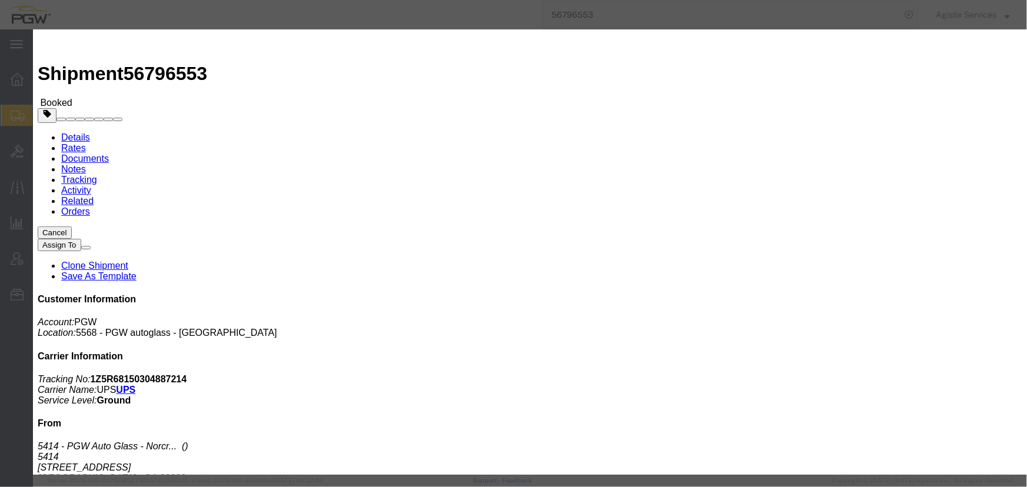
click div "[DATE] 5:56 PM"
click input "5:56 PM"
type input "10:00 AM"
click button "Apply"
click div "[DATE] 11:00 AM"
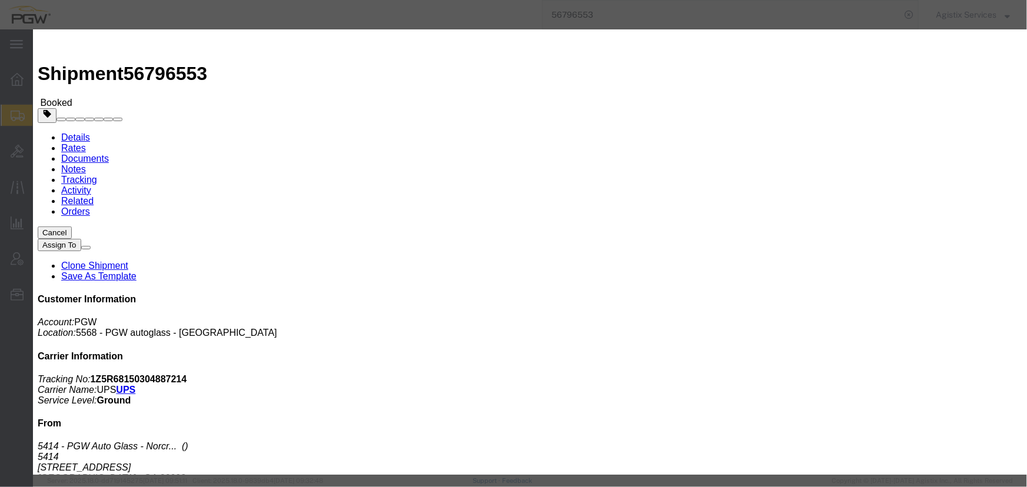
type input "2:00 PM"
click button "Apply"
click div "[DATE] 3:00 PM"
click button "Apply"
click button "Save"
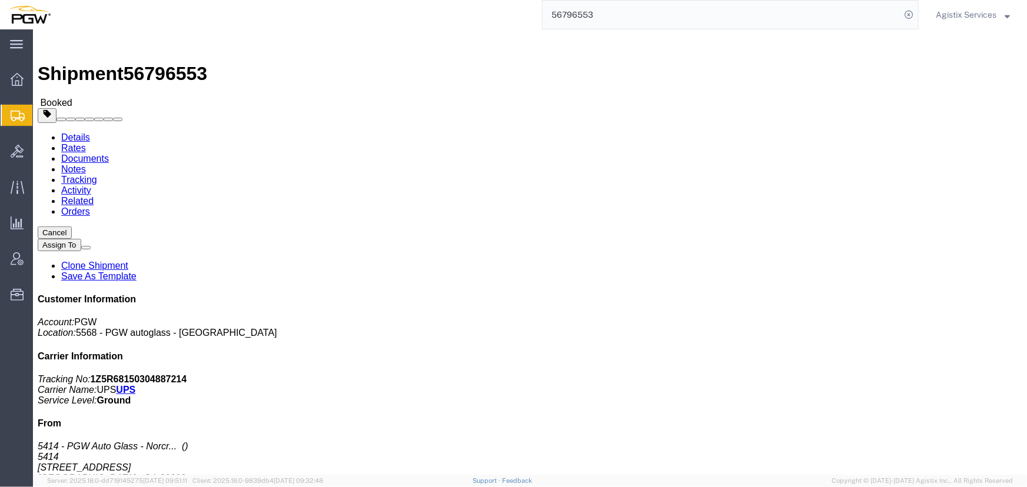
click button "Close"
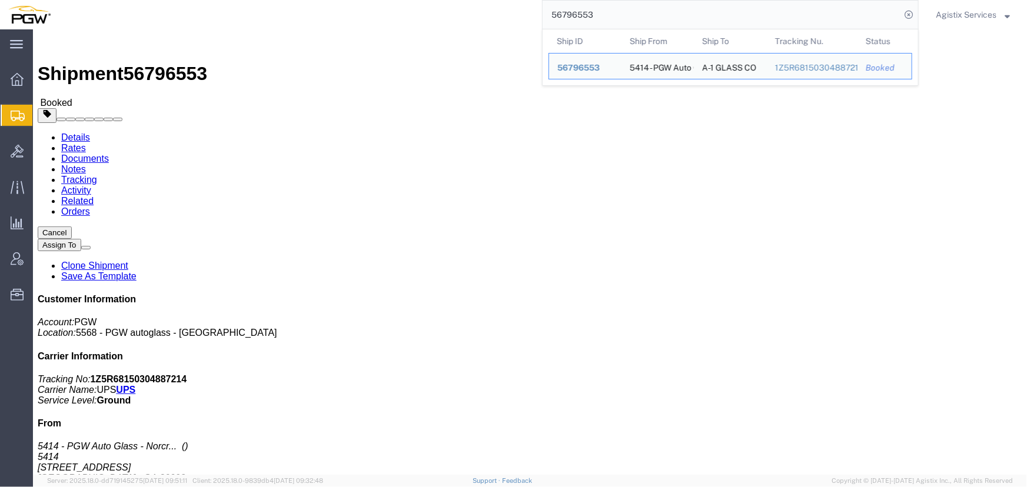
drag, startPoint x: 635, startPoint y: 14, endPoint x: 378, endPoint y: 22, distance: 257.8
click at [378, 22] on div "56796553 Ship ID Ship From Ship To Tracking Nu. Status Ship ID 56796553 Ship Fr…" at bounding box center [489, 14] width 860 height 29
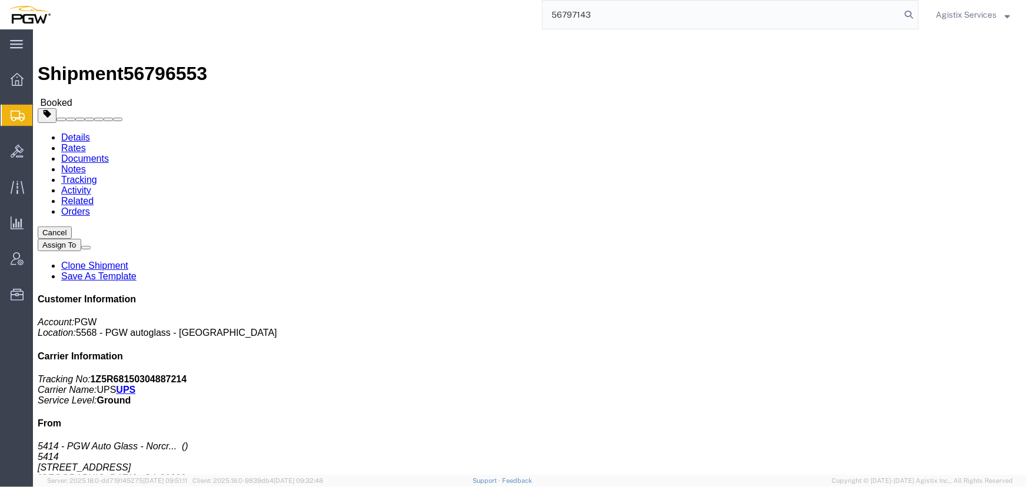
type input "56797143"
click button "button"
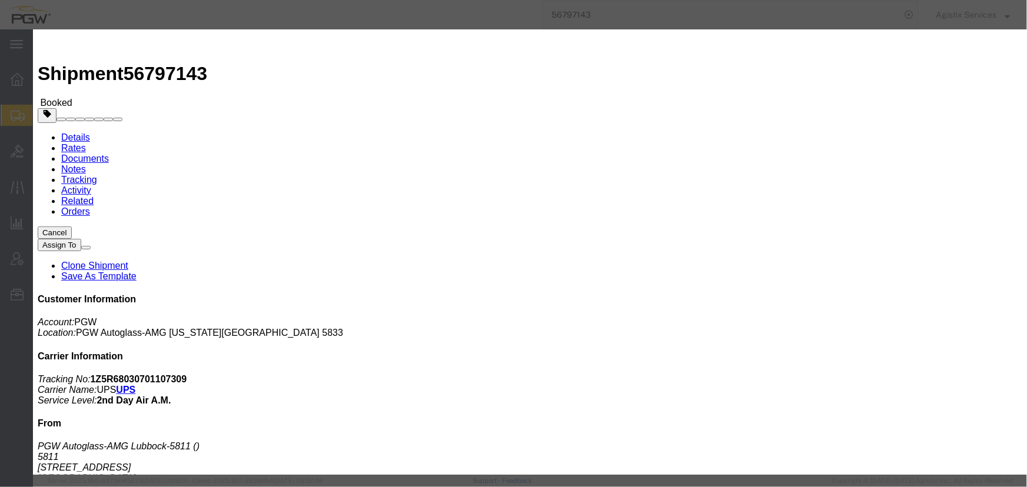
click div "[DATE] 5:20 PM"
click input "5:20 PM"
type input "10:00 AM"
click div "Open Time 10:00 AM [DATE] 5:20 PM - [DATE] 5:20 PM Cancel Apply"
click button "Apply"
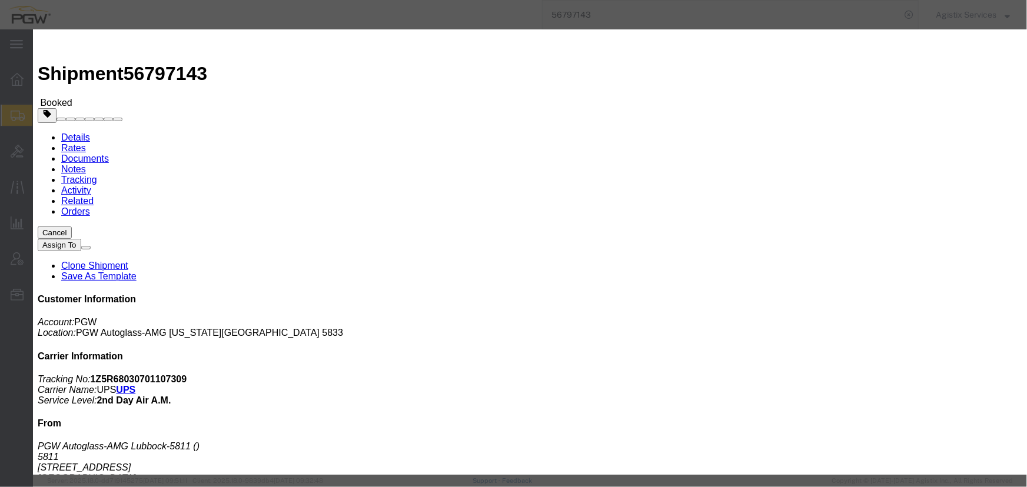
click div "[DATE] 11:00 AM"
type input "2:00 PM"
click button "Apply"
click div "[DATE] 3:00 PM"
click button "Apply"
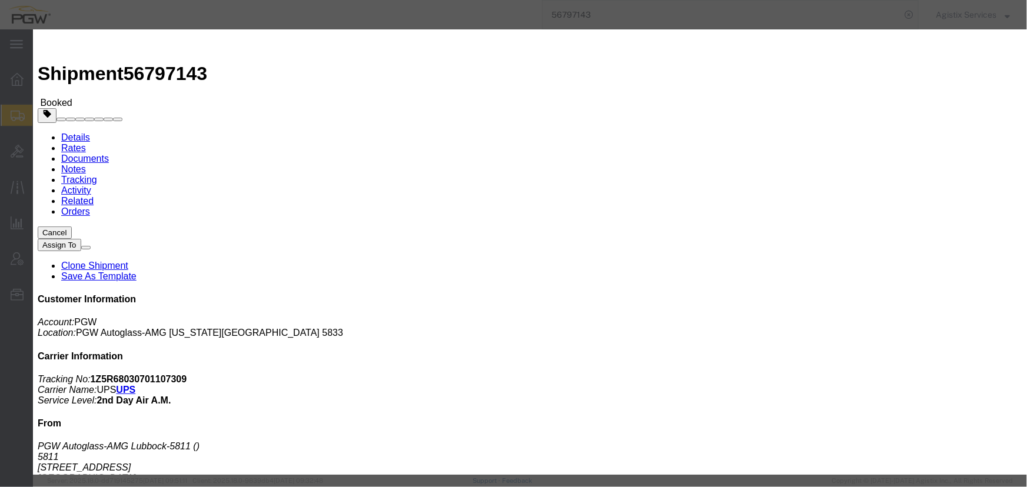
click button "Save"
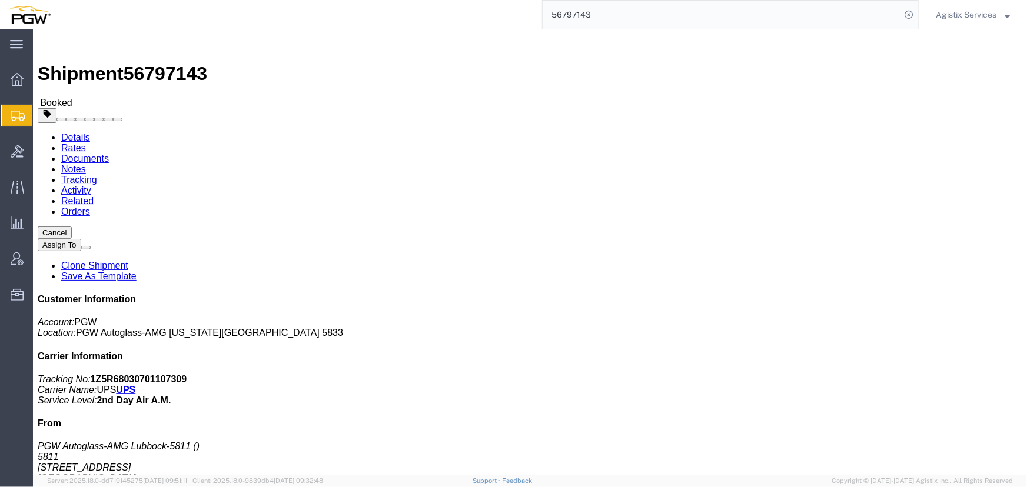
drag, startPoint x: 664, startPoint y: 106, endPoint x: 662, endPoint y: 95, distance: 10.7
click button "Close"
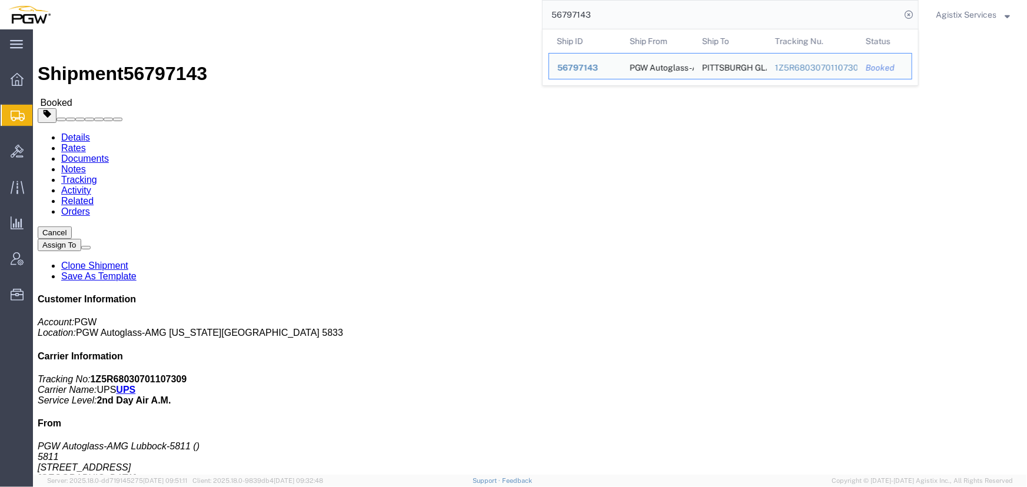
drag, startPoint x: 627, startPoint y: 12, endPoint x: 368, endPoint y: 6, distance: 259.5
click at [368, 6] on div "56797143 Ship ID Ship From Ship To Tracking Nu. Status Ship ID 56797143 Ship Fr…" at bounding box center [489, 14] width 860 height 29
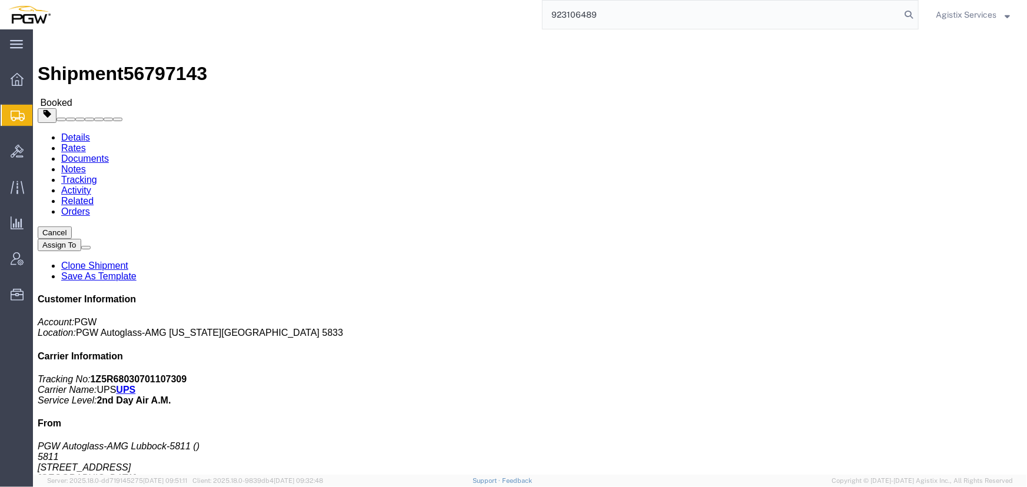
type input "923106489"
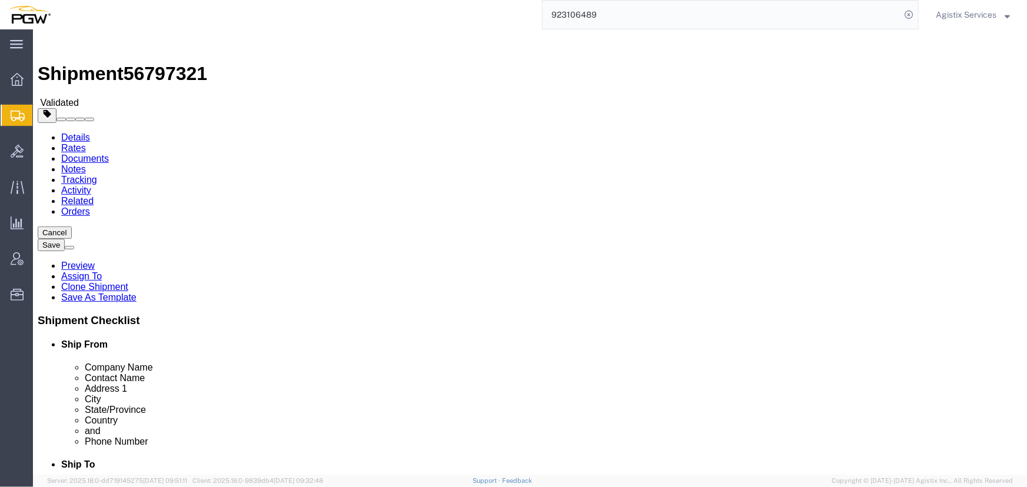
select select "28509"
select select "28523"
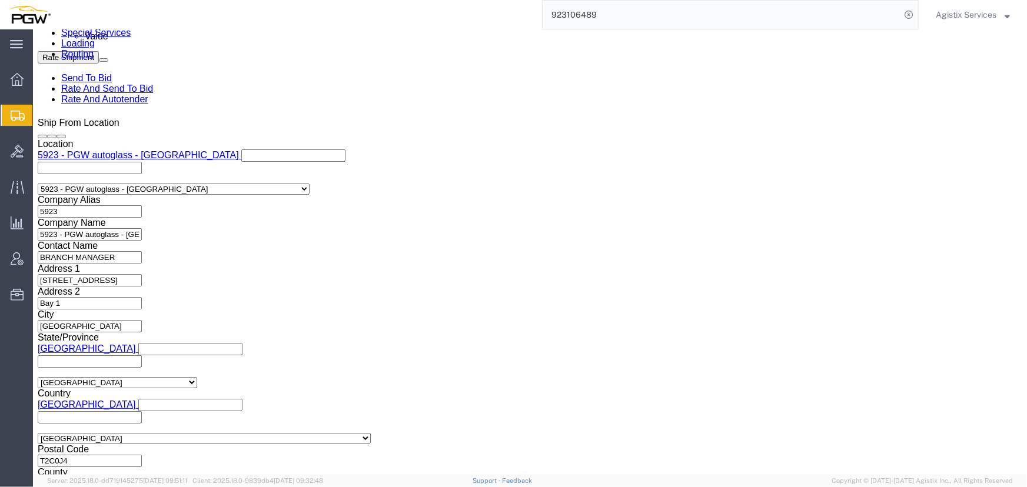
scroll to position [748, 0]
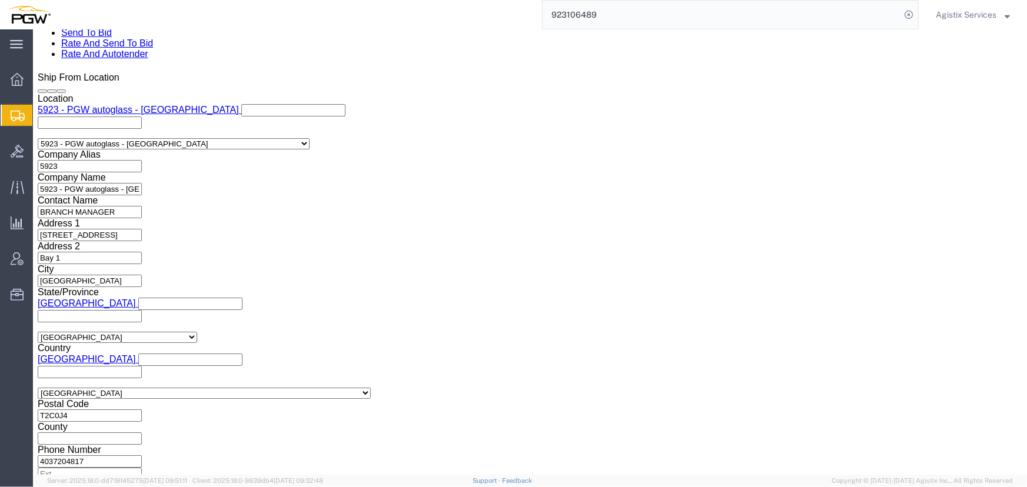
click select "Select Air Less than Truckload Multi-Leg Ocean Freight Rail Small Parcel Truckl…"
select select "LTL"
click select "Select Air Less than Truckload Multi-Leg Ocean Freight Rail Small Parcel Truckl…"
click button "Rate Shipment"
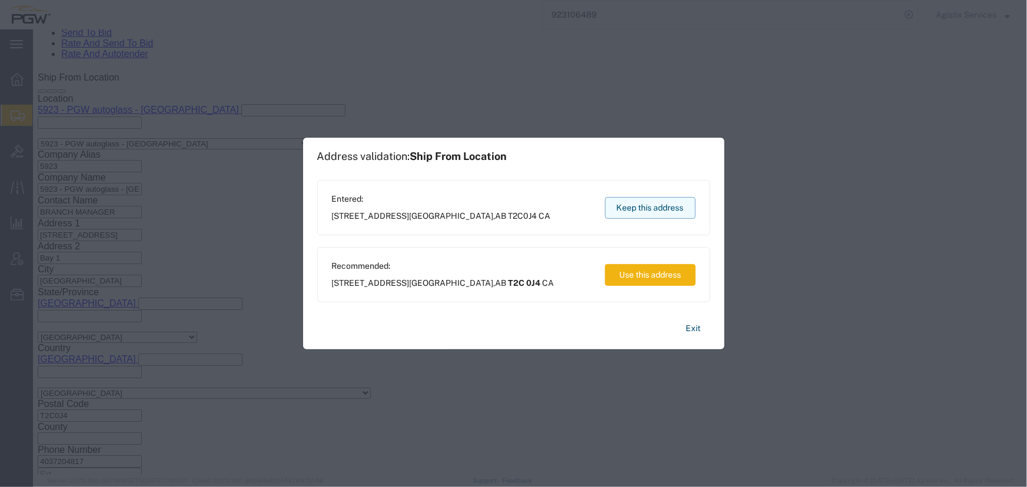
click at [641, 207] on button "Keep this address" at bounding box center [650, 208] width 91 height 22
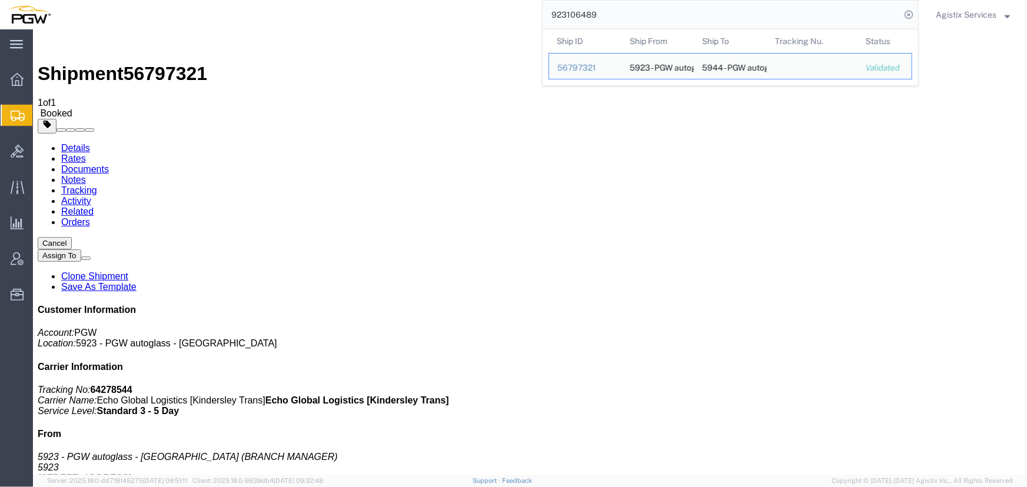
drag, startPoint x: 640, startPoint y: 19, endPoint x: 359, endPoint y: -15, distance: 283.3
click at [359, 0] on html "main_menu Created with Sketch. Collapse Menu Overview Shipments Shipment Manage…" at bounding box center [513, 243] width 1027 height 487
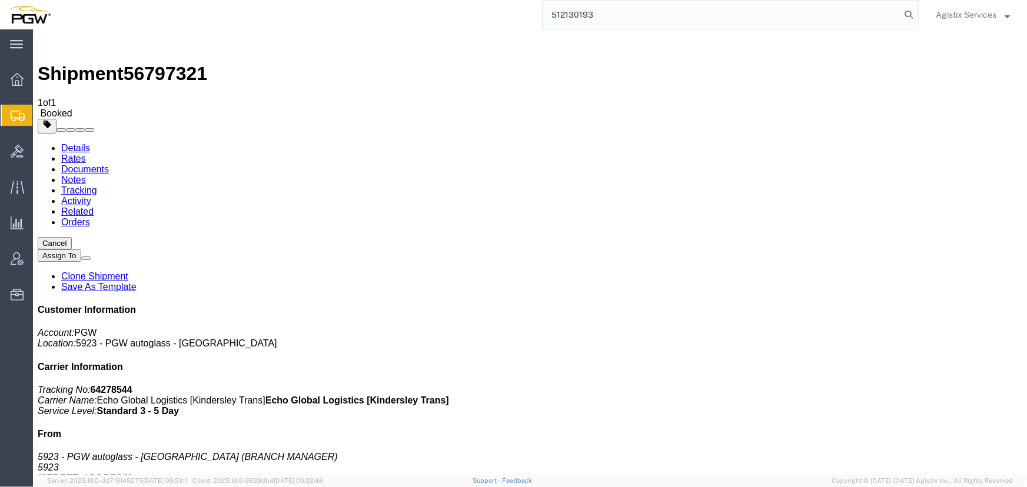
type input "512130193"
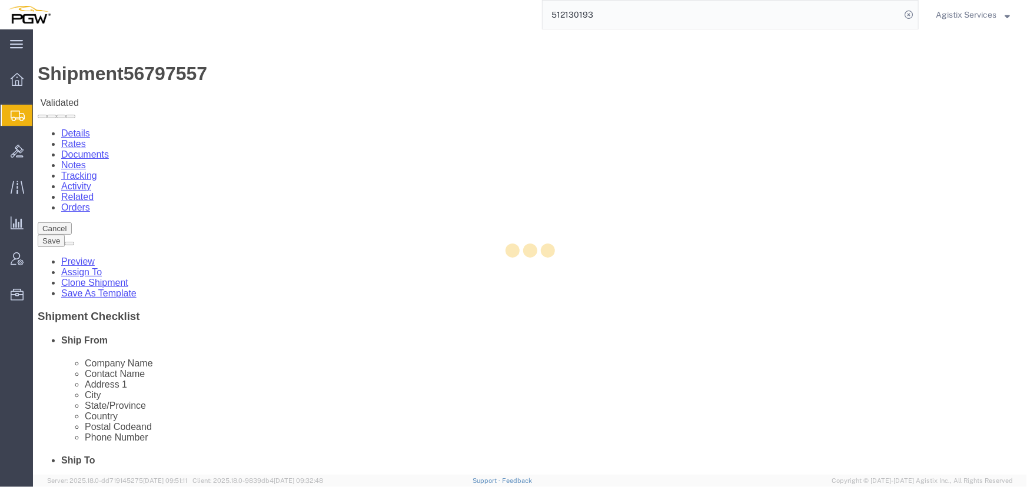
select select "28341"
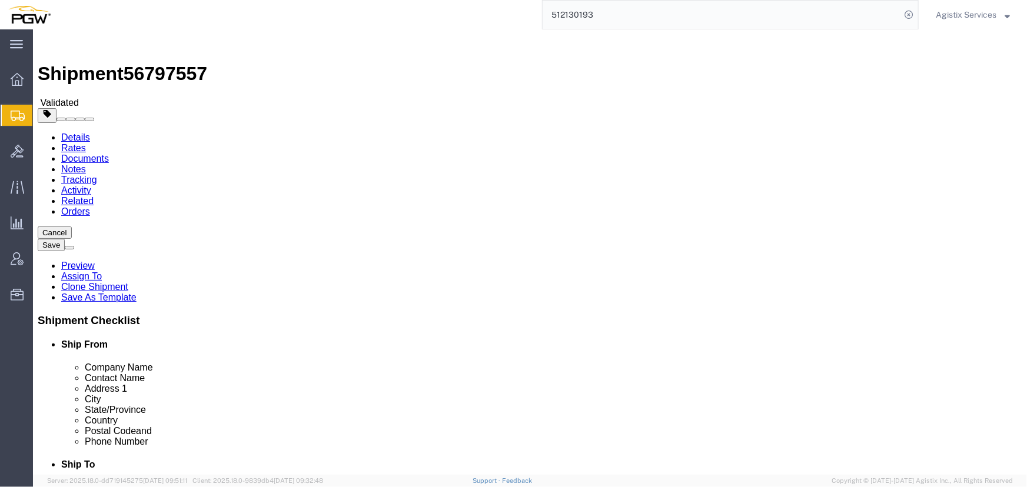
click input "58802"
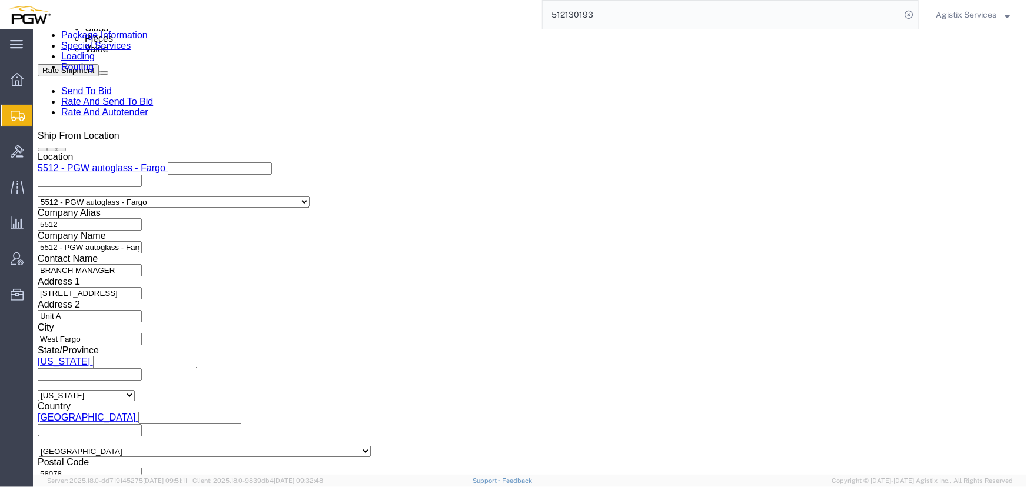
scroll to position [750, 0]
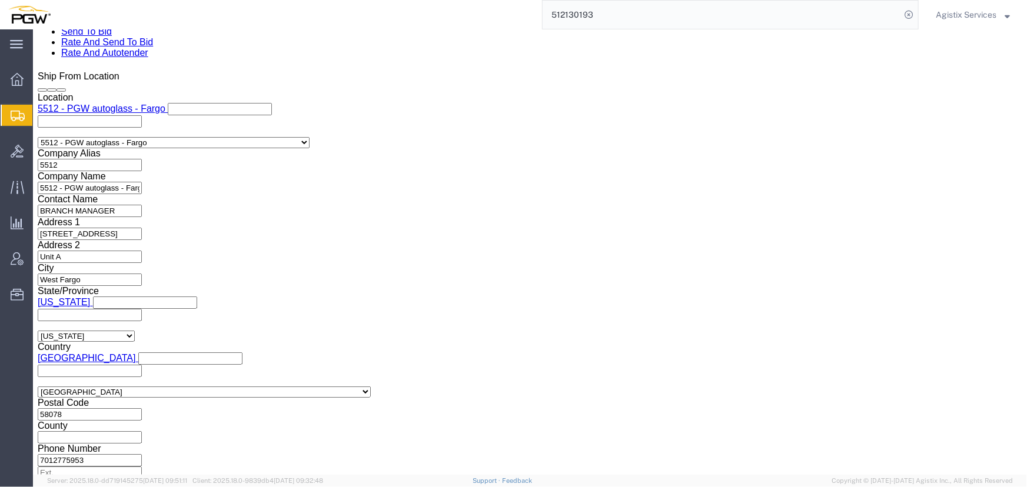
type input "58801"
click button "Continue"
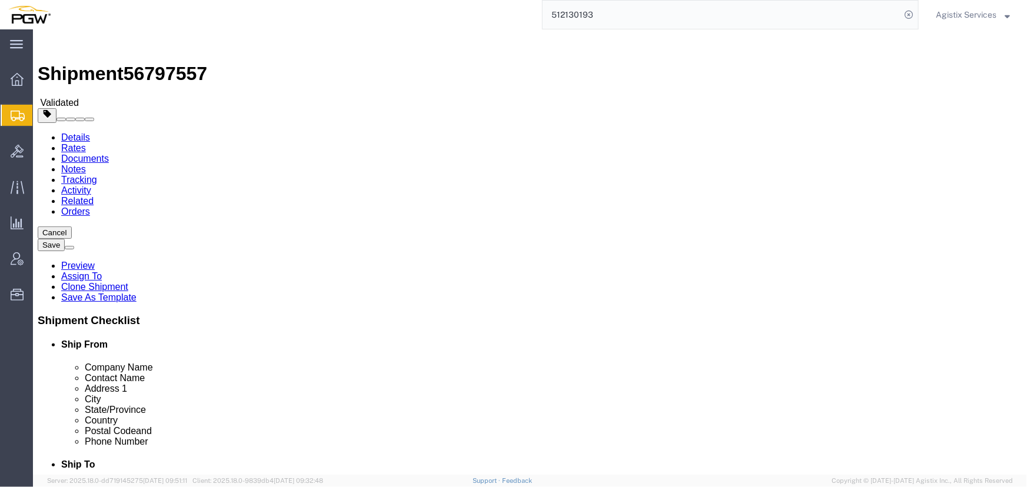
click button "Rate Shipment"
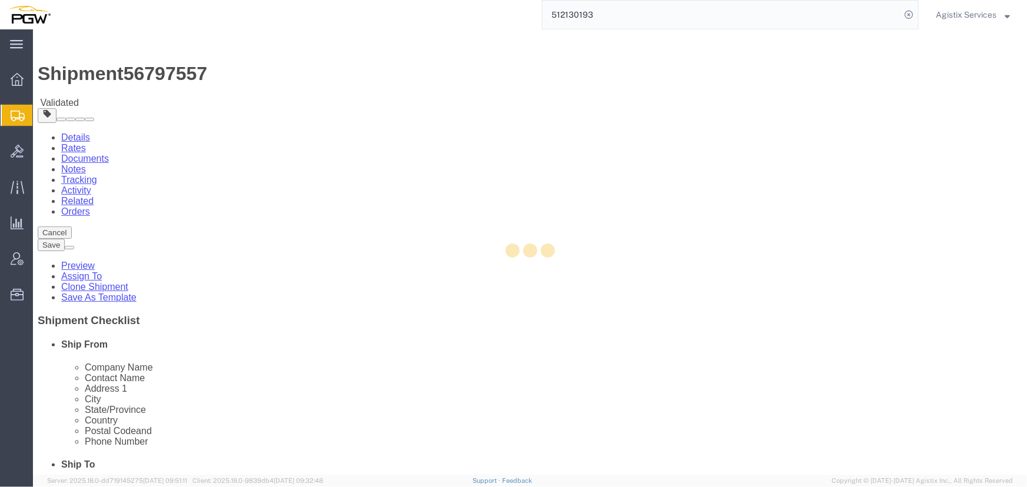
select select "CBOX"
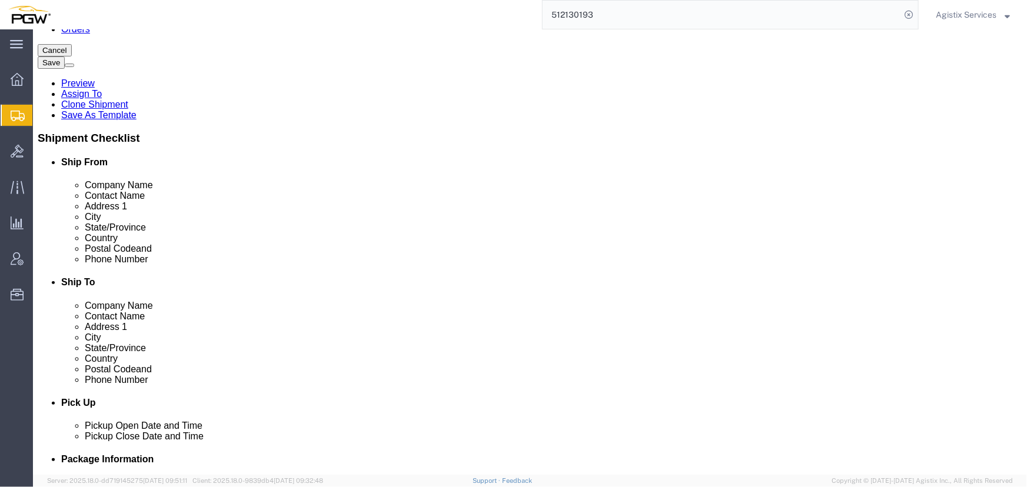
scroll to position [214, 0]
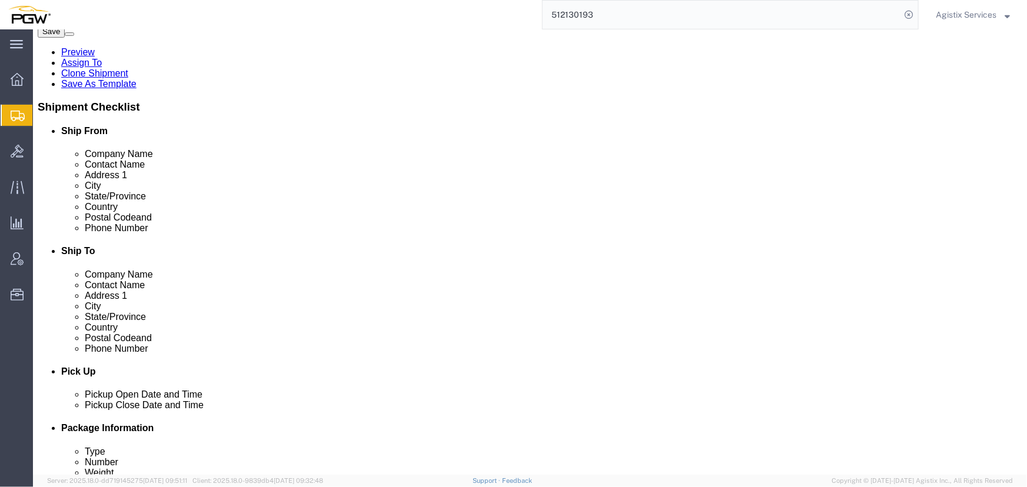
click dt "Total value:"
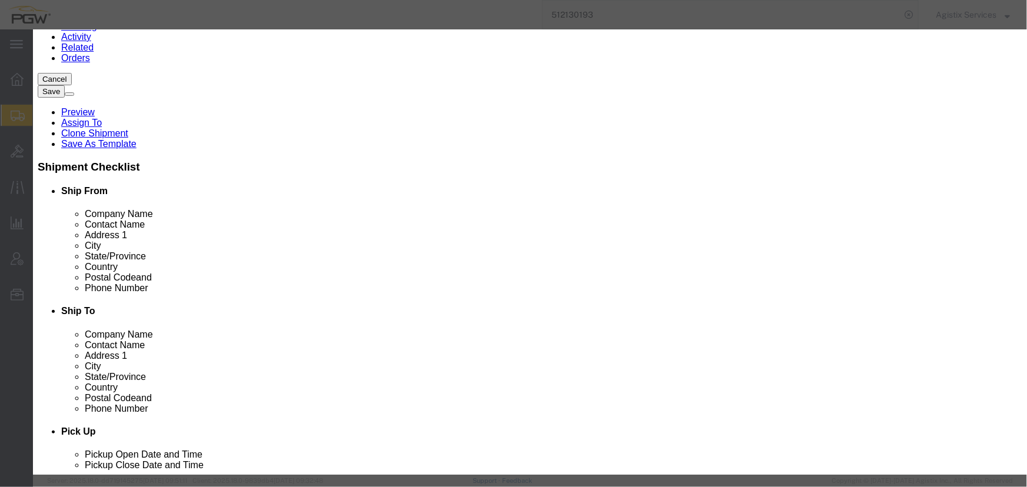
scroll to position [374, 0]
click select "Select 1 - Drums 2 - Reserved 3 - Jerricans 4 - Boxes 5 - Bags 6 - Composite Pa…"
select select "BOXES"
click select "Select 1 - Drums 2 - Reserved 3 - Jerricans 4 - Boxes 5 - Bags 6 - Composite Pa…"
click select "Container Material A - Steel (all types and surface treatments) B - Aluminum C …"
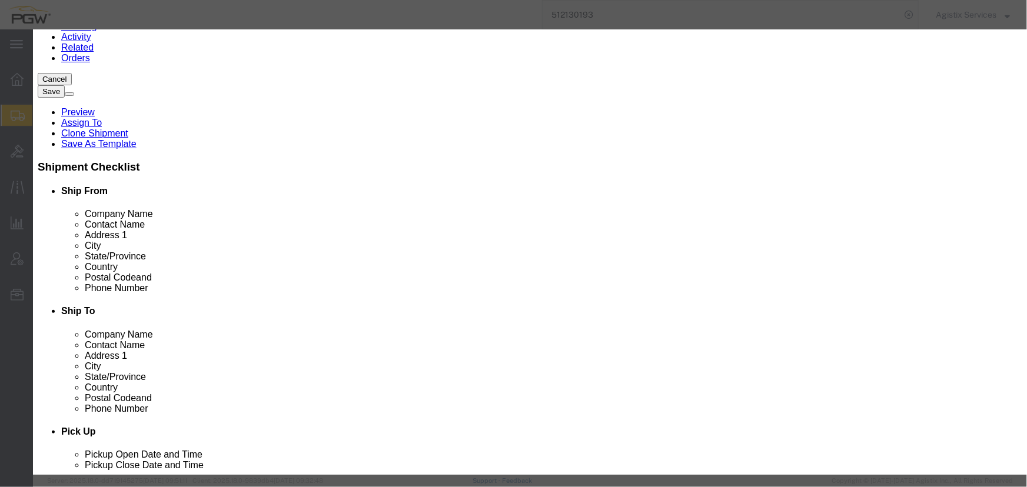
select select "NONE"
click select "Container Material A - Steel (all types and surface treatments) B - Aluminum C …"
click button "Save & Close"
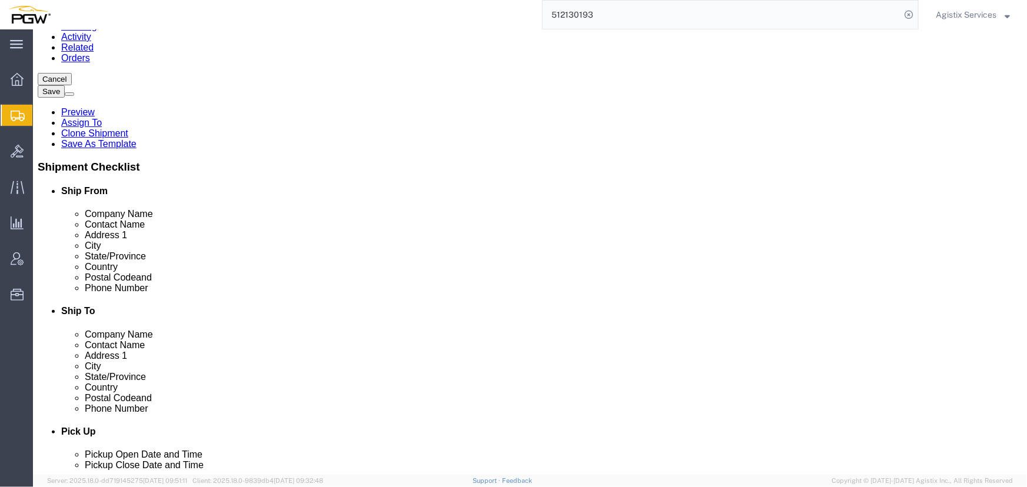
click button "Rate Shipment"
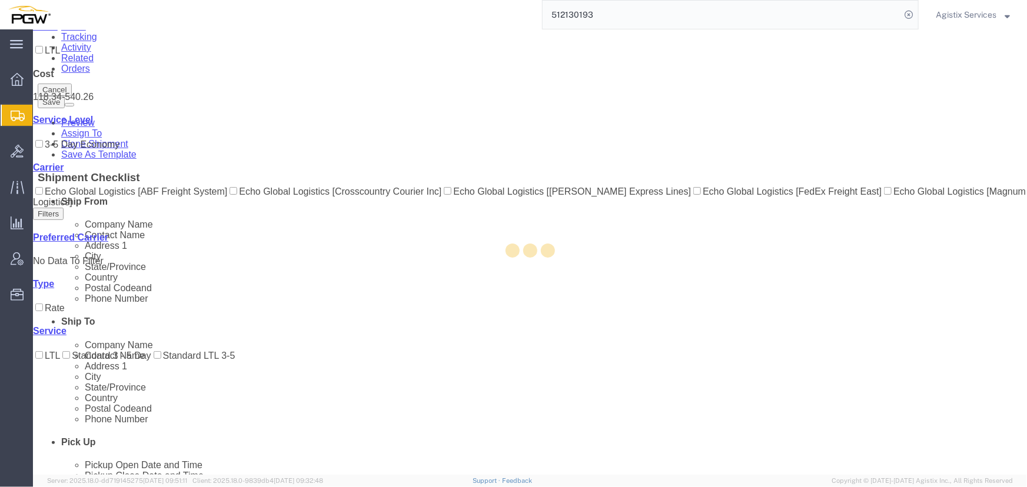
scroll to position [0, 0]
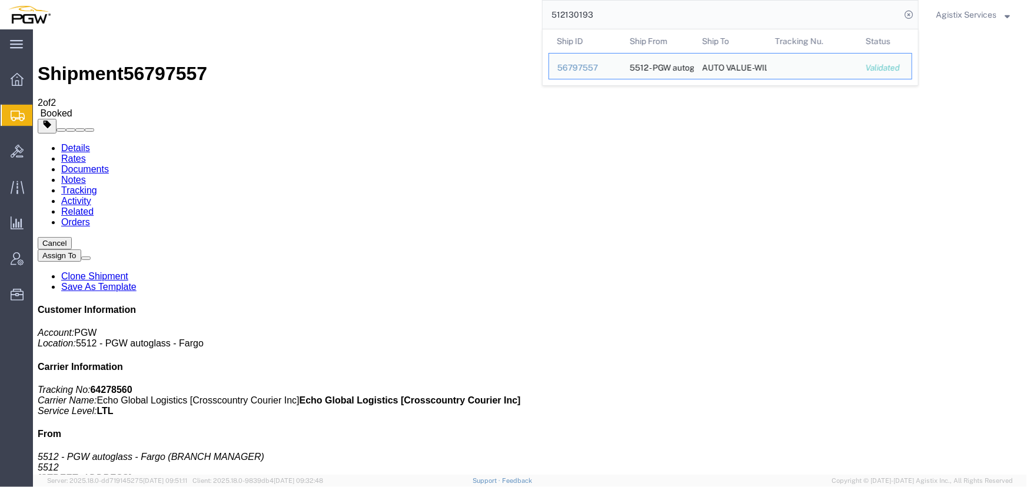
drag, startPoint x: 614, startPoint y: 15, endPoint x: 307, endPoint y: 5, distance: 307.9
click at [307, 5] on div "512130193 Ship ID Ship From Ship To Tracking Nu. Status Ship ID 56797557 Ship F…" at bounding box center [489, 14] width 860 height 29
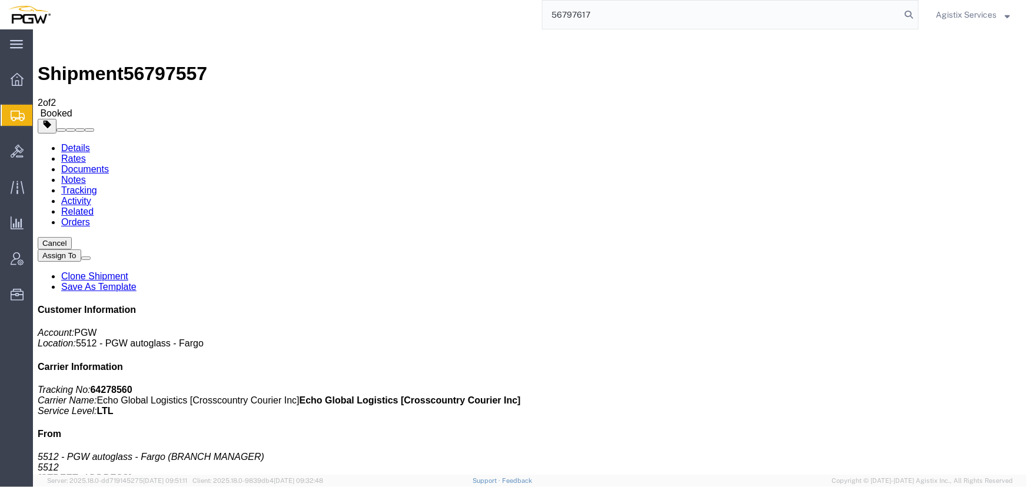
type input "56797617"
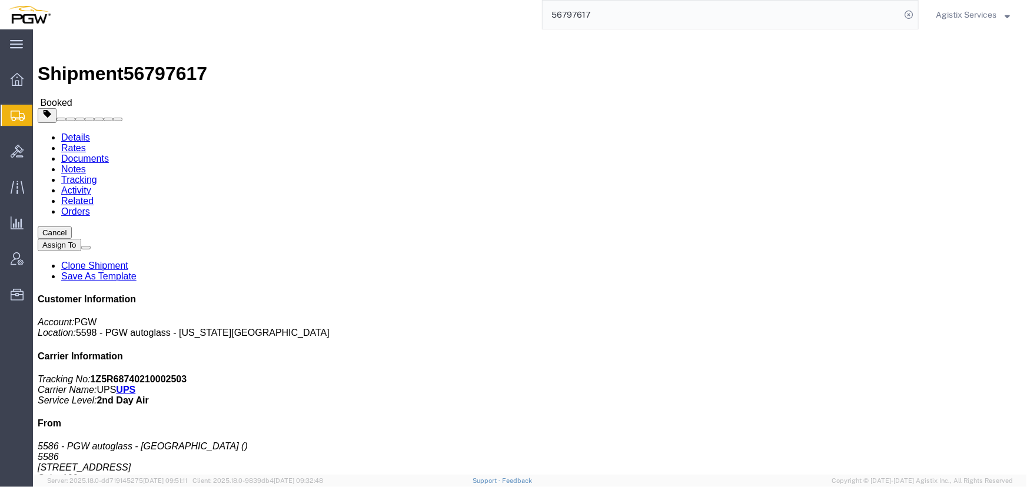
click button "button"
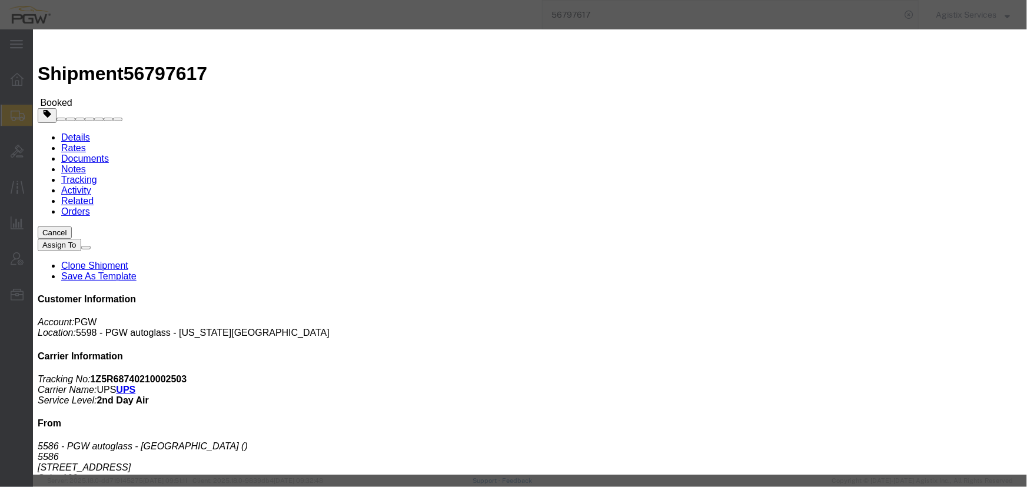
click div "Sep 11 2025 5:43 PM"
click input "5:43 PM"
type input "10:00 AM"
click button "Apply"
click div "Sep 12 2025 11:00 AM"
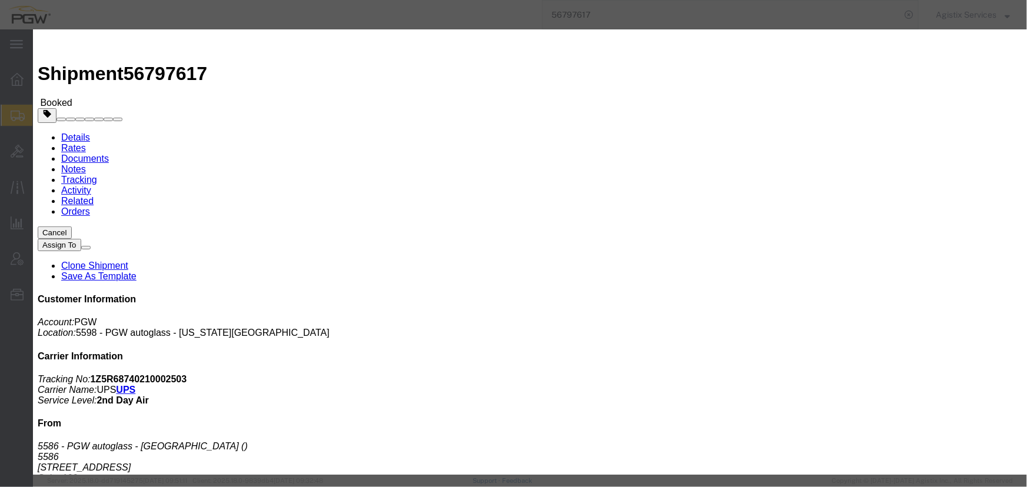
type input "2:00 PM"
click button "Apply"
click div "Sep 12 2025 3:00 PM"
click input "3:00 PM"
click button "Apply"
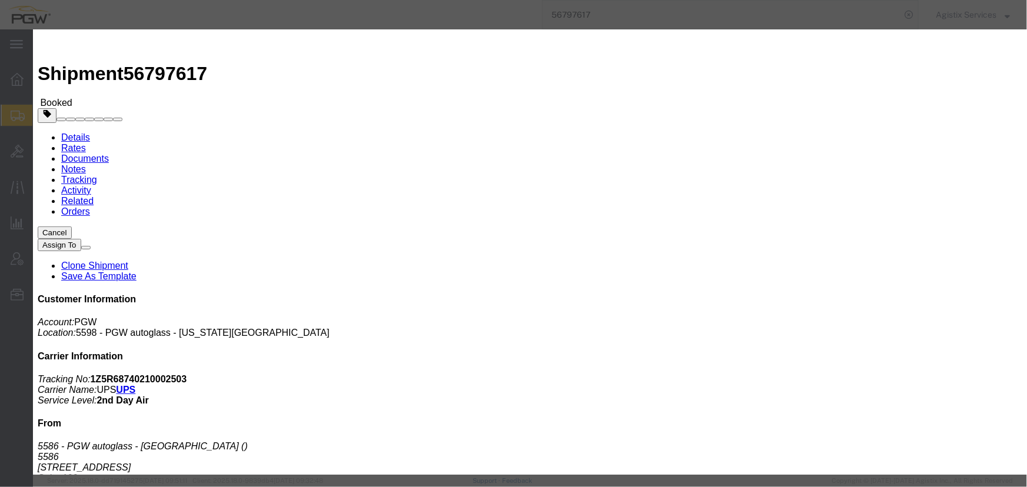
click button "Save"
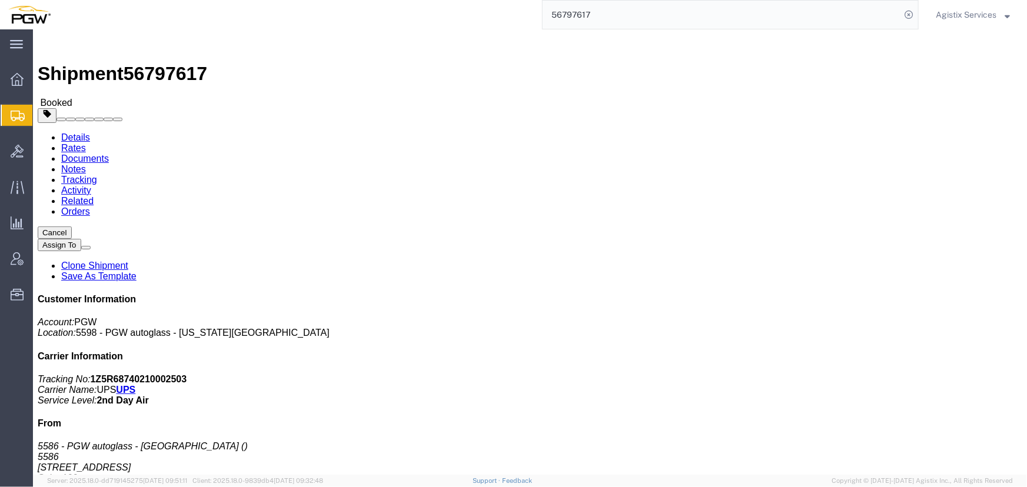
click button "Close"
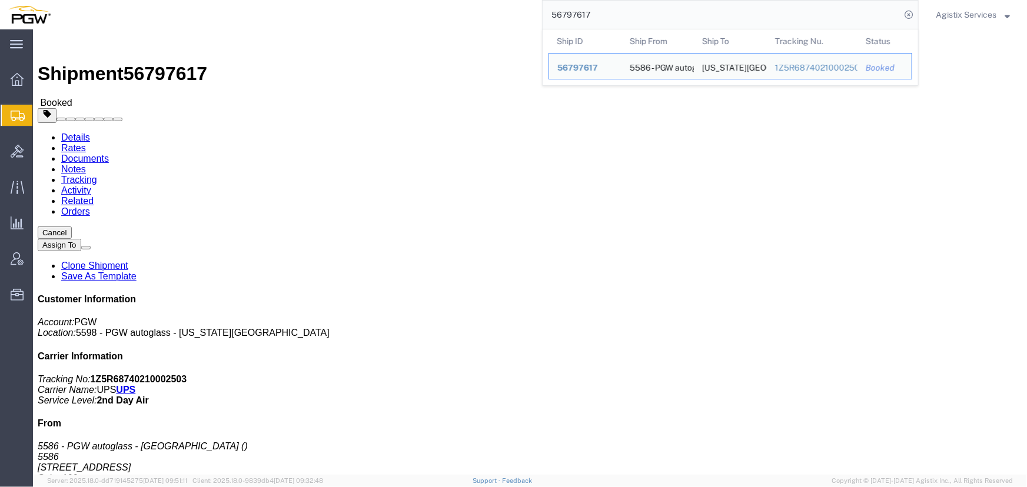
drag, startPoint x: 613, startPoint y: 17, endPoint x: 405, endPoint y: 15, distance: 208.3
click at [405, 15] on div "56797617 Ship ID Ship From Ship To Tracking Nu. Status Ship ID 56797617 Ship Fr…" at bounding box center [489, 14] width 860 height 29
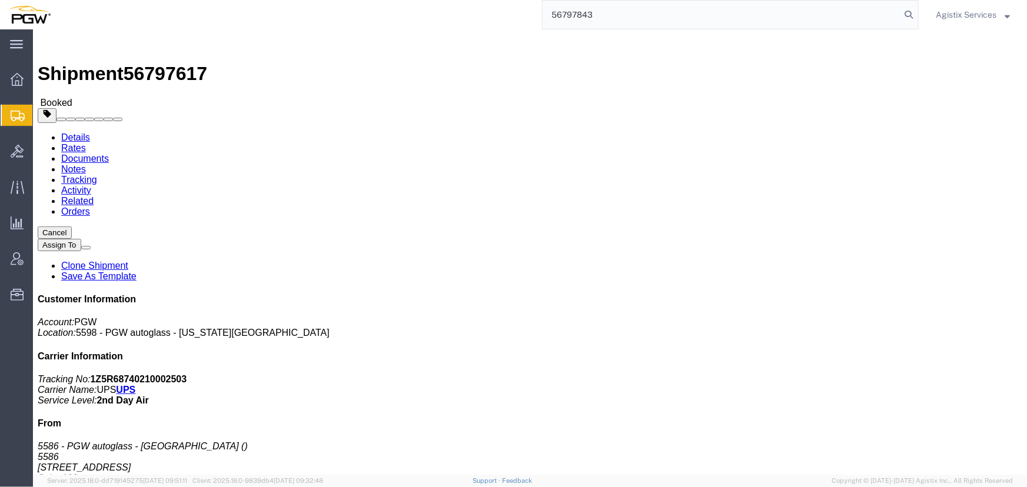
type input "56797843"
click span "button"
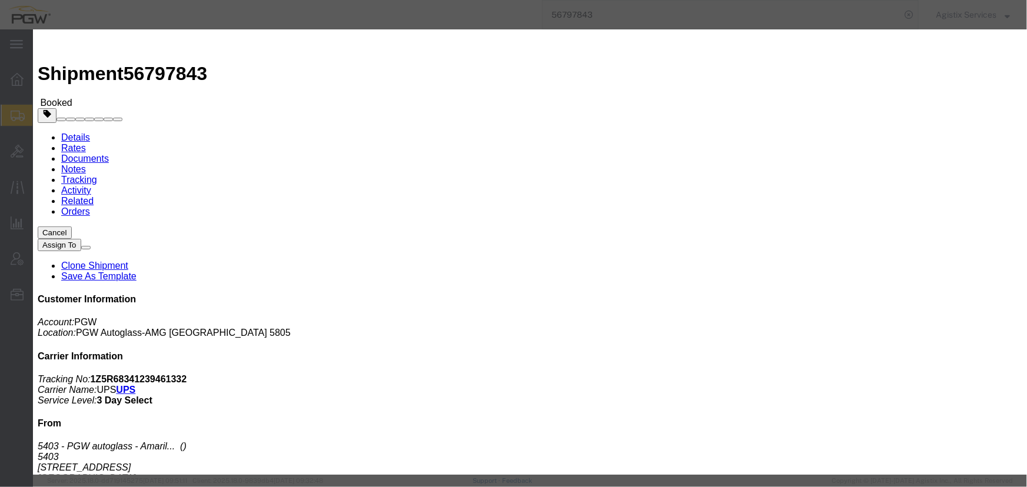
click div "Sep 12 2025 5:54 PM"
type input "10:00 AM"
click button "Apply"
click div "Sep 12 2025 8:54 PM"
type input "2:00 PM"
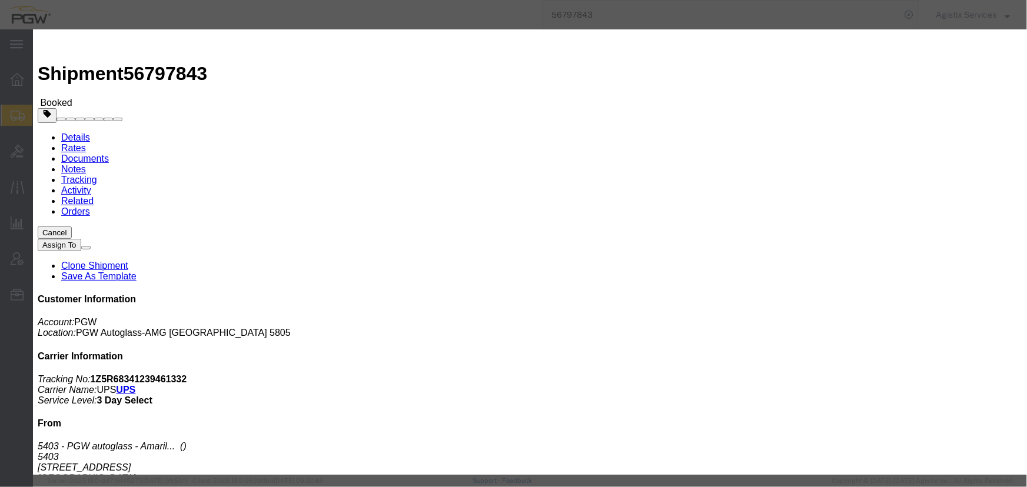
click button "Apply"
click button "Save"
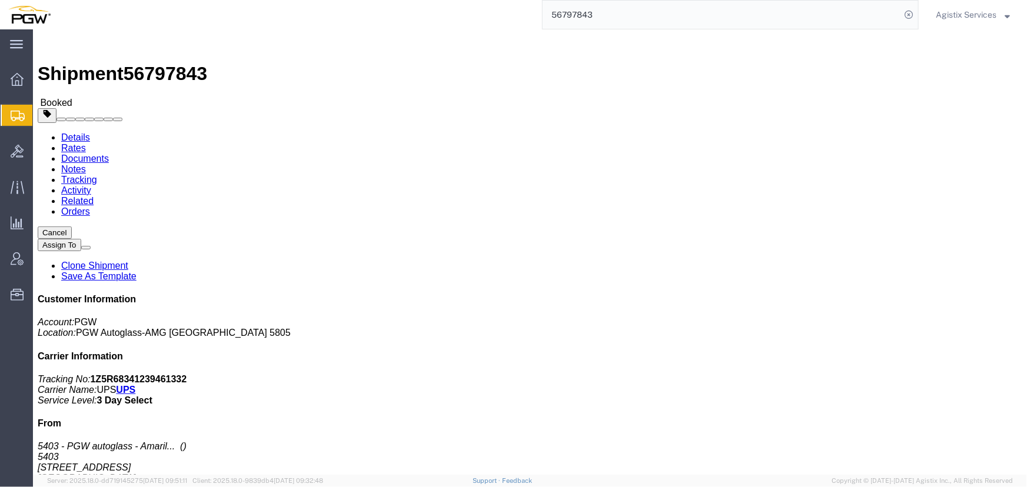
click button "Close"
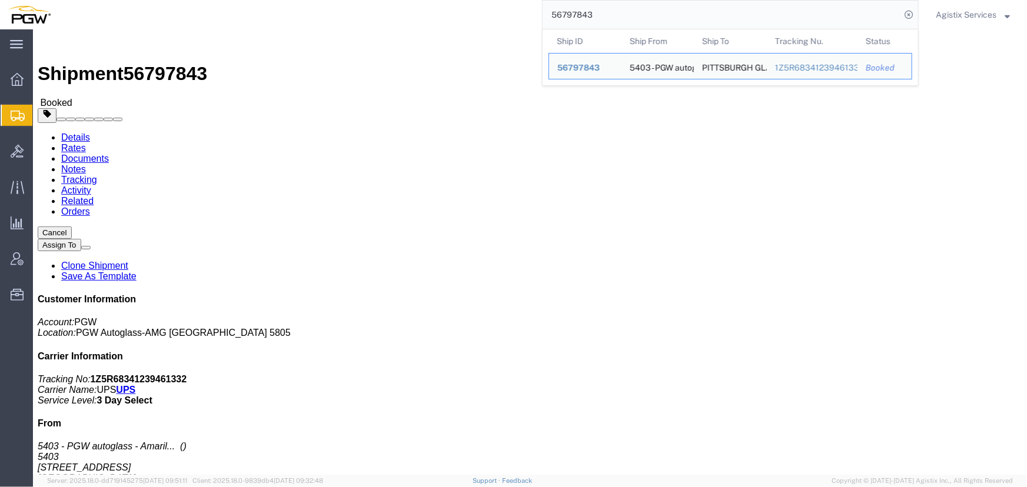
drag, startPoint x: 598, startPoint y: 12, endPoint x: 433, endPoint y: 10, distance: 164.7
click at [433, 10] on div "56797843 Ship ID Ship From Ship To Tracking Nu. Status Ship ID 56797843 Ship Fr…" at bounding box center [489, 14] width 860 height 29
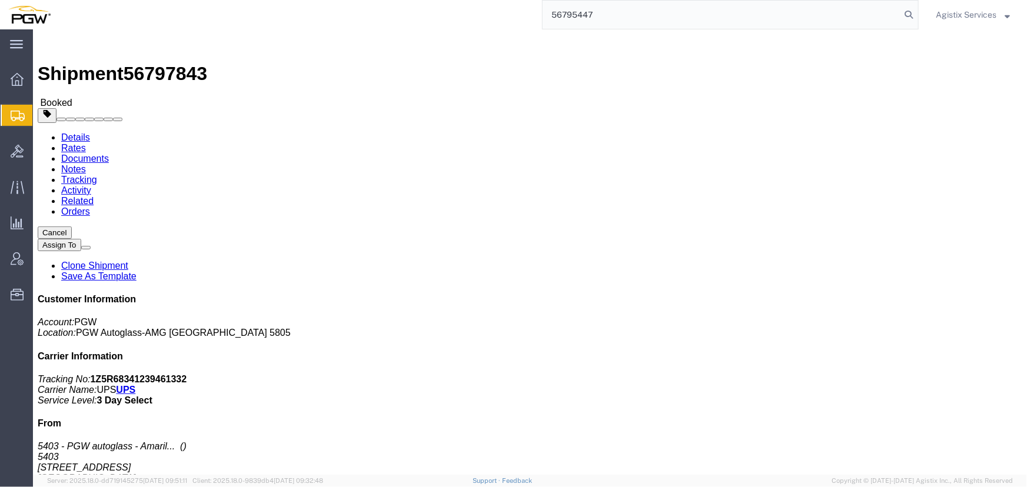
type input "56795447"
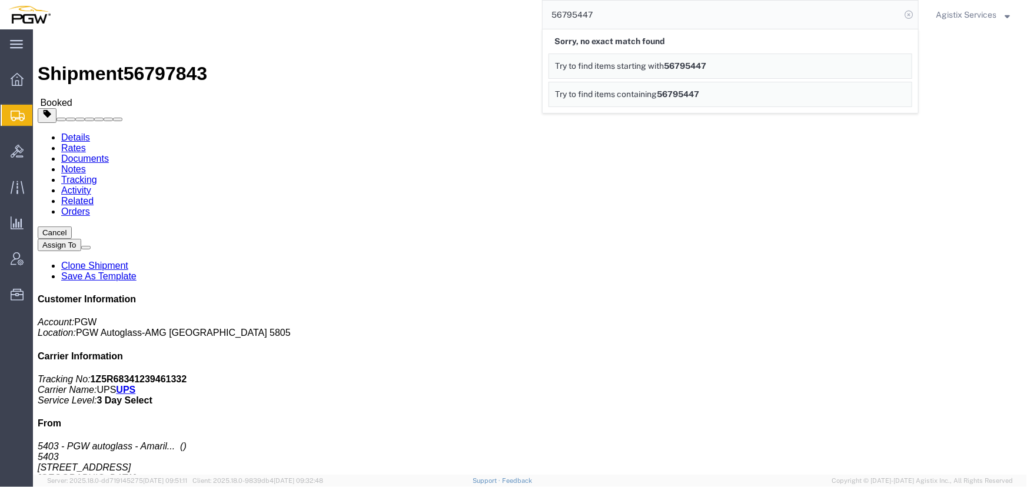
click at [907, 19] on icon at bounding box center [908, 14] width 16 height 16
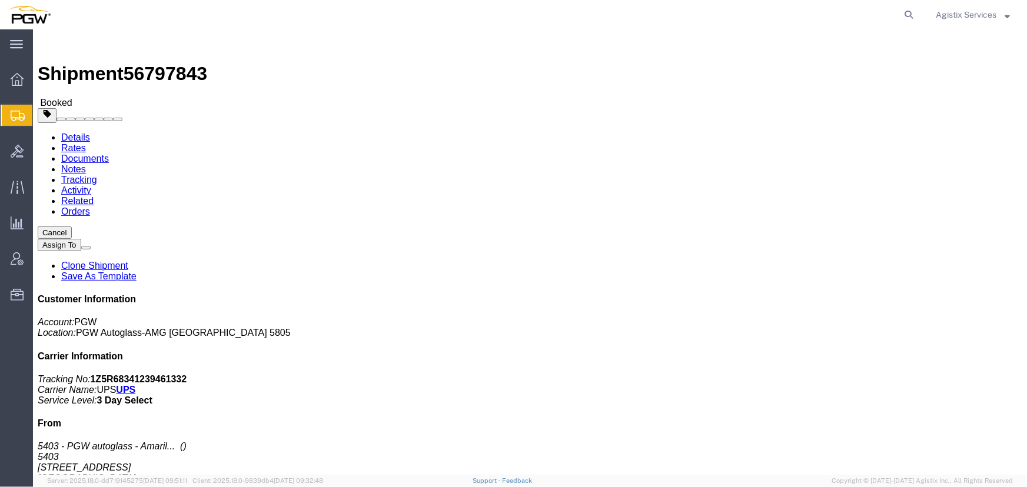
click at [961, 16] on span "Agistix Services" at bounding box center [965, 14] width 61 height 13
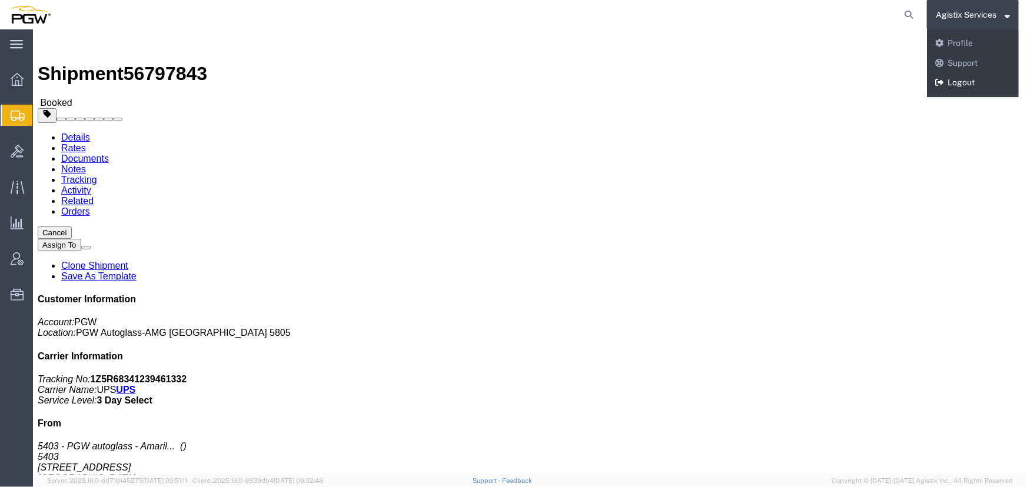
click at [949, 82] on link "Logout" at bounding box center [973, 83] width 92 height 20
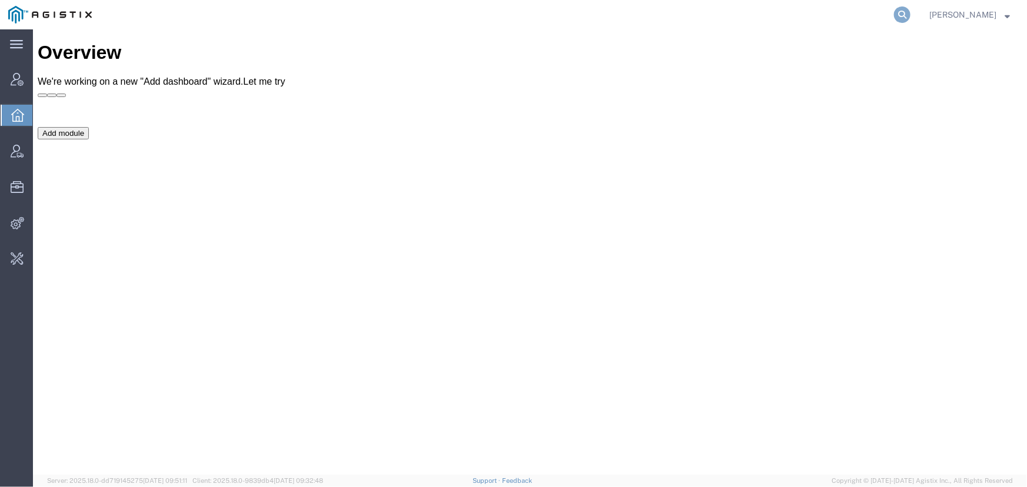
click at [898, 9] on icon at bounding box center [902, 14] width 16 height 16
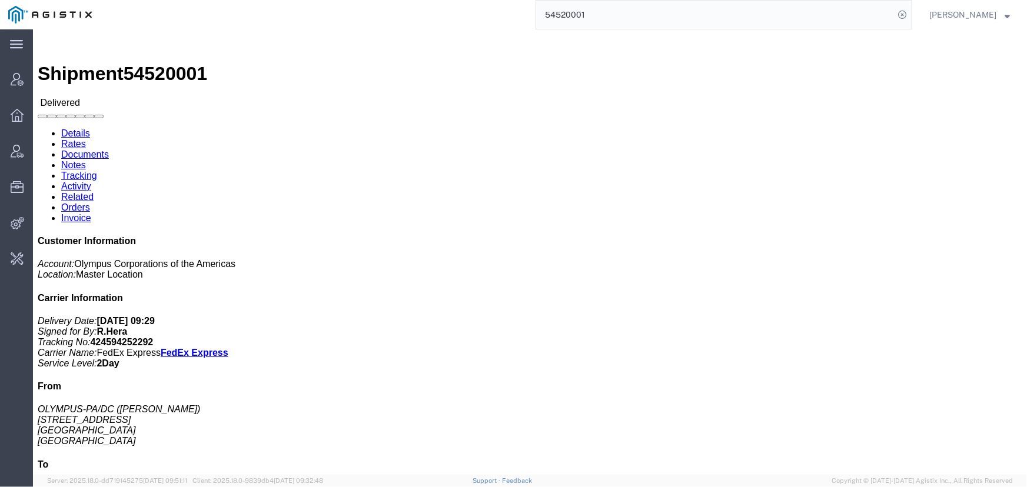
drag, startPoint x: 625, startPoint y: 18, endPoint x: 387, endPoint y: 22, distance: 238.9
click at [387, 22] on div "54520001" at bounding box center [506, 14] width 812 height 29
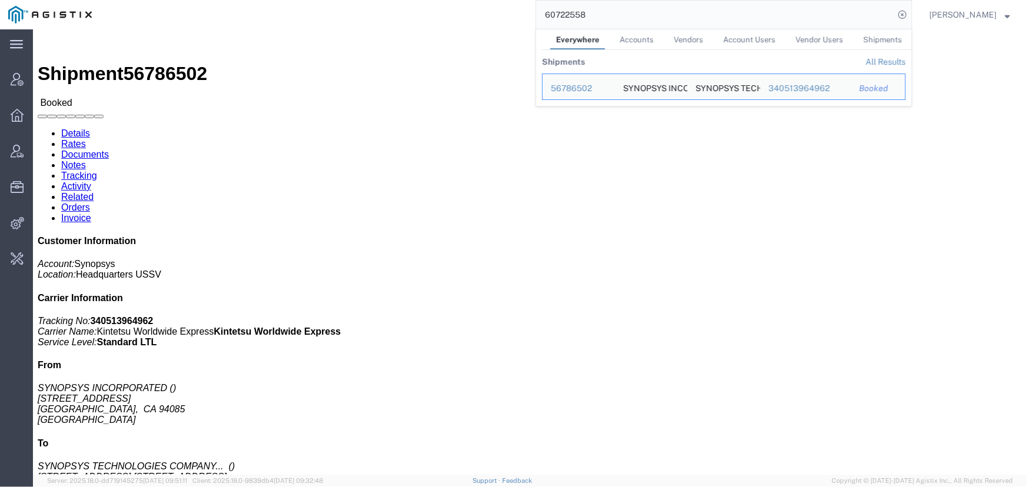
drag, startPoint x: 595, startPoint y: 17, endPoint x: 453, endPoint y: 17, distance: 141.8
click at [453, 17] on div "60722558 Everywhere Accounts Vendors Account Users Vendor Users Shipments Shipm…" at bounding box center [506, 14] width 812 height 29
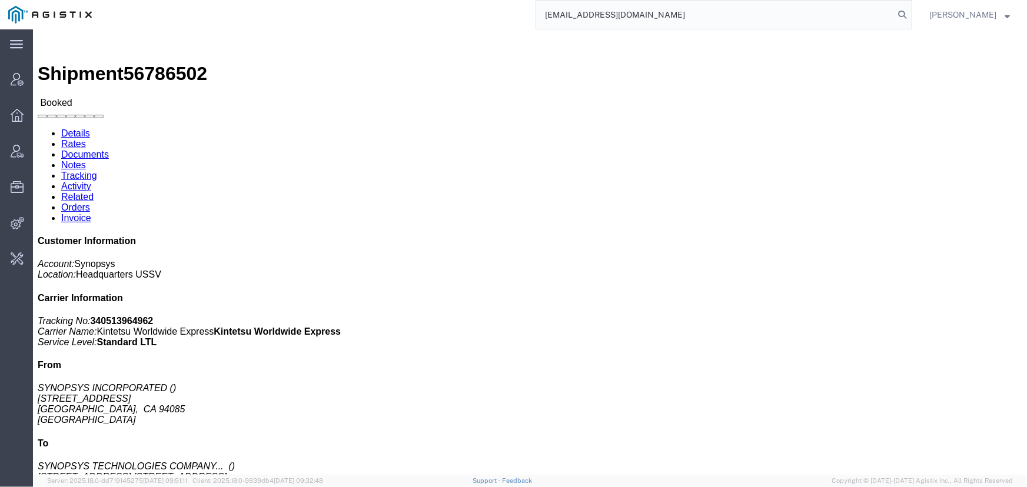
type input "[EMAIL_ADDRESS][DOMAIN_NAME]"
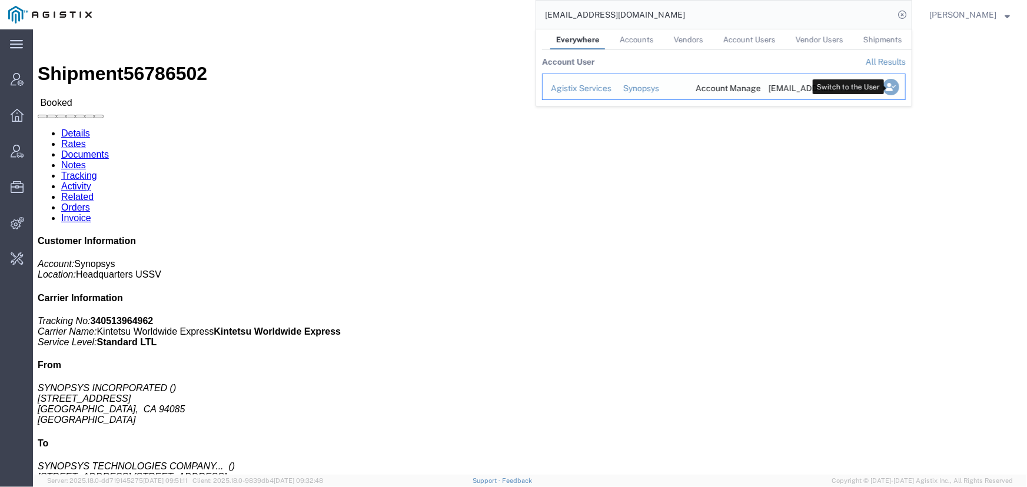
click at [894, 93] on icon "Search Results" at bounding box center [890, 87] width 16 height 16
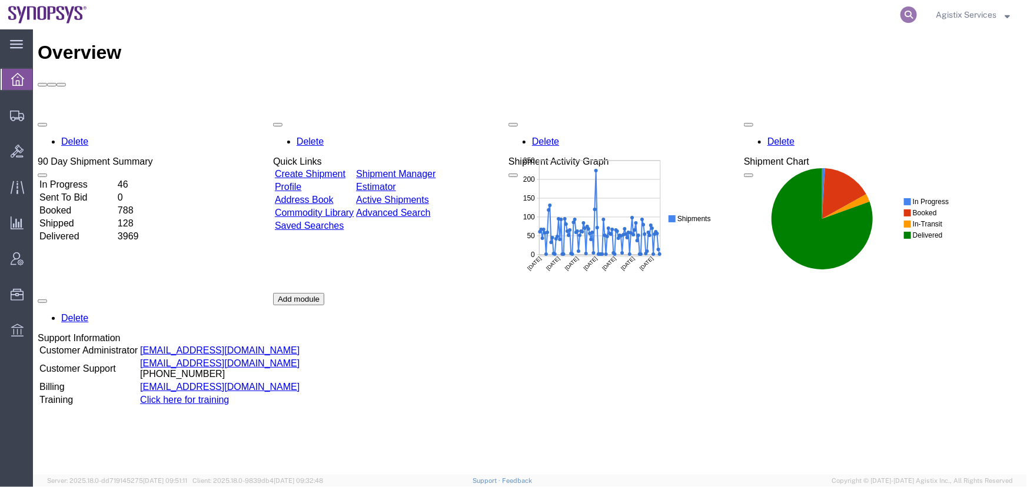
click at [905, 15] on icon at bounding box center [908, 14] width 16 height 16
type input "56795447"
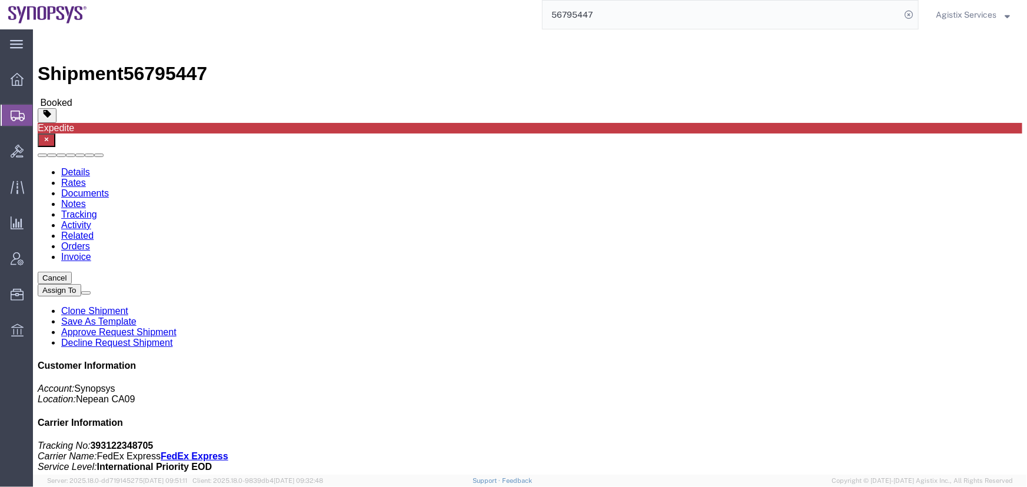
click span "button"
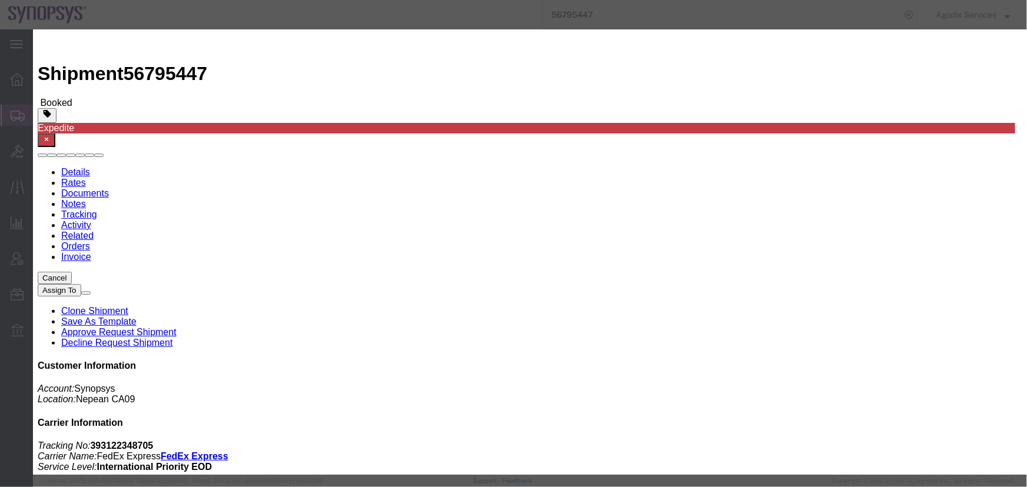
click div "[DATE] 3:19 PM"
click input "3:19 PM"
type input "9:00 AM"
click button "Apply"
click div "[DATE] 10:00 AM"
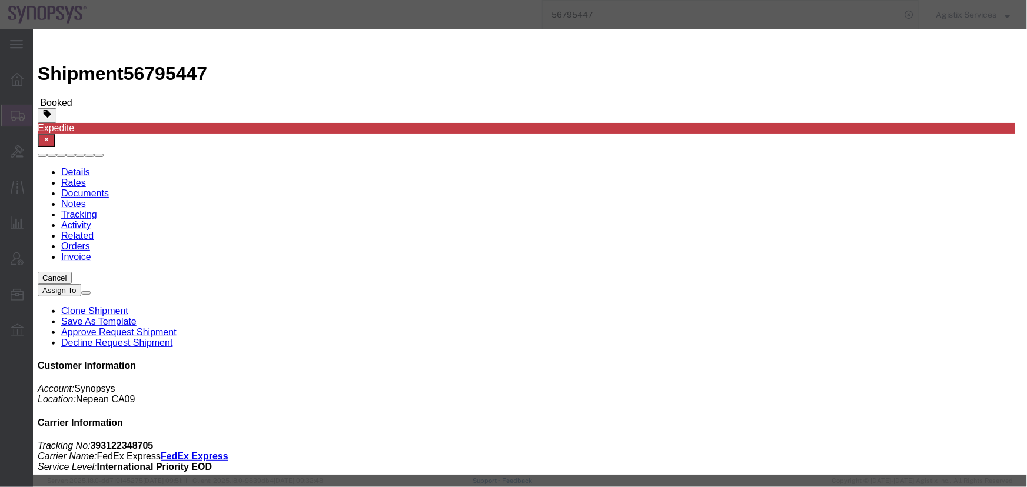
type input "4:00 PM"
click button "Apply"
click button "Save"
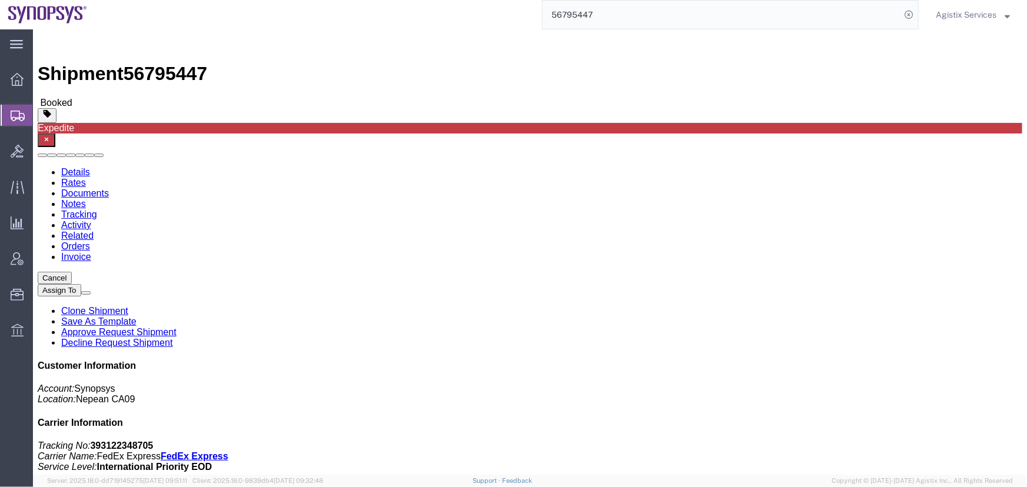
click button "Close"
drag, startPoint x: 104, startPoint y: 195, endPoint x: 12, endPoint y: 200, distance: 91.9
click address "Synopsys Nepean CA09 ([PERSON_NAME]) [STREET_ADDRESS] 6136006767 [PERSON_NAME][…"
copy address "[PERSON_NAME][EMAIL_ADDRESS][DOMAIN_NAME]"
drag, startPoint x: 479, startPoint y: 141, endPoint x: 550, endPoint y: 141, distance: 70.6
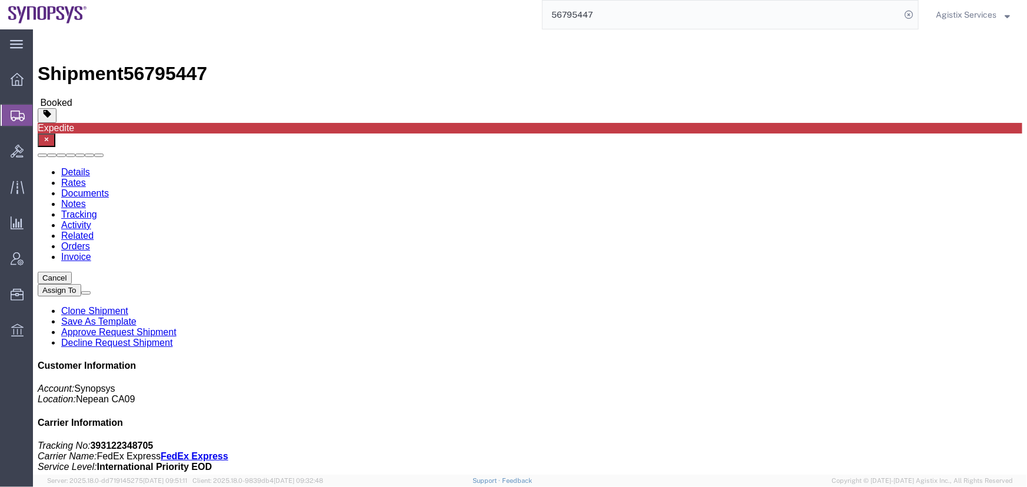
click p "Pickup request number: CPU61161852552"
copy b "CPU61161852552"
click link "Notes"
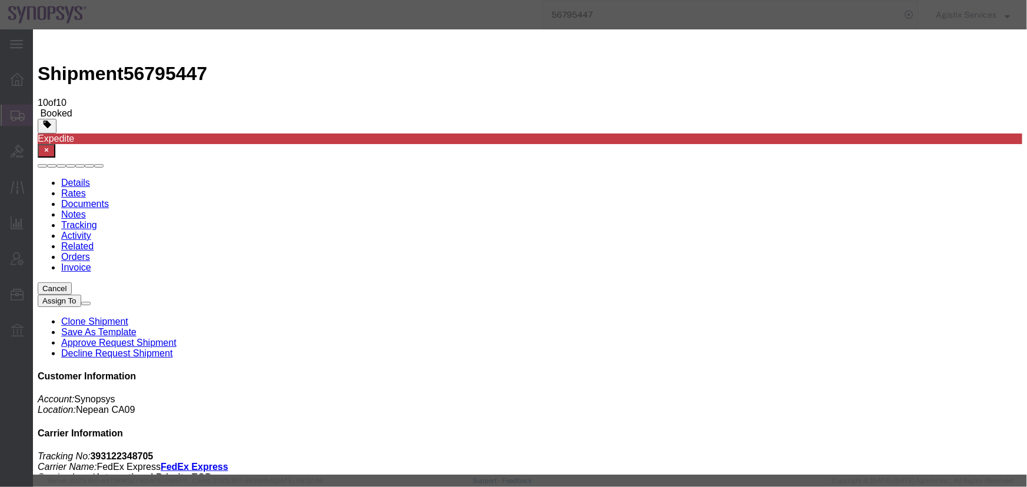
drag, startPoint x: 700, startPoint y: 329, endPoint x: 705, endPoint y: 82, distance: 246.6
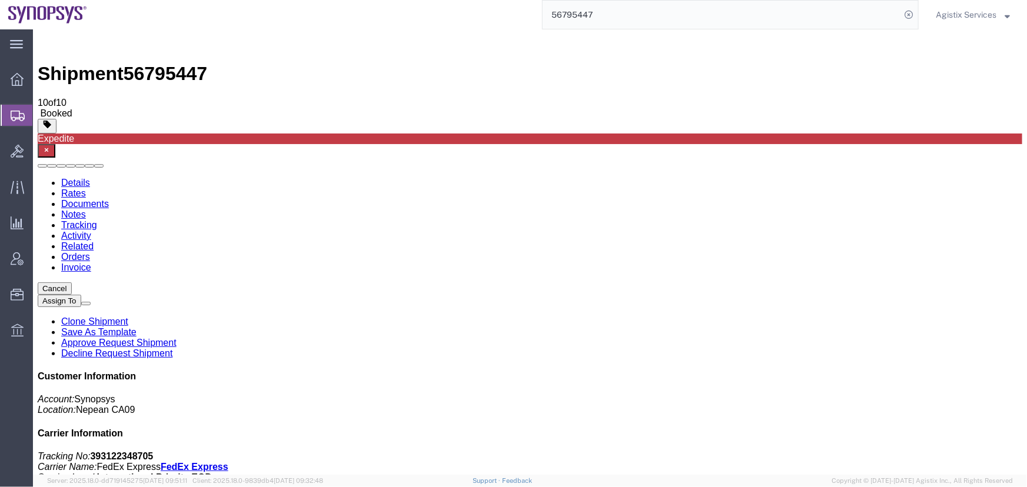
drag, startPoint x: 958, startPoint y: 14, endPoint x: 957, endPoint y: 21, distance: 7.7
click at [958, 14] on span "Agistix Services" at bounding box center [965, 14] width 61 height 13
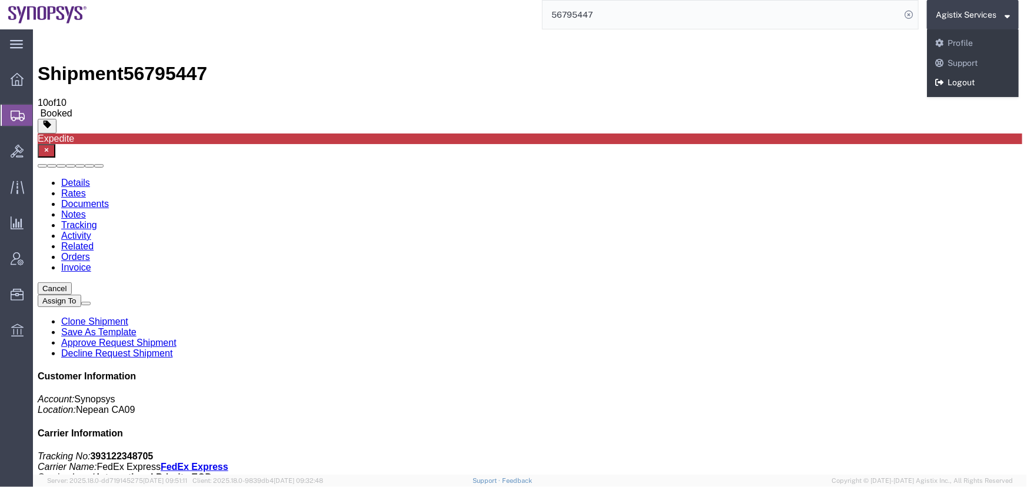
drag, startPoint x: 953, startPoint y: 77, endPoint x: 439, endPoint y: 4, distance: 518.8
click at [953, 77] on link "Logout" at bounding box center [973, 83] width 92 height 20
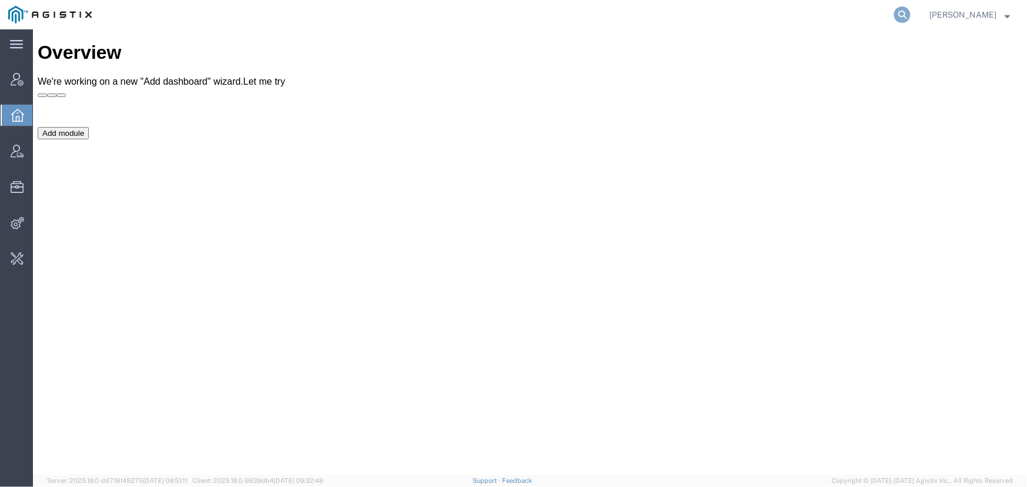
click at [901, 16] on icon at bounding box center [902, 14] width 16 height 16
type input "56795541"
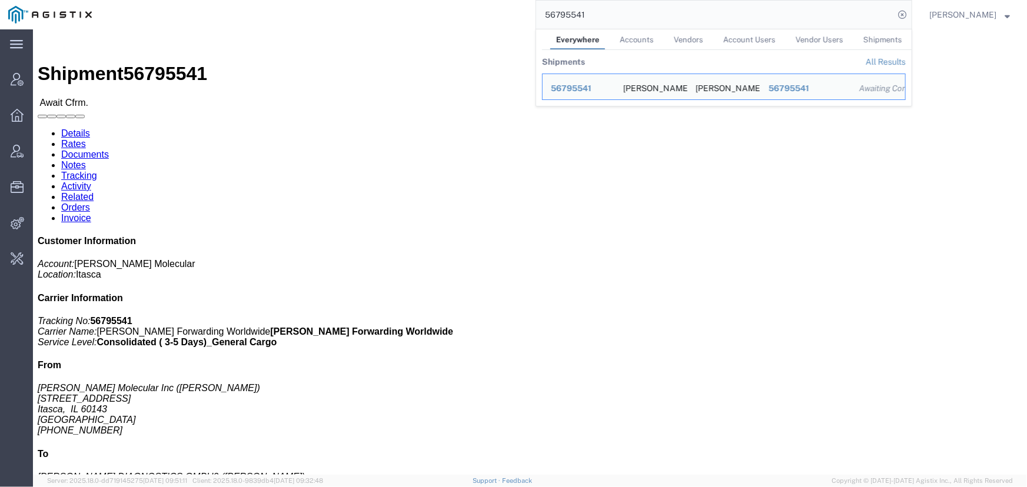
click link "Activity"
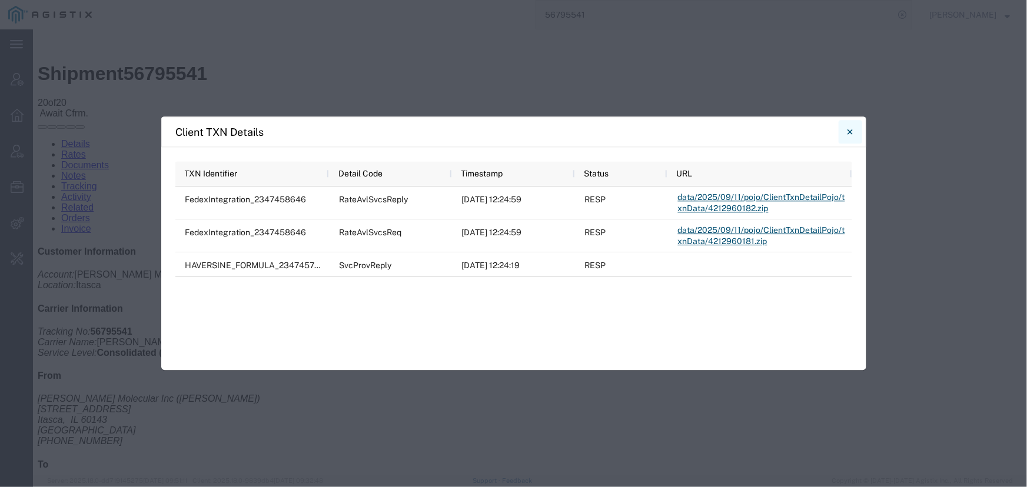
click at [852, 134] on icon "Close" at bounding box center [849, 132] width 5 height 14
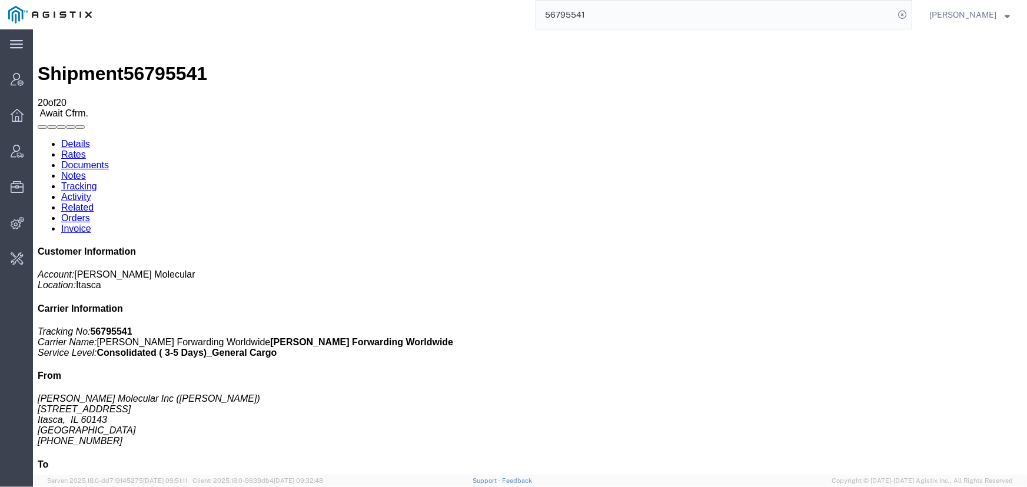
click at [64, 138] on link "Details" at bounding box center [75, 143] width 29 height 10
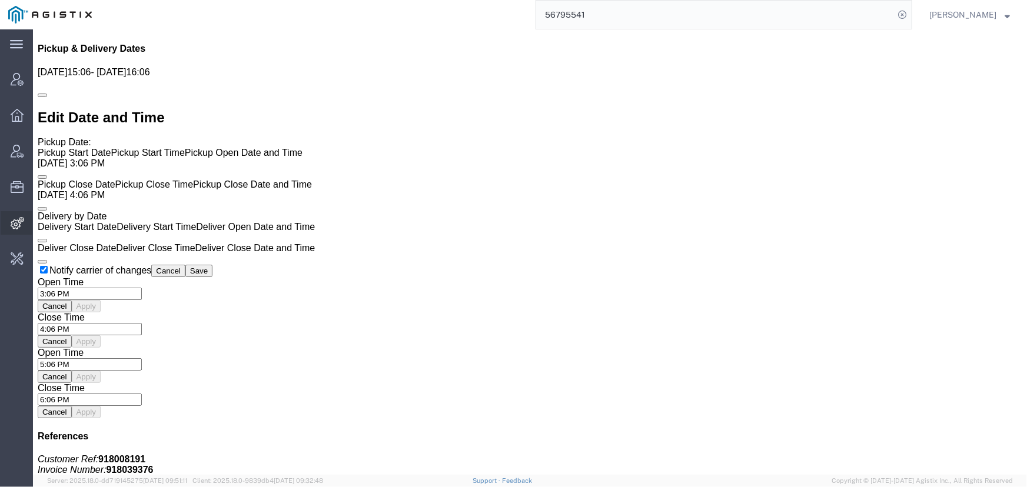
scroll to position [1016, 0]
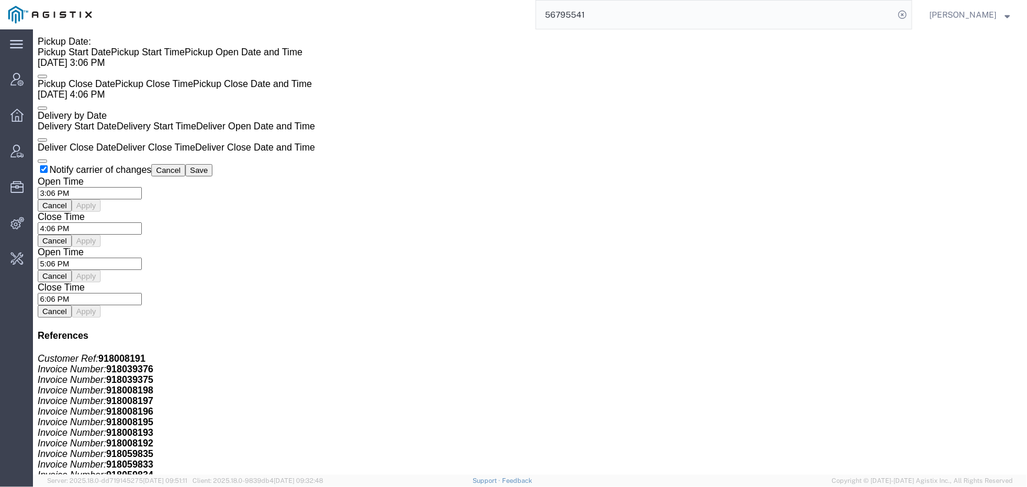
click at [12, 378] on div "main_menu Created with Sketch. Collapse Menu Account Manager Overview Vendor Ma…" at bounding box center [16, 258] width 33 height 458
